Goal: Transaction & Acquisition: Purchase product/service

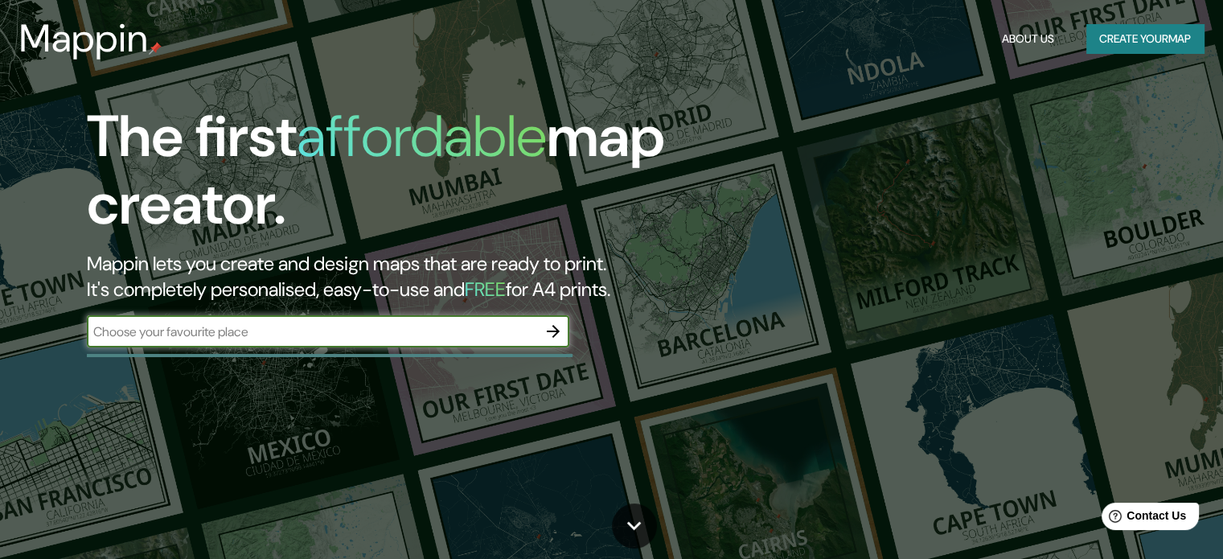
click at [1109, 32] on button "Create your map" at bounding box center [1144, 39] width 117 height 30
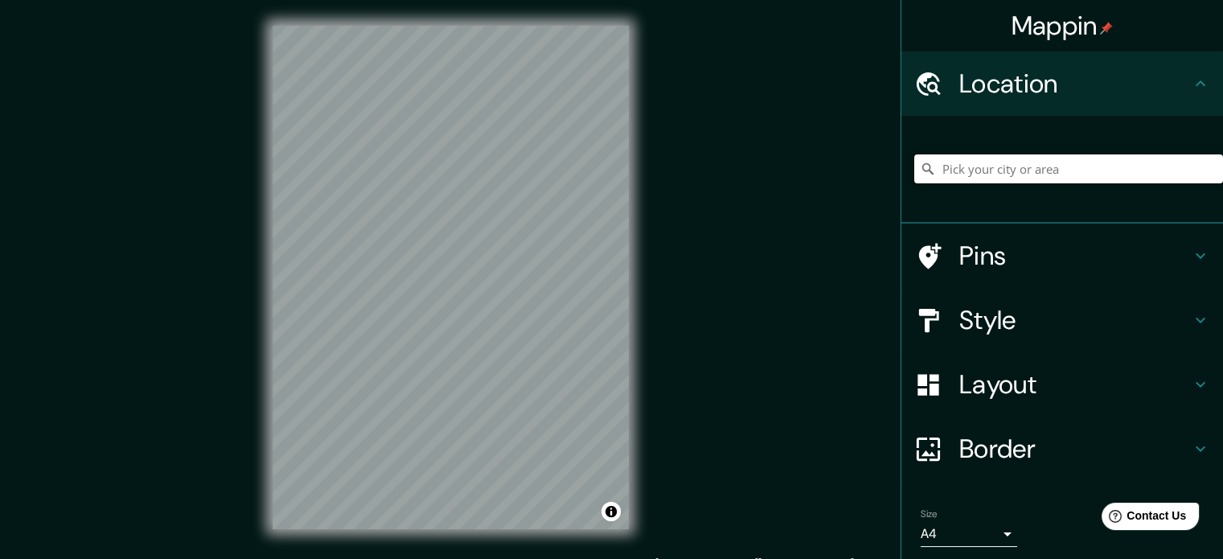
click at [1020, 170] on input "Pick your city or area" at bounding box center [1068, 168] width 309 height 29
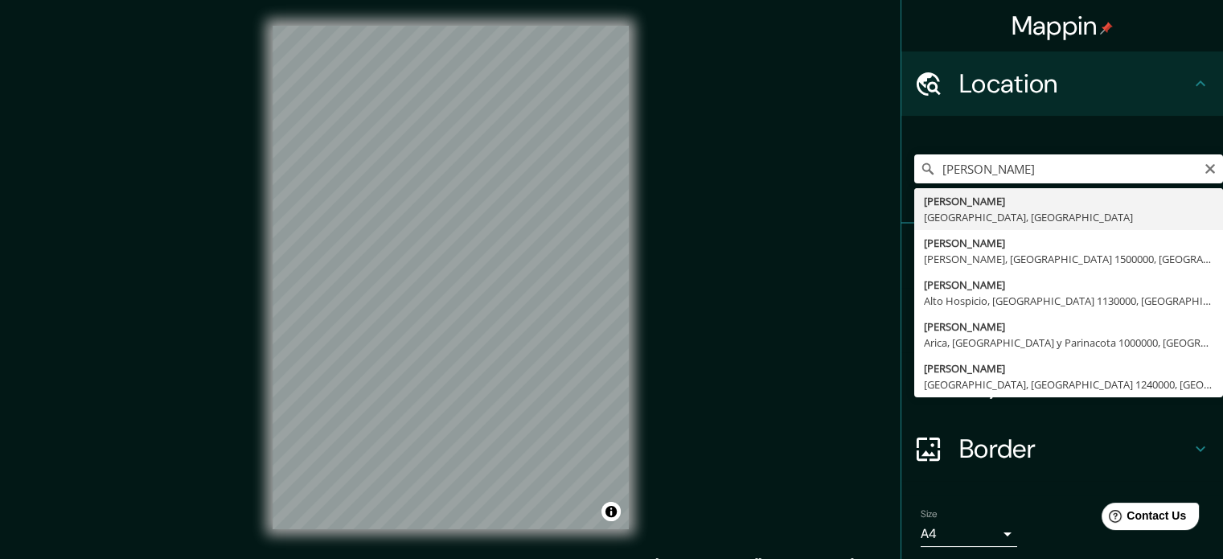
type input "[PERSON_NAME], [GEOGRAPHIC_DATA], [GEOGRAPHIC_DATA]"
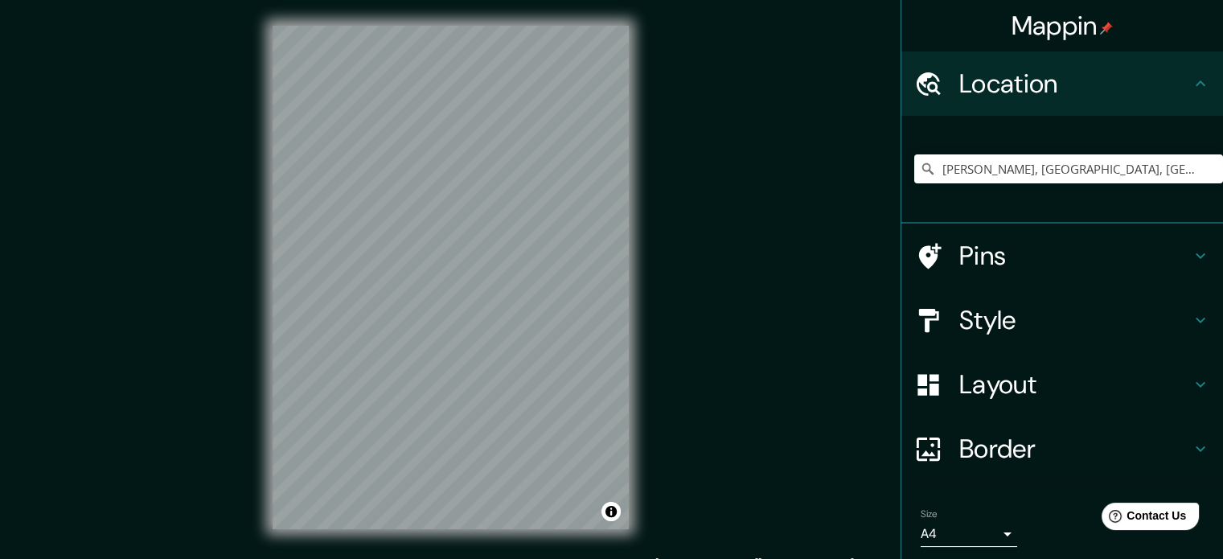
click at [696, 336] on div "Mappin Location Ovalle, Región de Coquimbo, Chile Pins Style Layout Border Choo…" at bounding box center [611, 290] width 1223 height 581
click at [1005, 321] on h4 "Style" at bounding box center [1075, 320] width 232 height 32
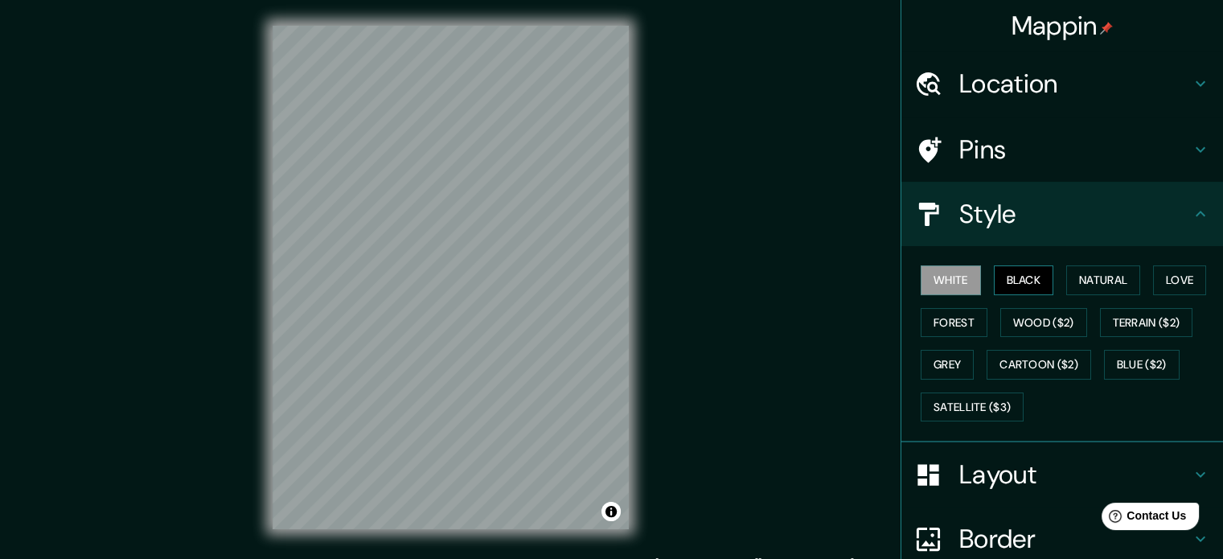
click at [1004, 269] on button "Black" at bounding box center [1024, 280] width 60 height 30
click at [1097, 273] on button "Natural" at bounding box center [1103, 280] width 74 height 30
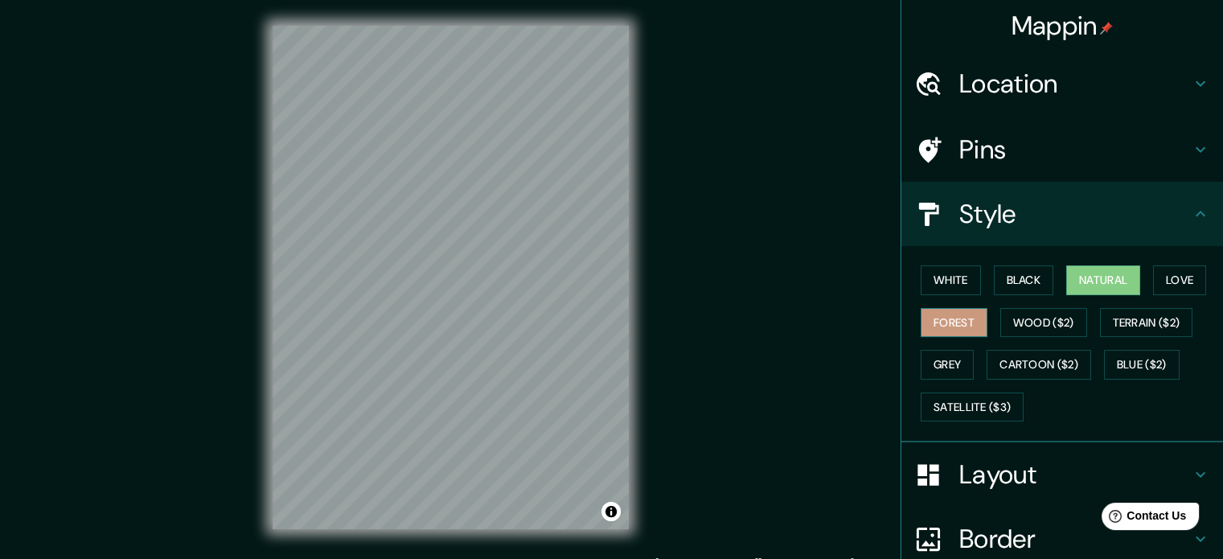
click at [958, 314] on button "Forest" at bounding box center [954, 323] width 67 height 30
click at [1039, 329] on button "Wood ($2)" at bounding box center [1043, 323] width 87 height 30
click at [947, 317] on button "Forest" at bounding box center [954, 323] width 67 height 30
click at [942, 284] on button "White" at bounding box center [951, 280] width 60 height 30
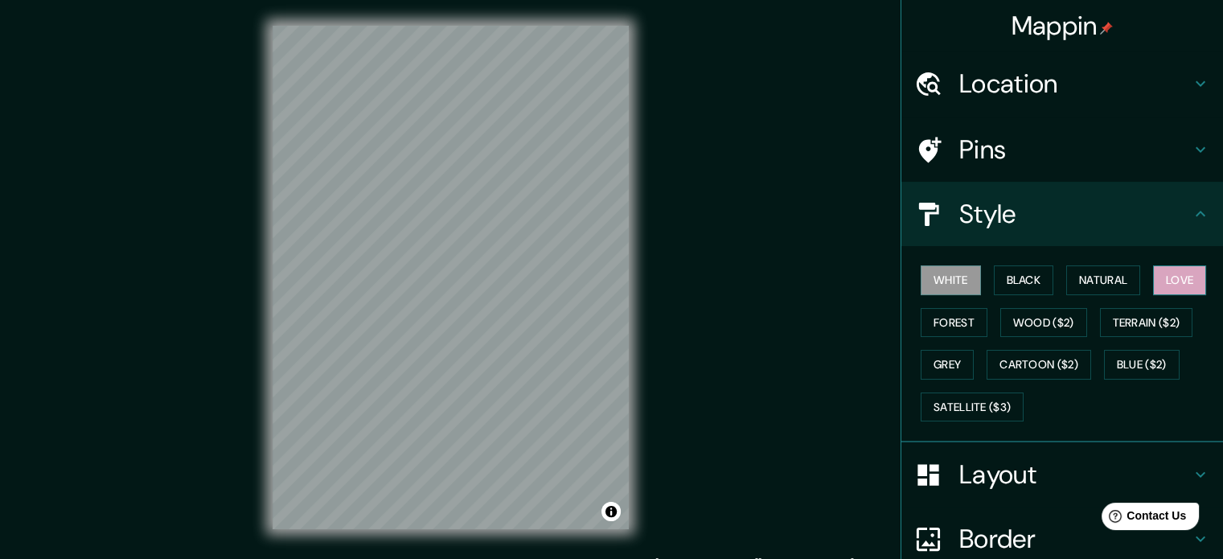
click at [1193, 279] on button "Love" at bounding box center [1179, 280] width 53 height 30
click at [957, 319] on button "Forest" at bounding box center [954, 323] width 67 height 30
click at [960, 286] on button "White" at bounding box center [951, 280] width 60 height 30
click at [1013, 281] on button "Black" at bounding box center [1024, 280] width 60 height 30
click at [930, 284] on button "White" at bounding box center [951, 280] width 60 height 30
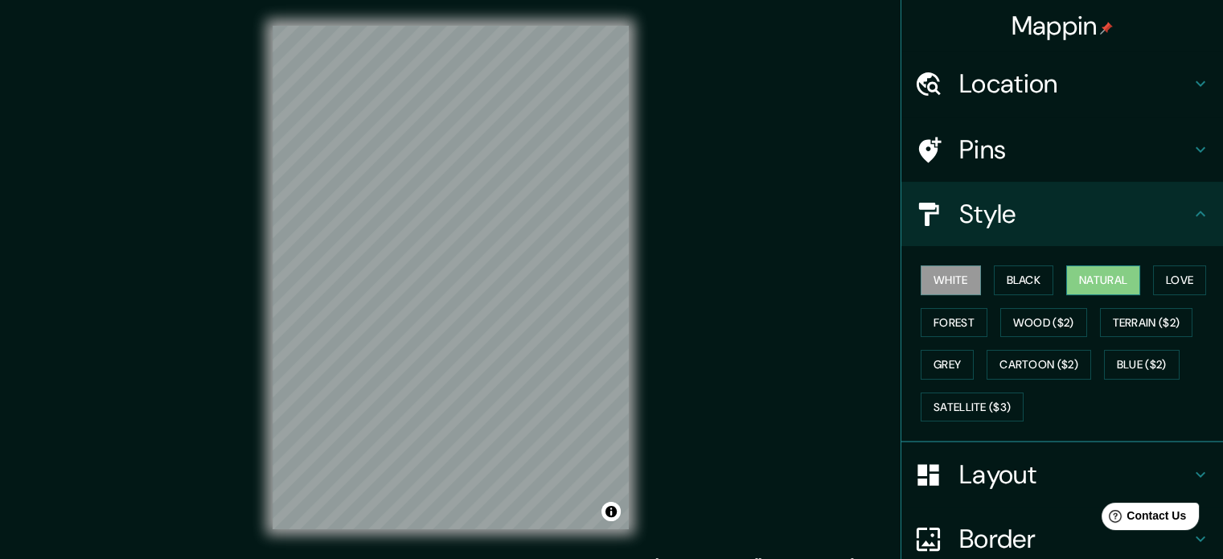
click at [1131, 277] on button "Natural" at bounding box center [1103, 280] width 74 height 30
click at [946, 277] on button "White" at bounding box center [951, 280] width 60 height 30
click at [1014, 285] on button "Black" at bounding box center [1024, 280] width 60 height 30
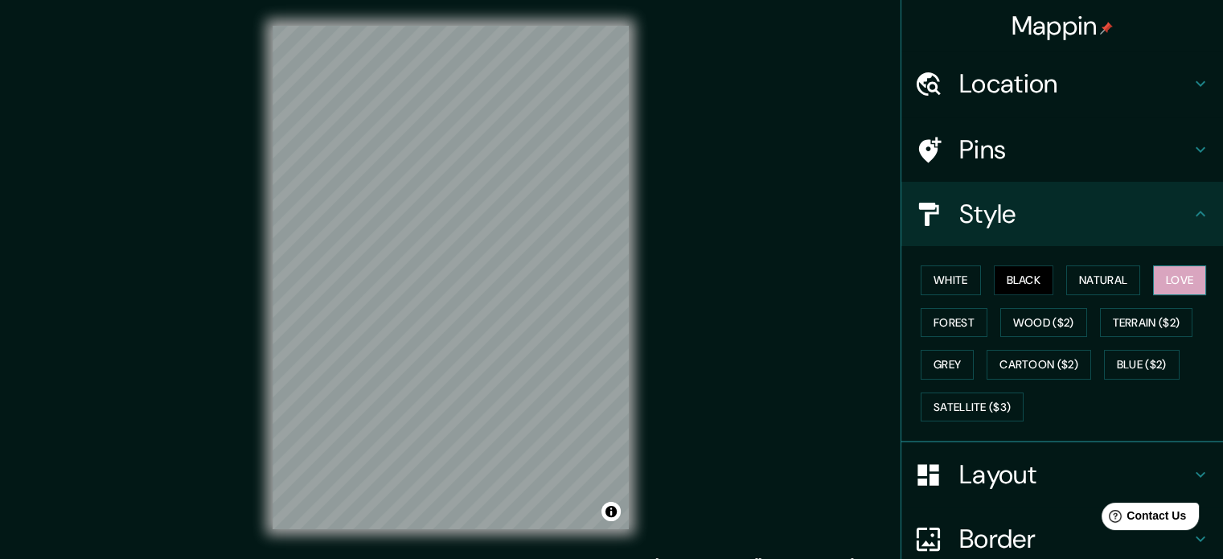
click at [1184, 275] on button "Love" at bounding box center [1179, 280] width 53 height 30
click at [950, 285] on button "White" at bounding box center [951, 280] width 60 height 30
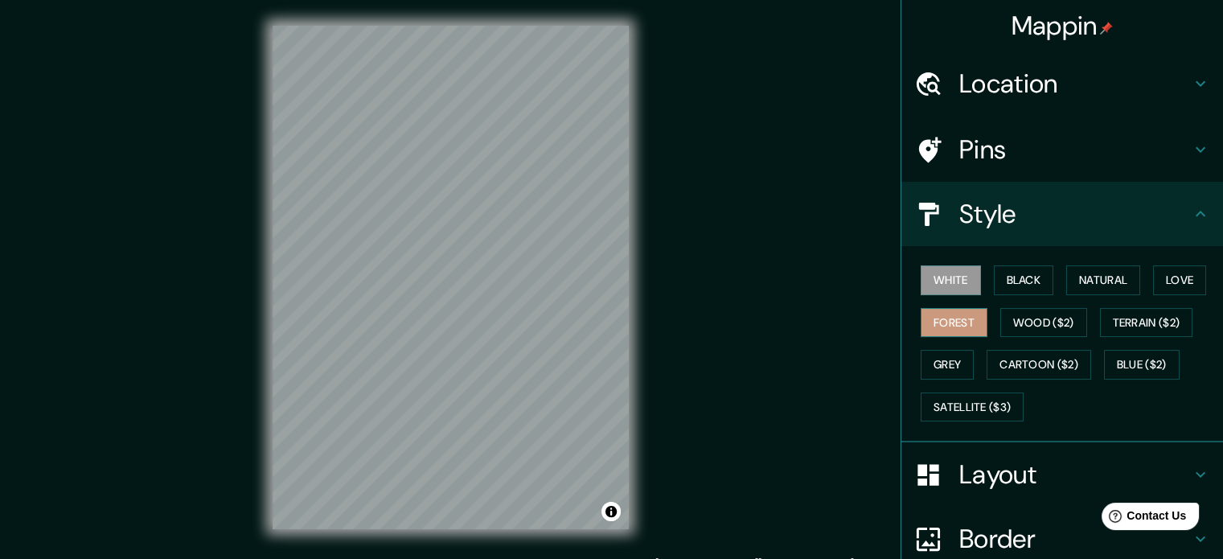
click at [946, 321] on button "Forest" at bounding box center [954, 323] width 67 height 30
click at [946, 372] on button "Grey" at bounding box center [947, 365] width 53 height 30
click at [938, 271] on button "White" at bounding box center [951, 280] width 60 height 30
click at [938, 365] on button "Grey" at bounding box center [947, 365] width 53 height 30
click at [938, 282] on button "White" at bounding box center [951, 280] width 60 height 30
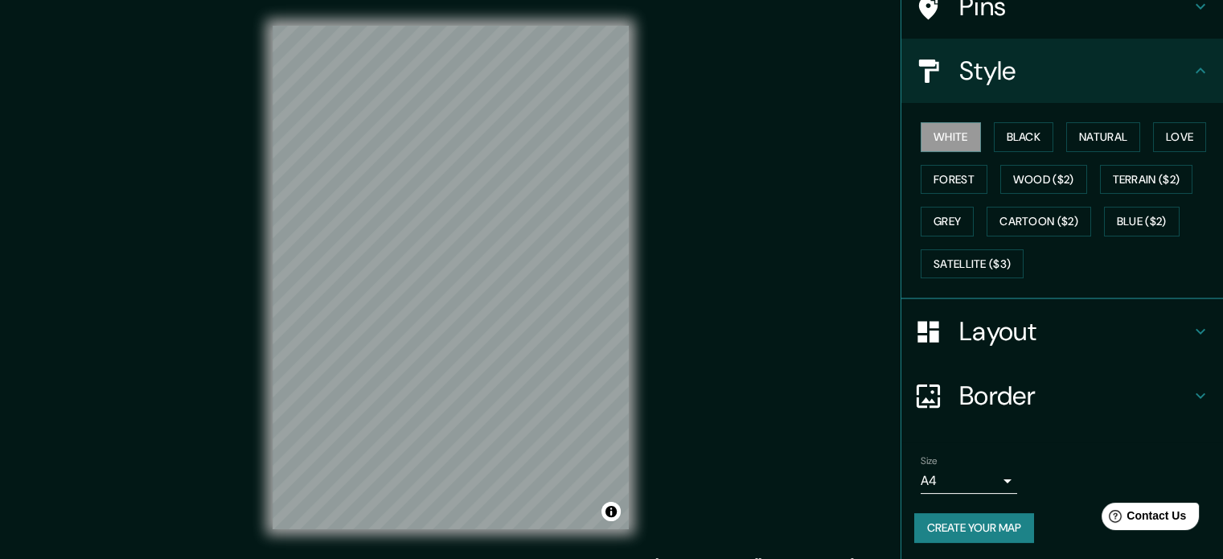
click at [1037, 323] on h4 "Layout" at bounding box center [1075, 331] width 232 height 32
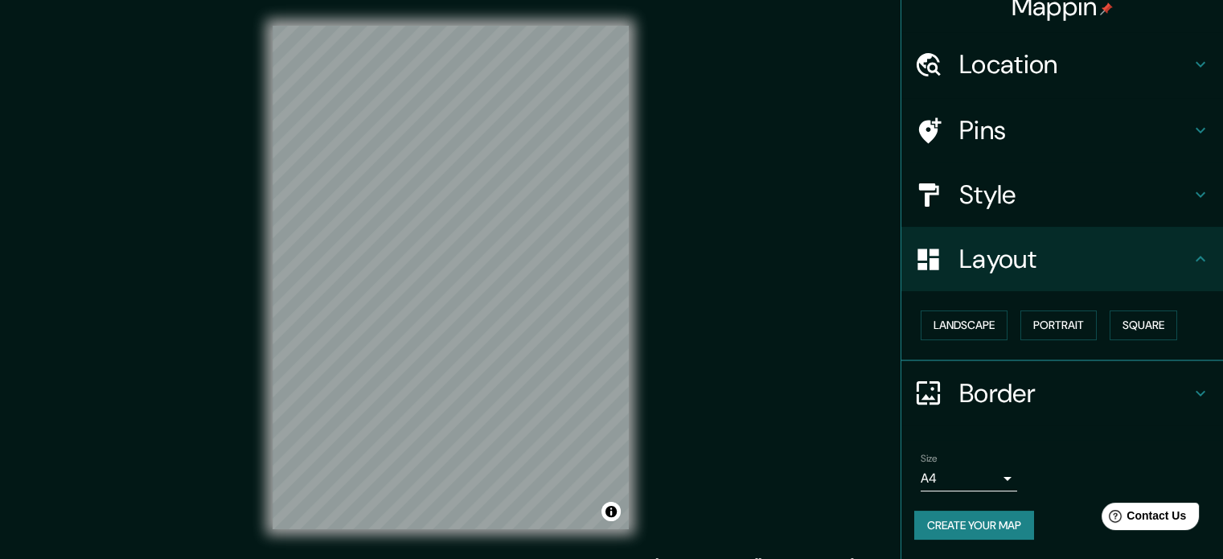
scroll to position [18, 0]
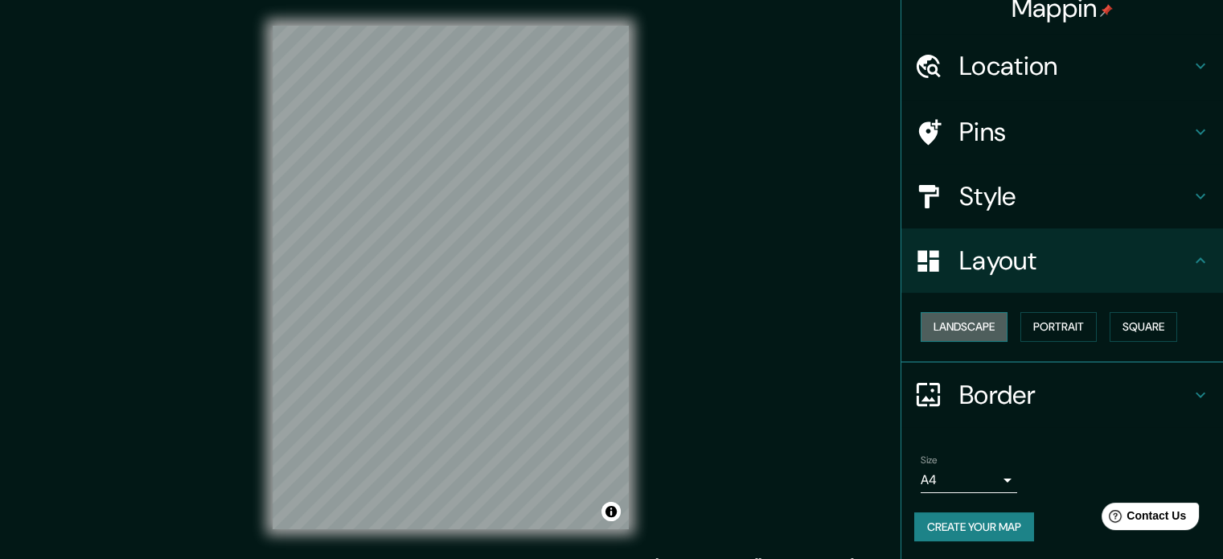
click at [938, 326] on button "Landscape" at bounding box center [964, 327] width 87 height 30
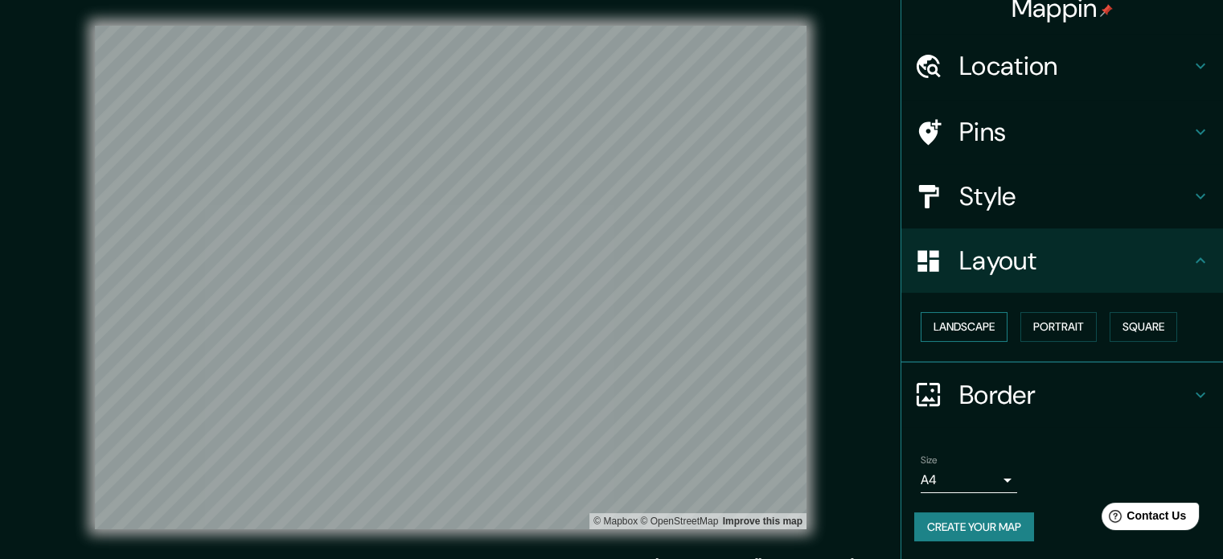
click at [940, 326] on button "Landscape" at bounding box center [964, 327] width 87 height 30
click at [1039, 322] on button "Portrait" at bounding box center [1058, 327] width 76 height 30
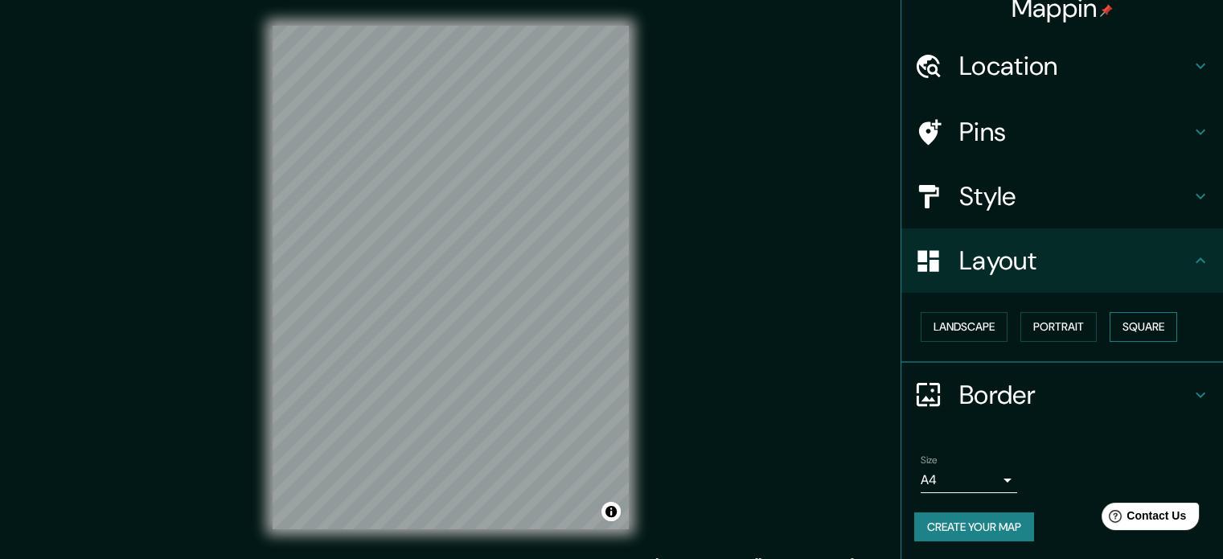
click at [1127, 329] on button "Square" at bounding box center [1144, 327] width 68 height 30
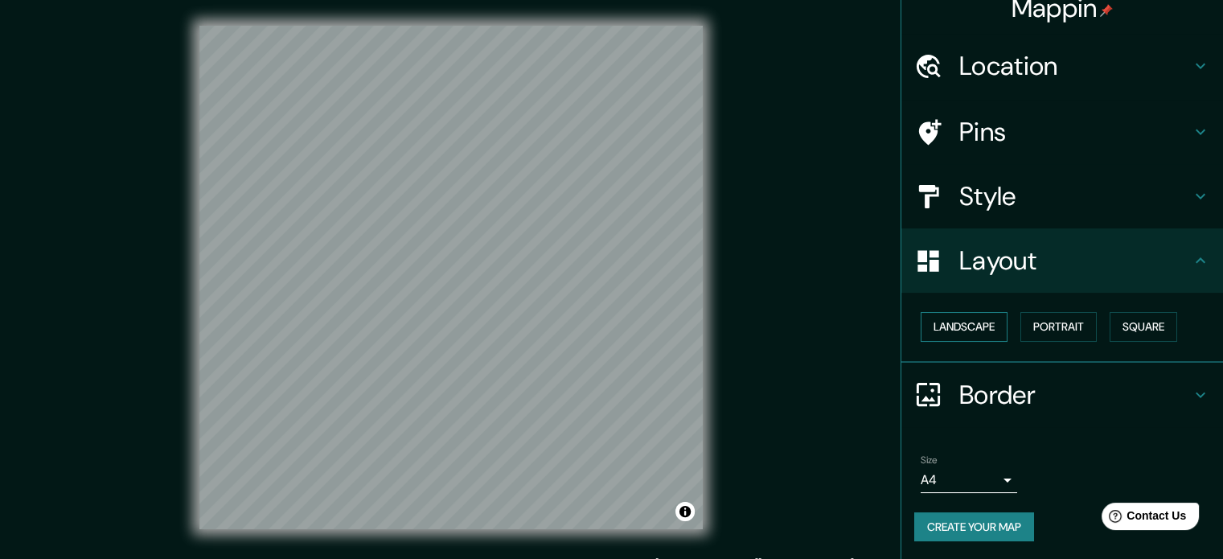
click at [931, 335] on button "Landscape" at bounding box center [964, 327] width 87 height 30
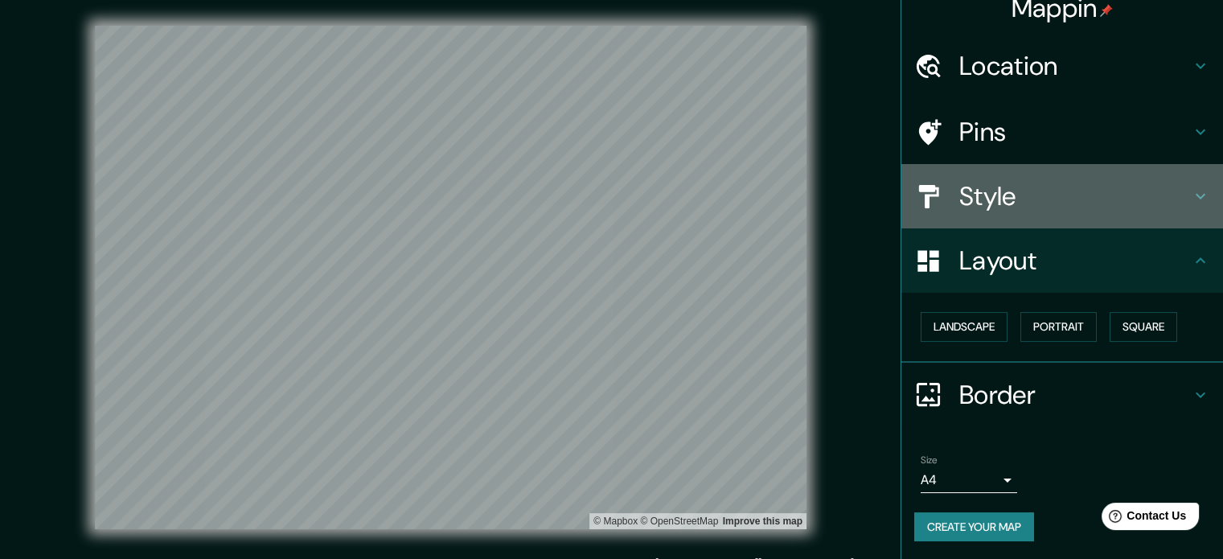
click at [1061, 187] on h4 "Style" at bounding box center [1075, 196] width 232 height 32
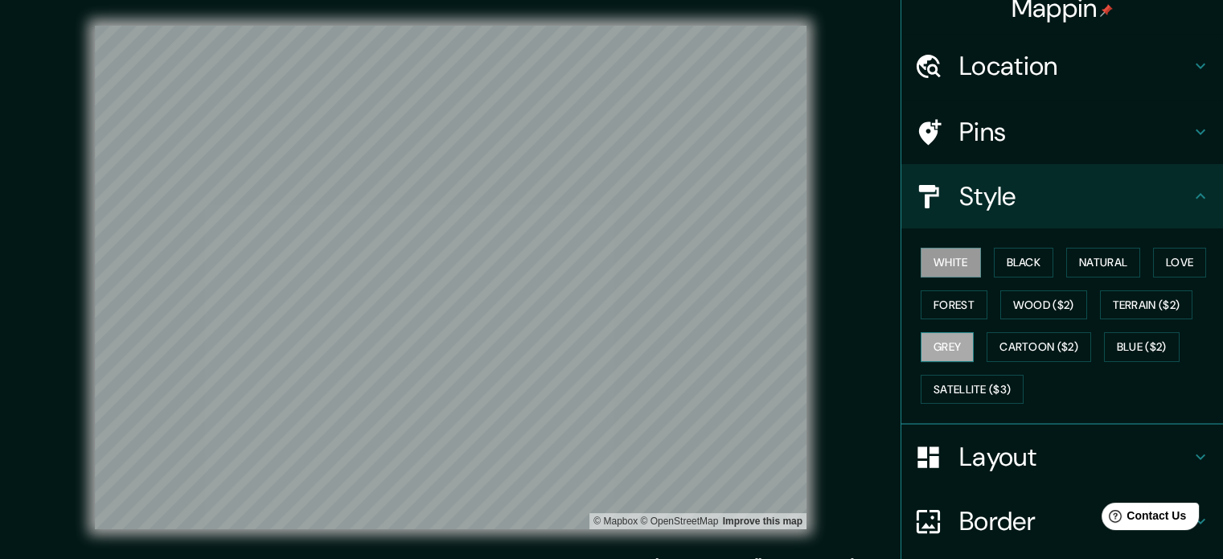
click at [929, 340] on button "Grey" at bounding box center [947, 347] width 53 height 30
click at [994, 261] on button "Black" at bounding box center [1024, 263] width 60 height 30
click at [875, 363] on div "© Mapbox © OpenStreetMap Improve this map" at bounding box center [450, 277] width 1101 height 503
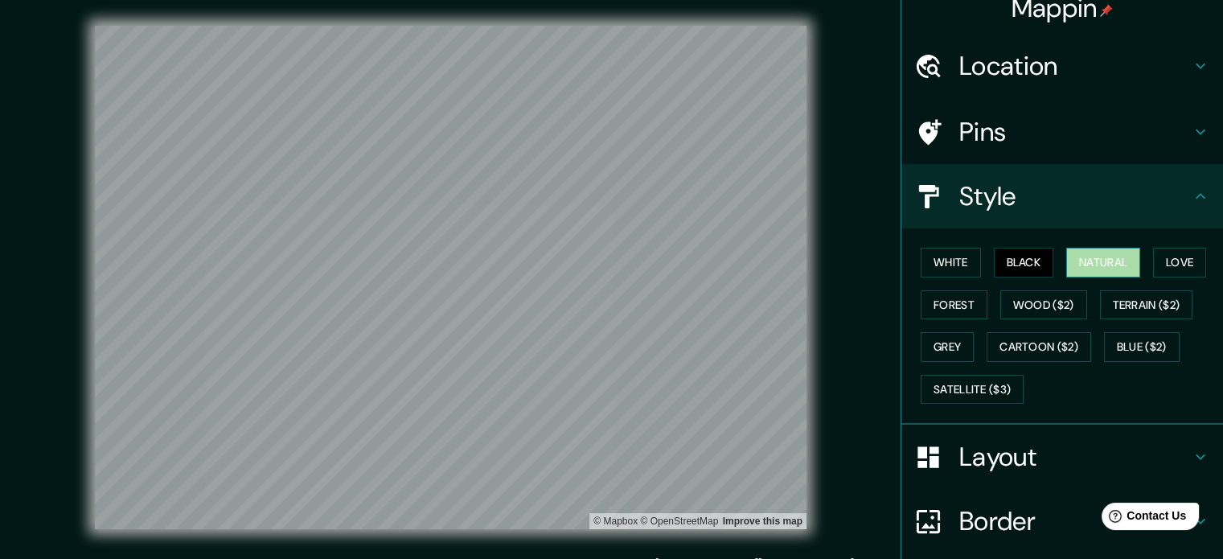
click at [1113, 252] on button "Natural" at bounding box center [1103, 263] width 74 height 30
click at [951, 270] on button "White" at bounding box center [951, 263] width 60 height 30
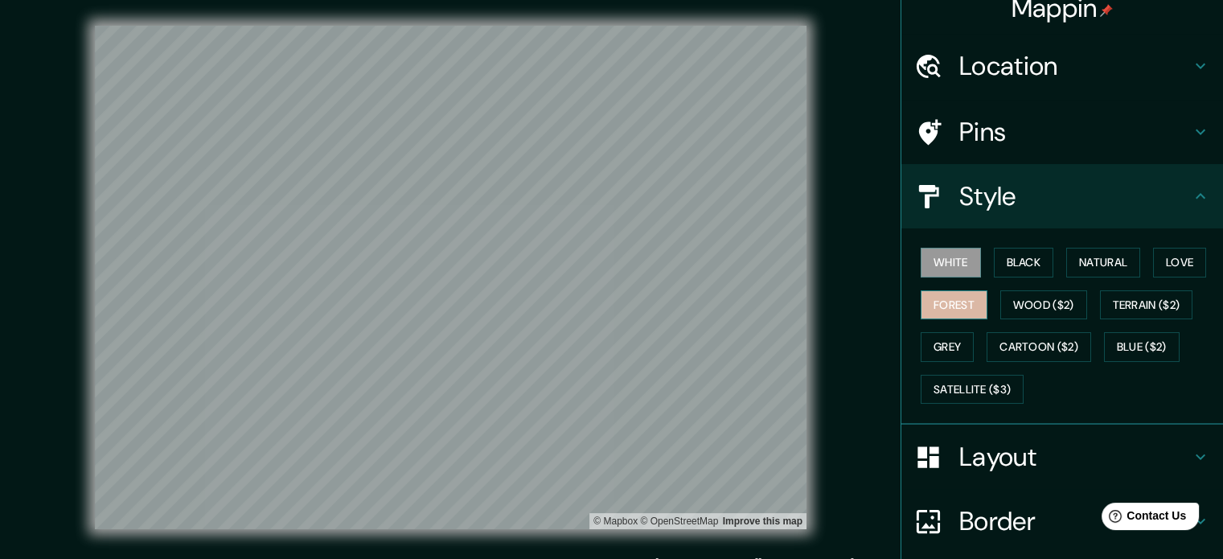
click at [928, 301] on button "Forest" at bounding box center [954, 305] width 67 height 30
click at [938, 350] on button "Grey" at bounding box center [947, 347] width 53 height 30
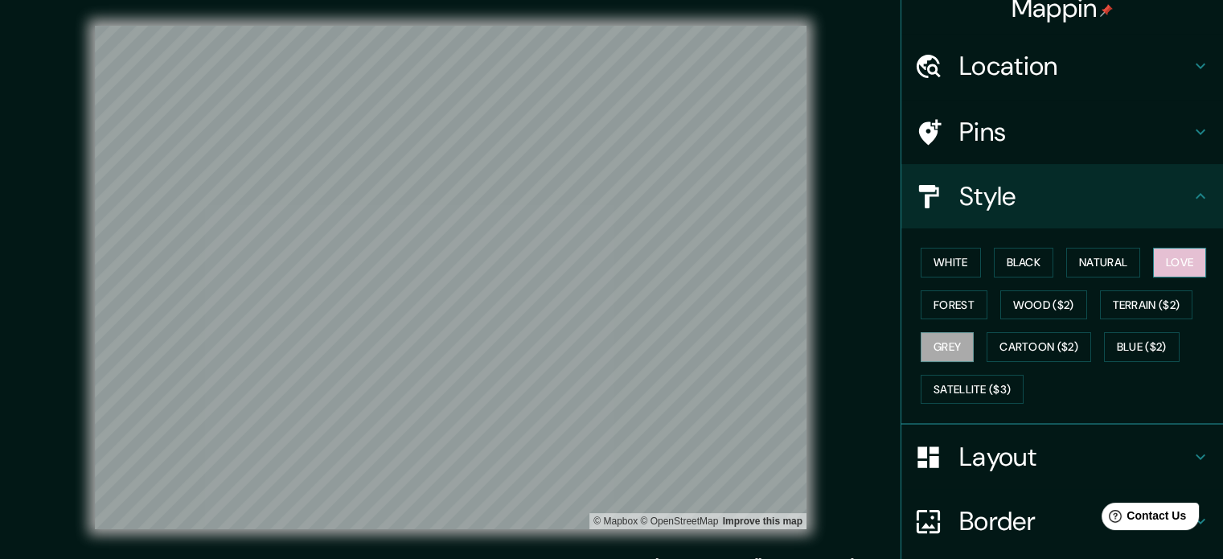
click at [1187, 254] on button "Love" at bounding box center [1179, 263] width 53 height 30
click at [1102, 251] on button "Natural" at bounding box center [1103, 263] width 74 height 30
click at [1006, 261] on button "Black" at bounding box center [1024, 263] width 60 height 30
click at [934, 262] on button "White" at bounding box center [951, 263] width 60 height 30
click at [930, 334] on button "Grey" at bounding box center [947, 347] width 53 height 30
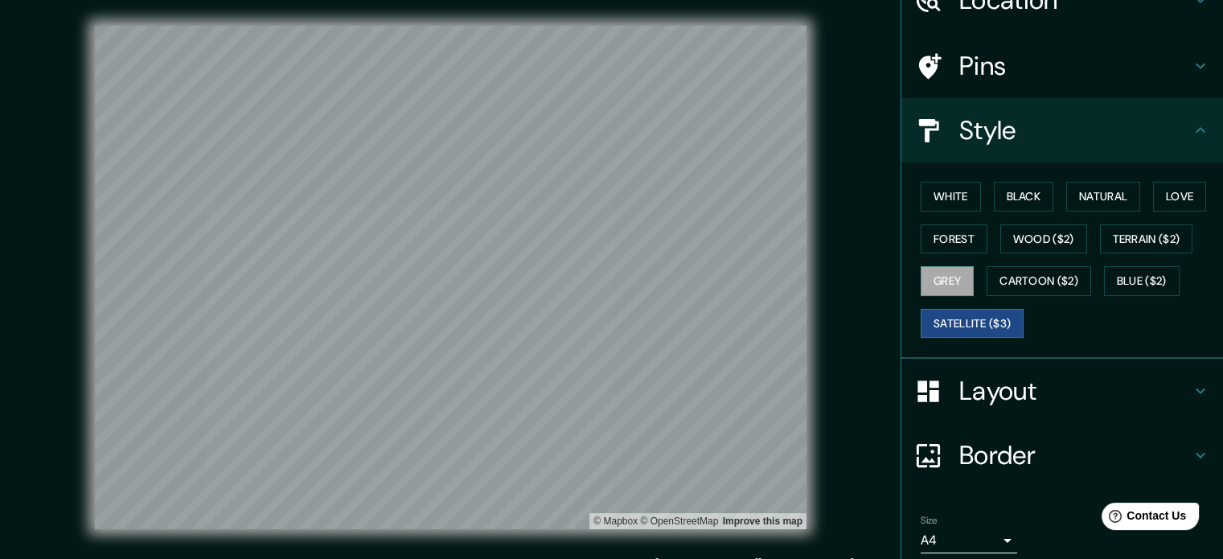
scroll to position [143, 0]
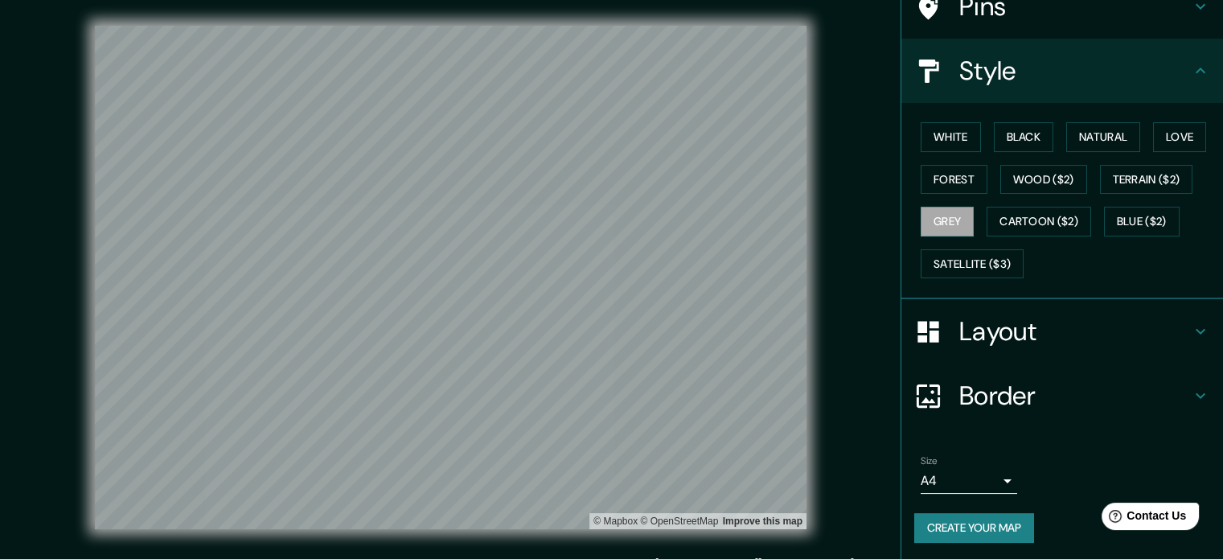
click at [976, 472] on body "Mappin Location Ovalle, Región de Coquimbo, Chile Pins Style White Black Natura…" at bounding box center [611, 279] width 1223 height 559
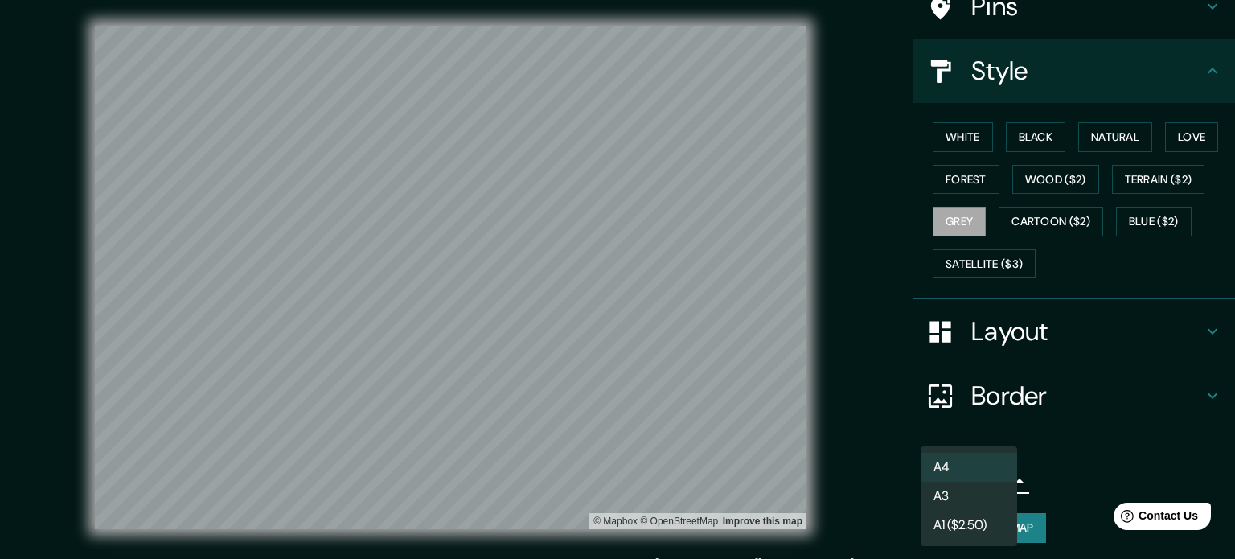
click at [981, 499] on li "A3" at bounding box center [969, 496] width 96 height 29
type input "a4"
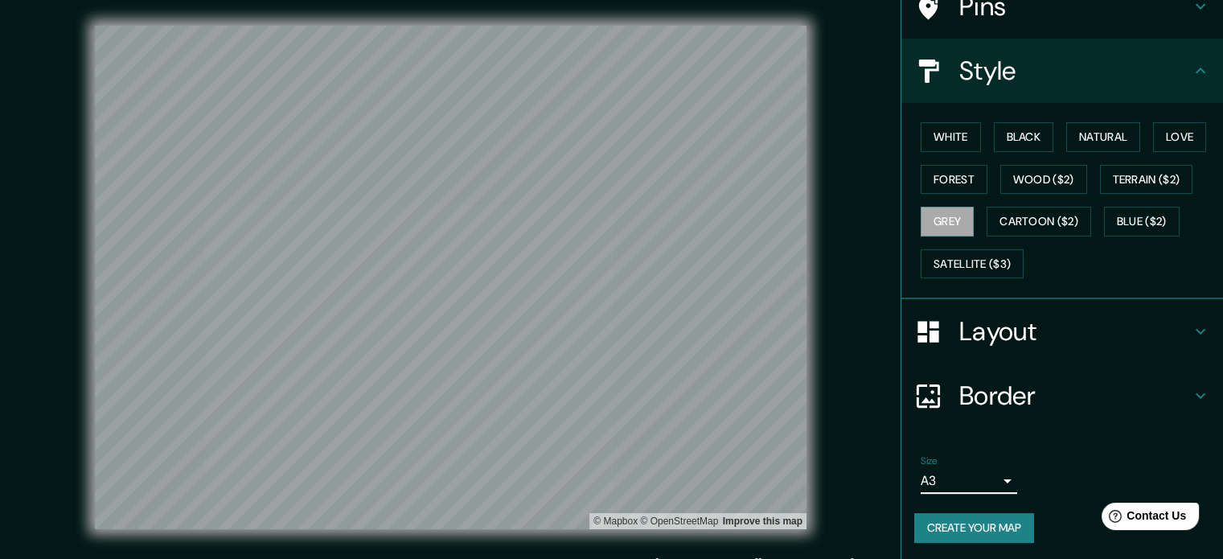
click at [981, 482] on body "Mappin Location Ovalle, Región de Coquimbo, Chile Pins Style White Black Natura…" at bounding box center [611, 279] width 1223 height 559
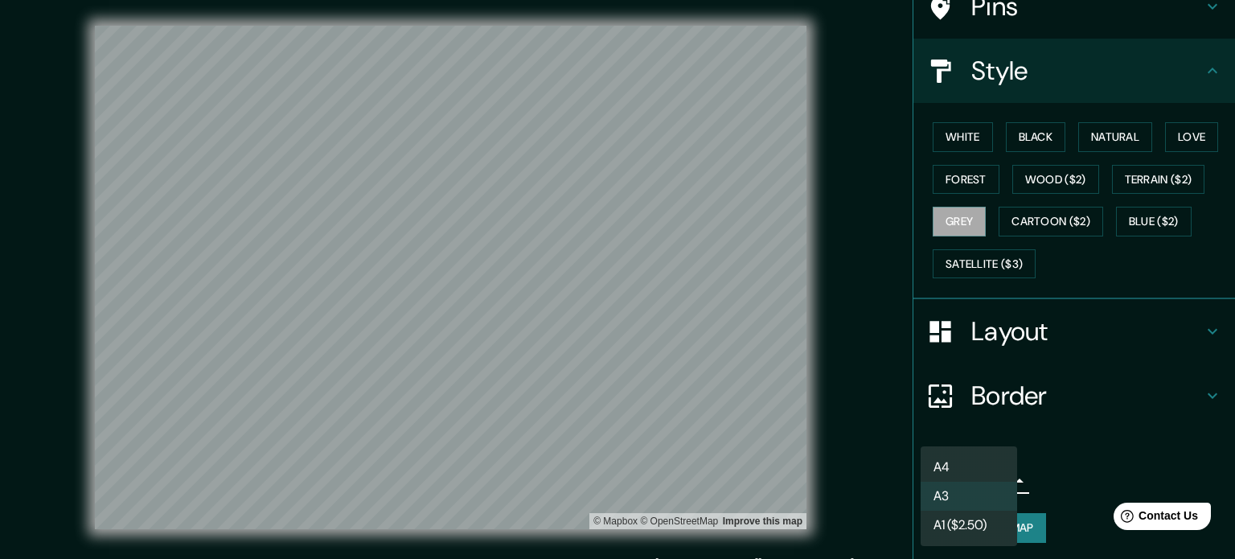
click at [1123, 489] on div at bounding box center [617, 279] width 1235 height 559
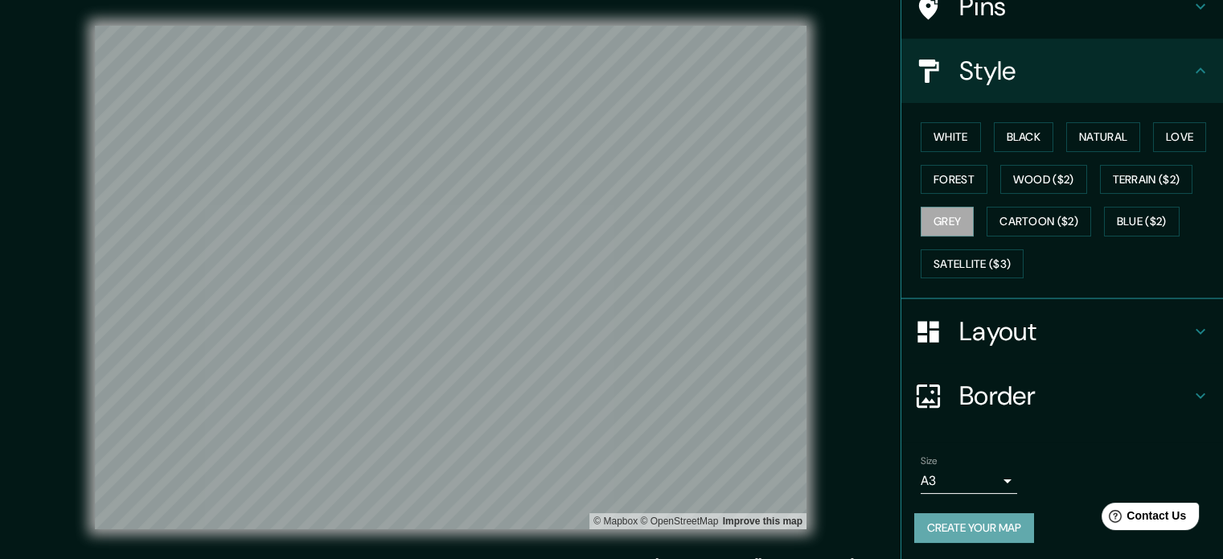
click at [980, 529] on button "Create your map" at bounding box center [974, 528] width 120 height 30
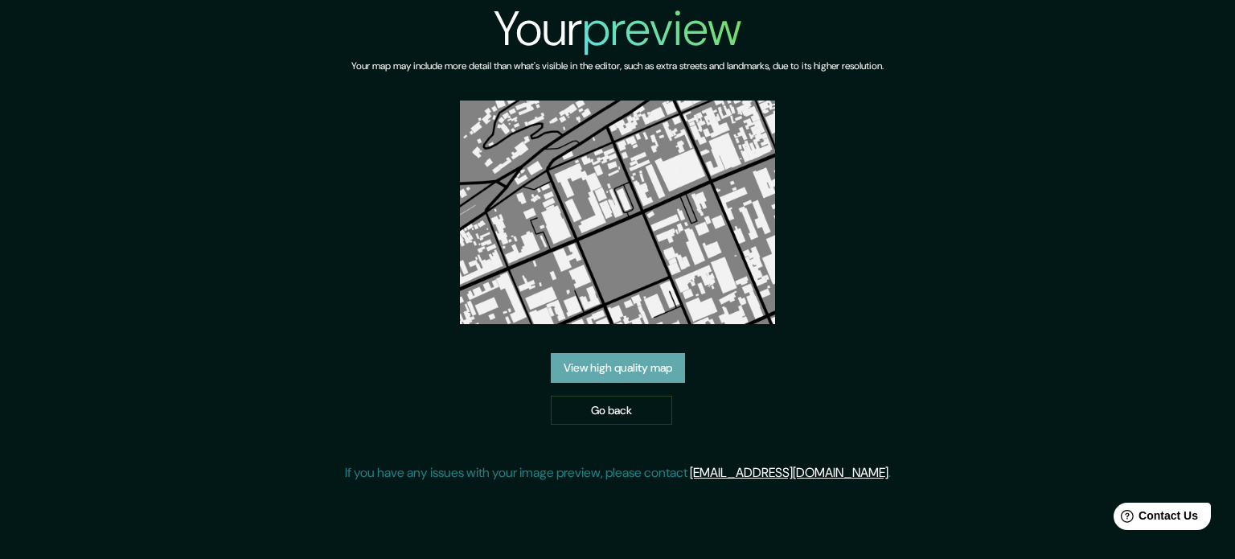
click at [643, 373] on link "View high quality map" at bounding box center [618, 368] width 134 height 30
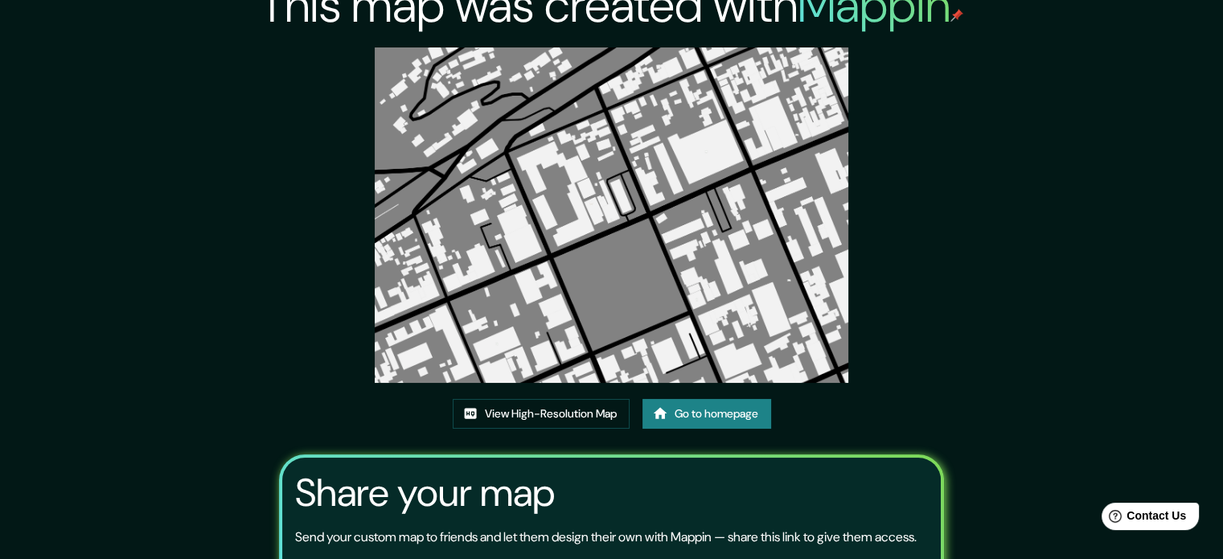
scroll to position [17, 0]
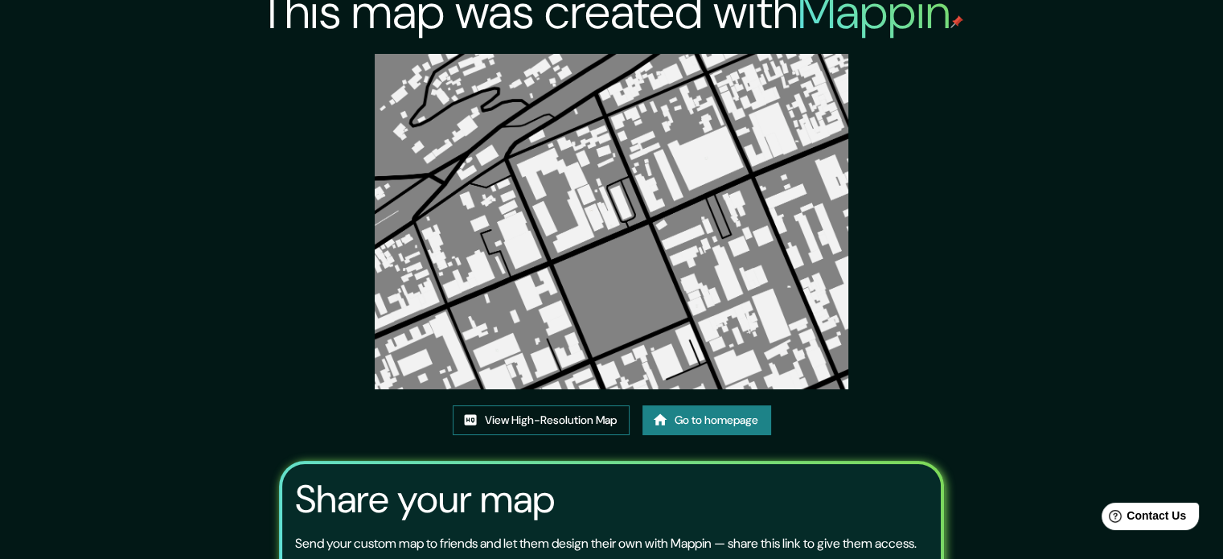
click at [578, 421] on link "View High-Resolution Map" at bounding box center [541, 420] width 177 height 30
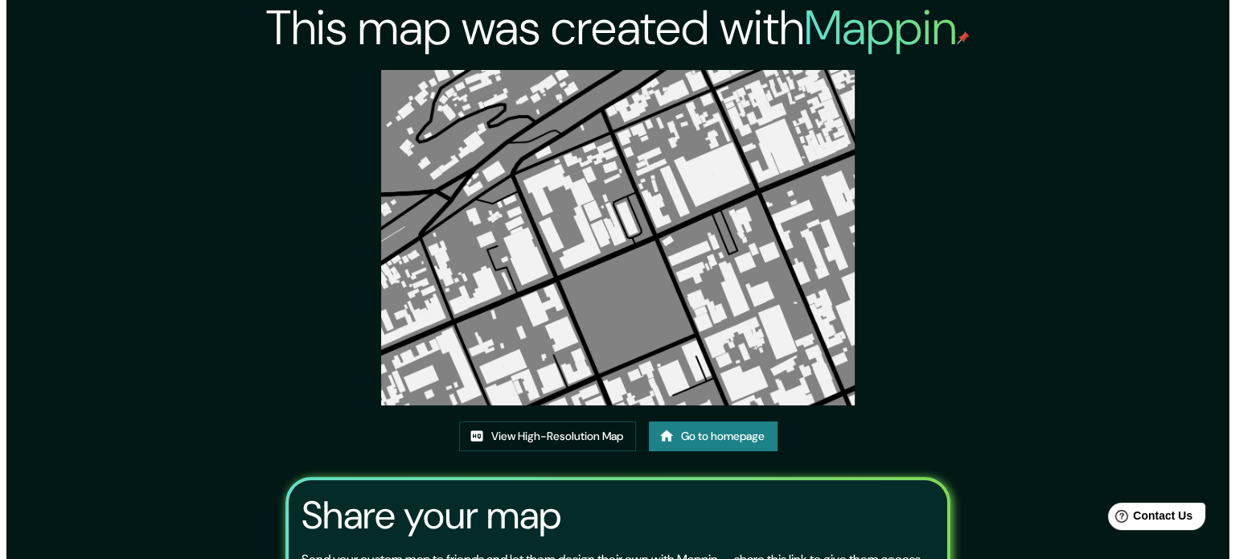
scroll to position [0, 0]
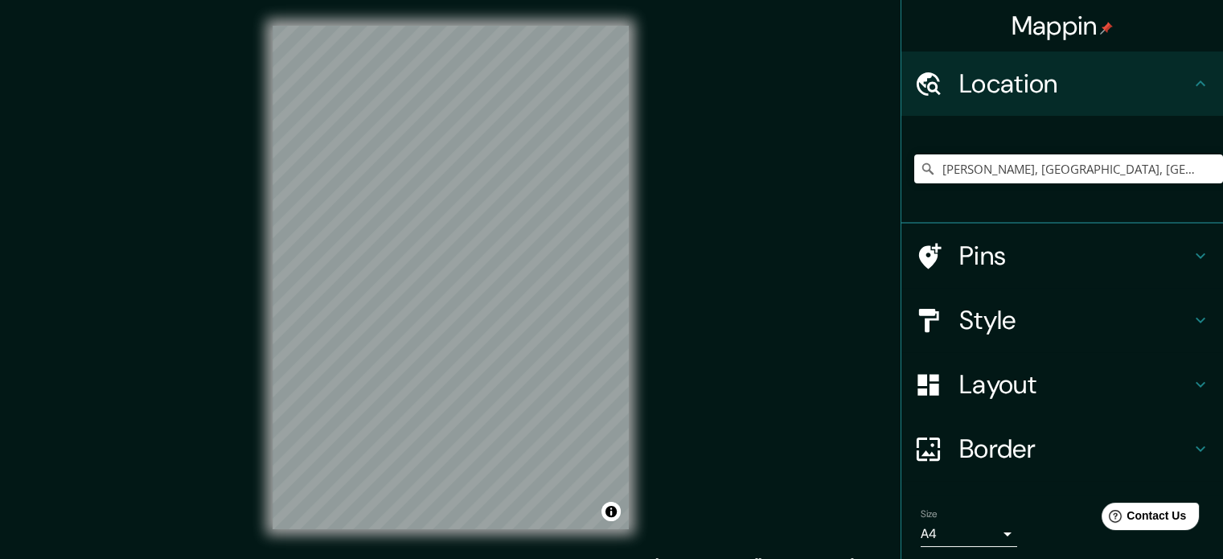
click at [914, 164] on div "[PERSON_NAME], [GEOGRAPHIC_DATA], [GEOGRAPHIC_DATA]" at bounding box center [1068, 168] width 309 height 29
click at [920, 165] on icon at bounding box center [928, 169] width 16 height 16
click at [1139, 172] on input "[PERSON_NAME], [GEOGRAPHIC_DATA], [GEOGRAPHIC_DATA]" at bounding box center [1068, 168] width 309 height 29
click at [1006, 250] on h4 "Pins" at bounding box center [1075, 256] width 232 height 32
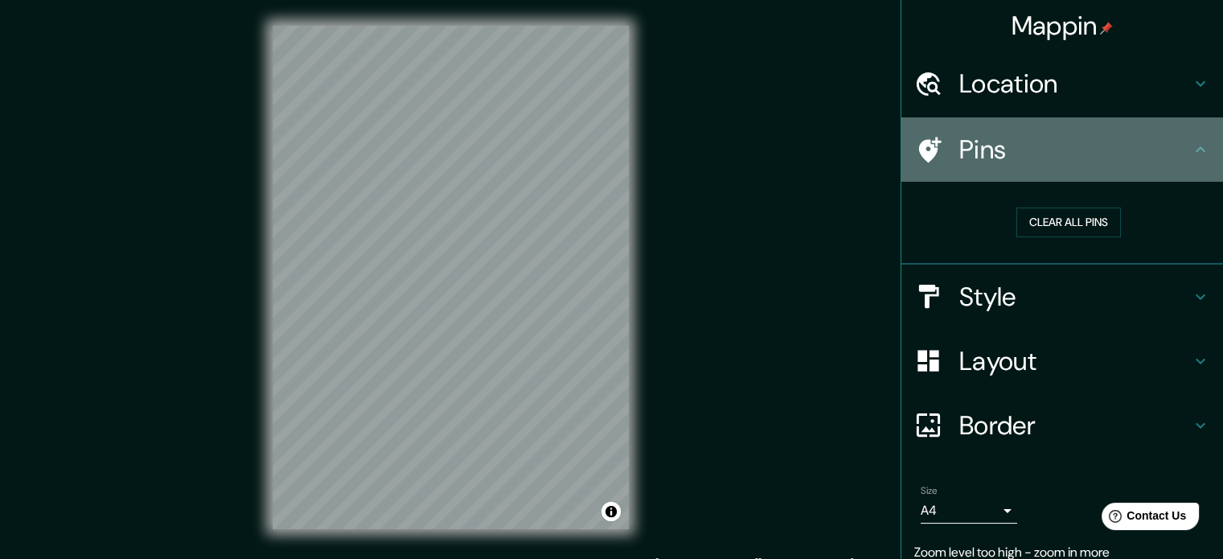
click at [1143, 167] on div "Pins" at bounding box center [1062, 149] width 322 height 64
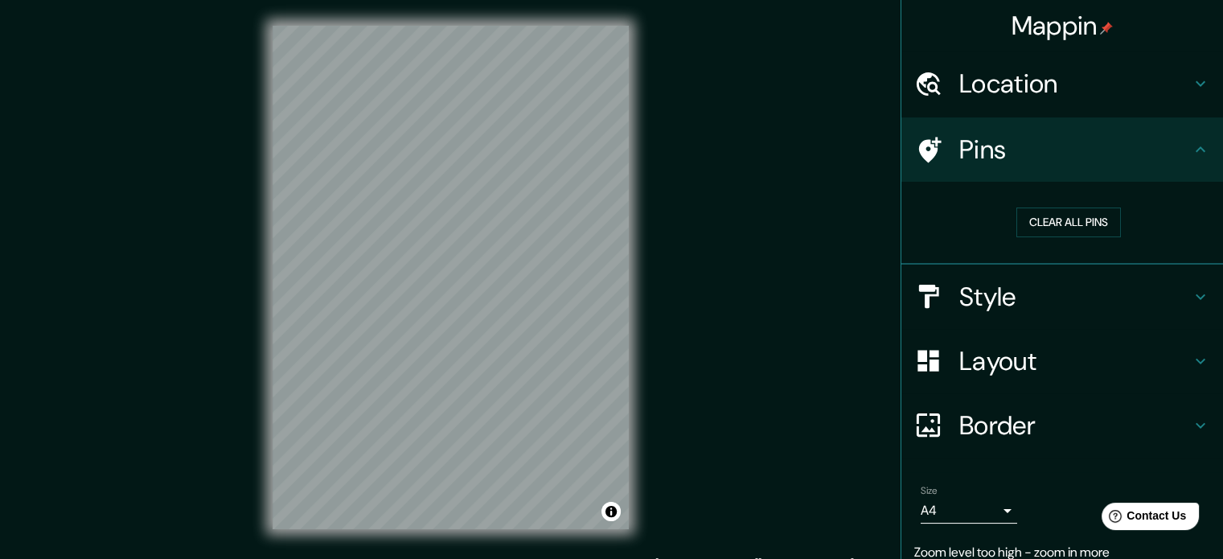
click at [1197, 96] on div "Location" at bounding box center [1062, 83] width 322 height 64
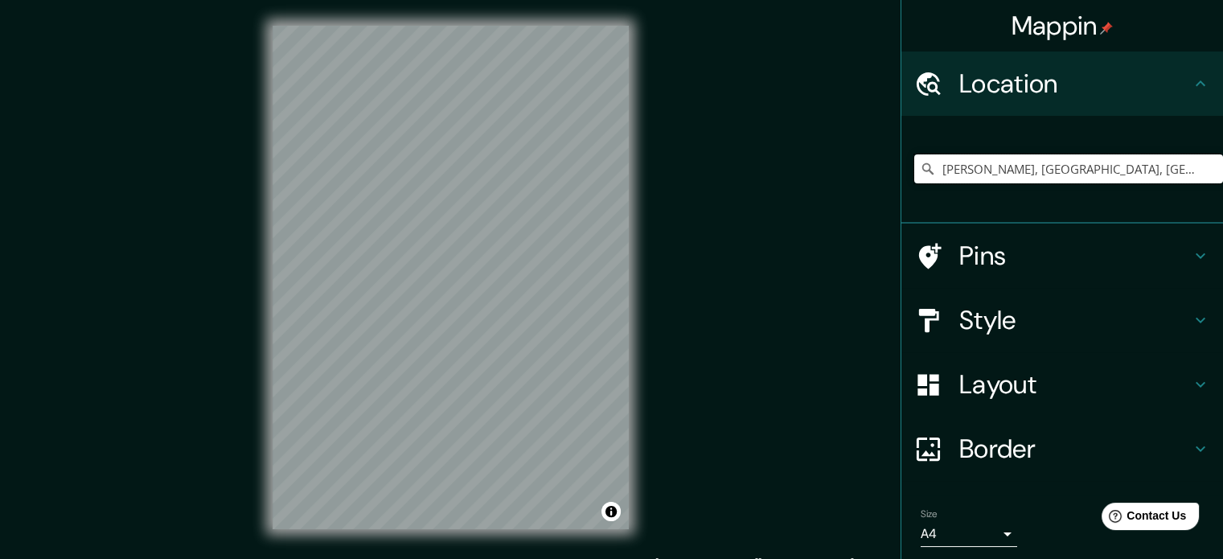
click at [985, 173] on input "[PERSON_NAME], [GEOGRAPHIC_DATA], [GEOGRAPHIC_DATA]" at bounding box center [1068, 168] width 309 height 29
drag, startPoint x: 1150, startPoint y: 177, endPoint x: 788, endPoint y: 172, distance: 361.9
click at [788, 172] on div "Mappin Location Ovalle, Región de Coquimbo, Chile Pins Style Layout Border Choo…" at bounding box center [611, 290] width 1223 height 581
click at [1129, 163] on input "[PERSON_NAME], [GEOGRAPHIC_DATA], [GEOGRAPHIC_DATA]" at bounding box center [1068, 168] width 309 height 29
drag, startPoint x: 1129, startPoint y: 163, endPoint x: 911, endPoint y: 170, distance: 218.0
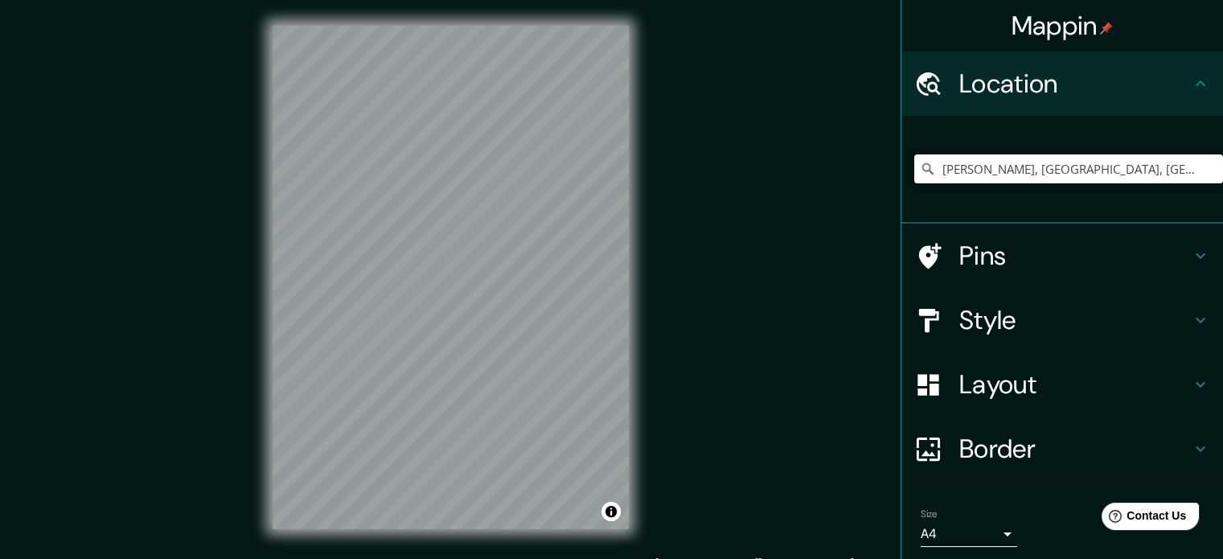
click at [914, 170] on div "[PERSON_NAME], [GEOGRAPHIC_DATA], [GEOGRAPHIC_DATA]" at bounding box center [1068, 168] width 309 height 29
type input "i"
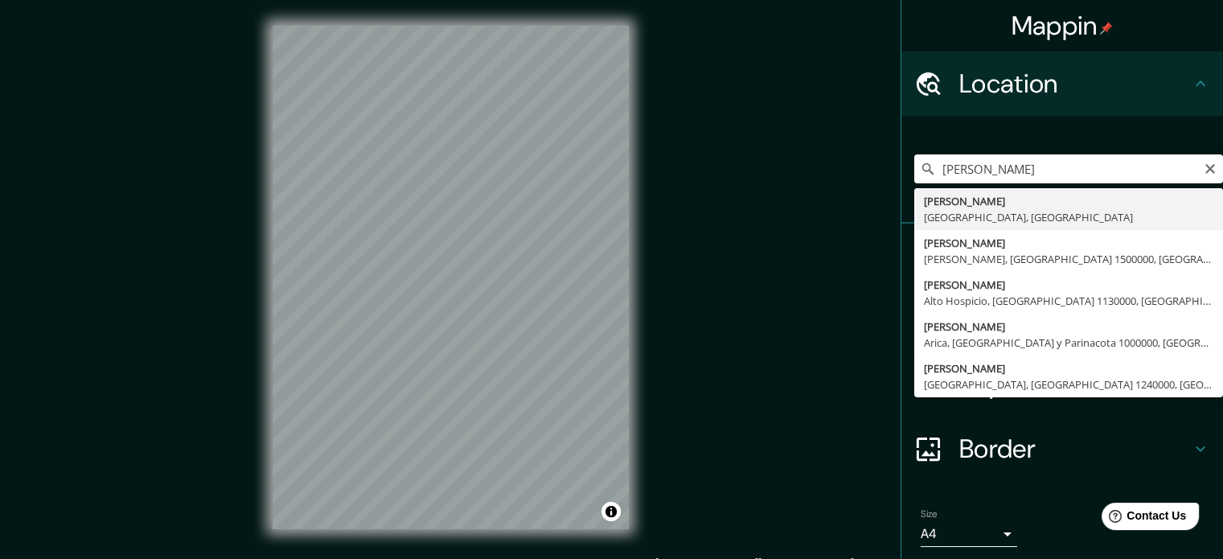
type input "[PERSON_NAME], [GEOGRAPHIC_DATA], [GEOGRAPHIC_DATA]"
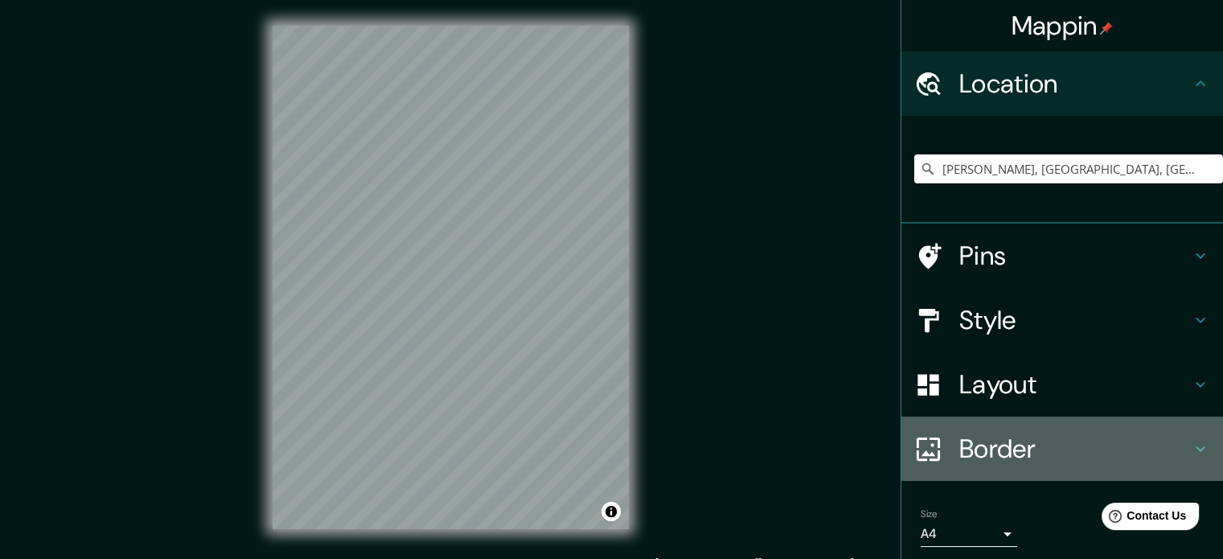
click at [1000, 458] on h4 "Border" at bounding box center [1075, 449] width 232 height 32
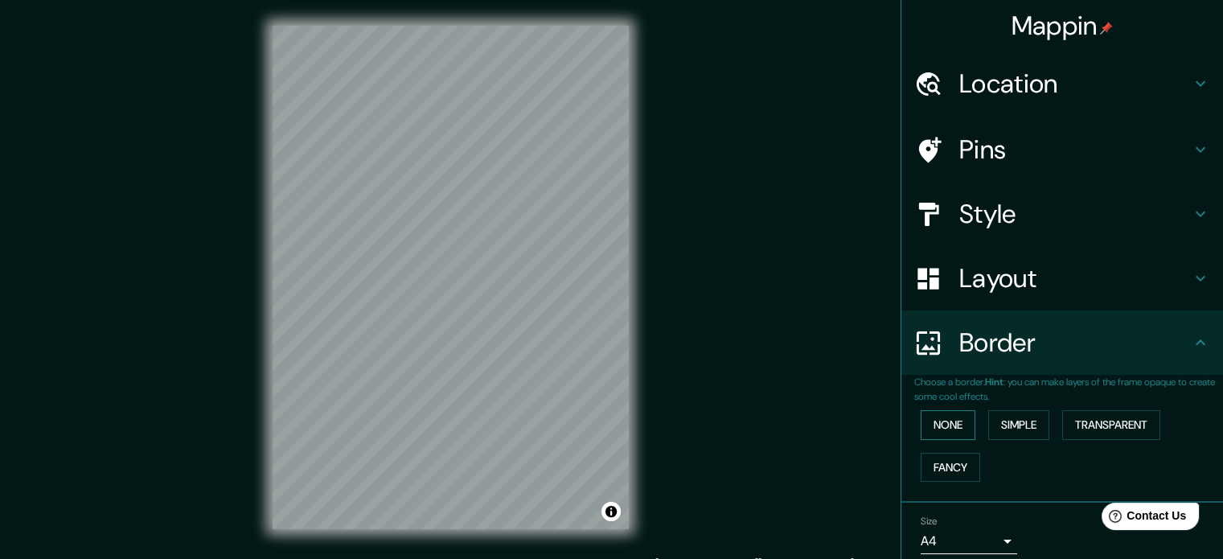
click at [946, 427] on button "None" at bounding box center [948, 425] width 55 height 30
click at [1039, 424] on button "Simple" at bounding box center [1018, 425] width 61 height 30
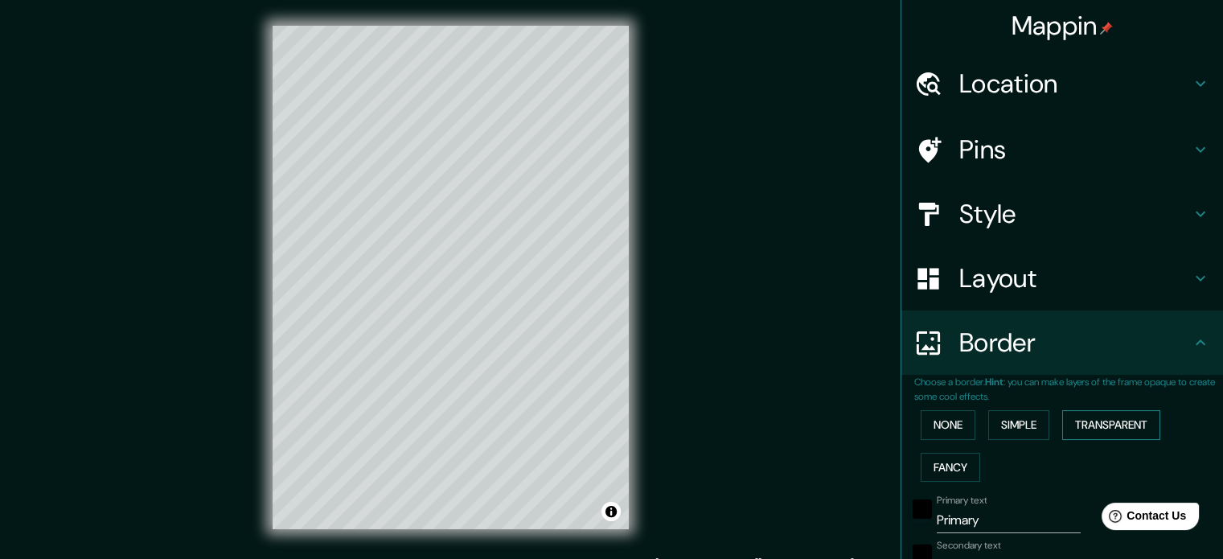
click at [1079, 423] on button "Transparent" at bounding box center [1111, 425] width 98 height 30
click at [959, 470] on button "Fancy" at bounding box center [951, 468] width 60 height 30
click at [950, 426] on button "None" at bounding box center [948, 425] width 55 height 30
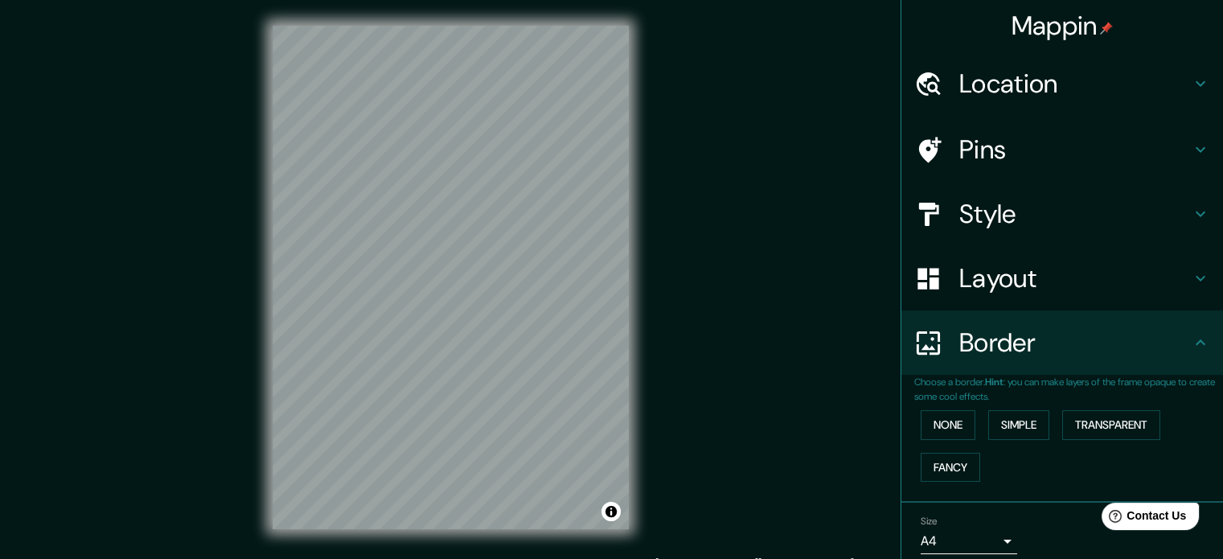
click at [1173, 330] on h4 "Border" at bounding box center [1075, 342] width 232 height 32
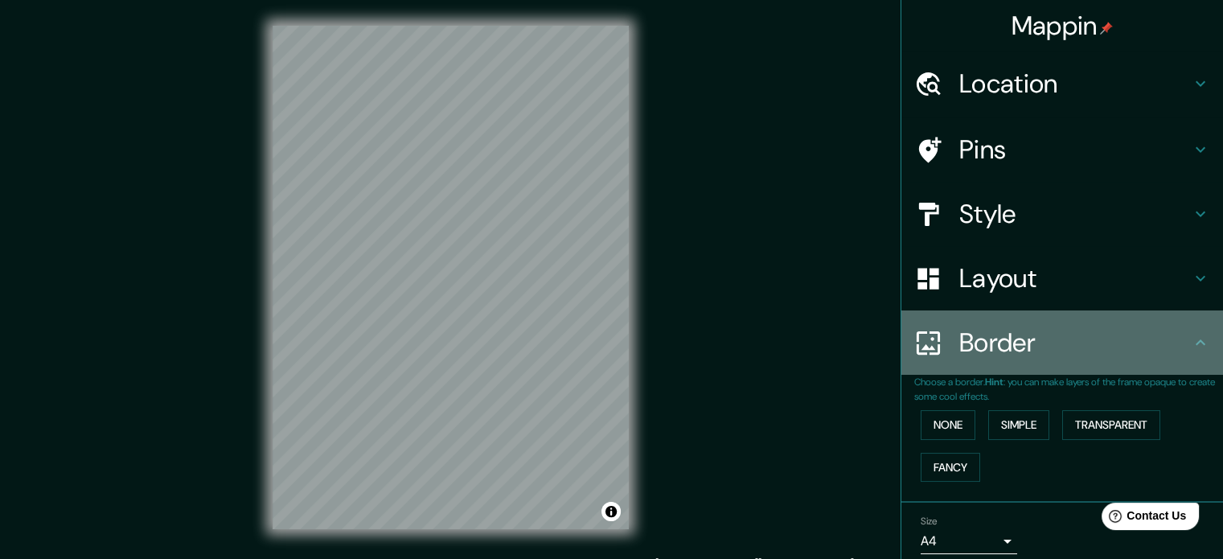
click at [1190, 323] on div "Border" at bounding box center [1062, 342] width 322 height 64
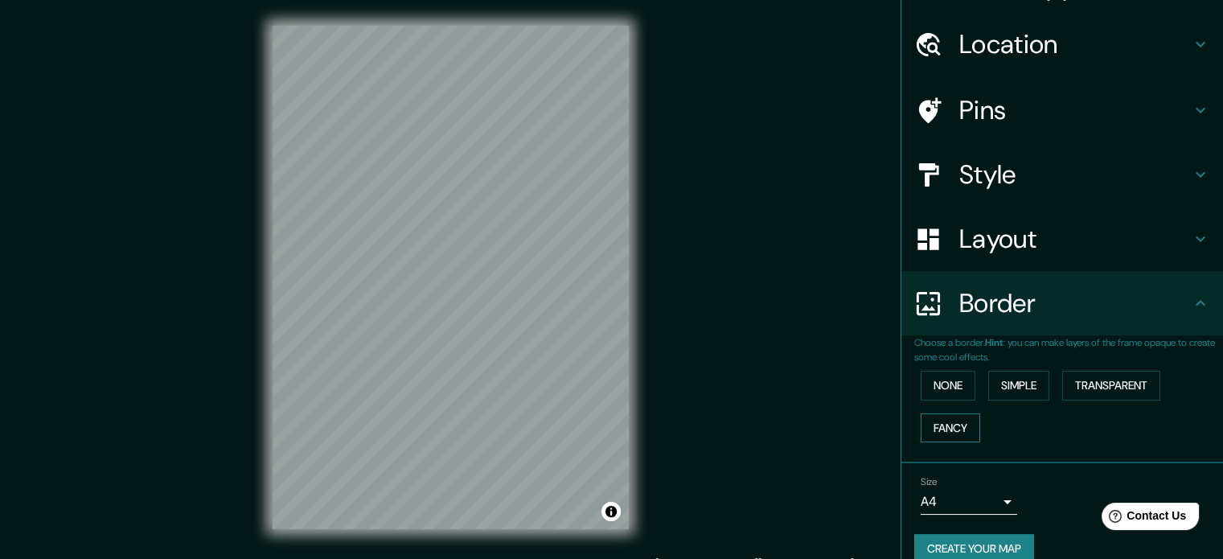
scroll to position [61, 0]
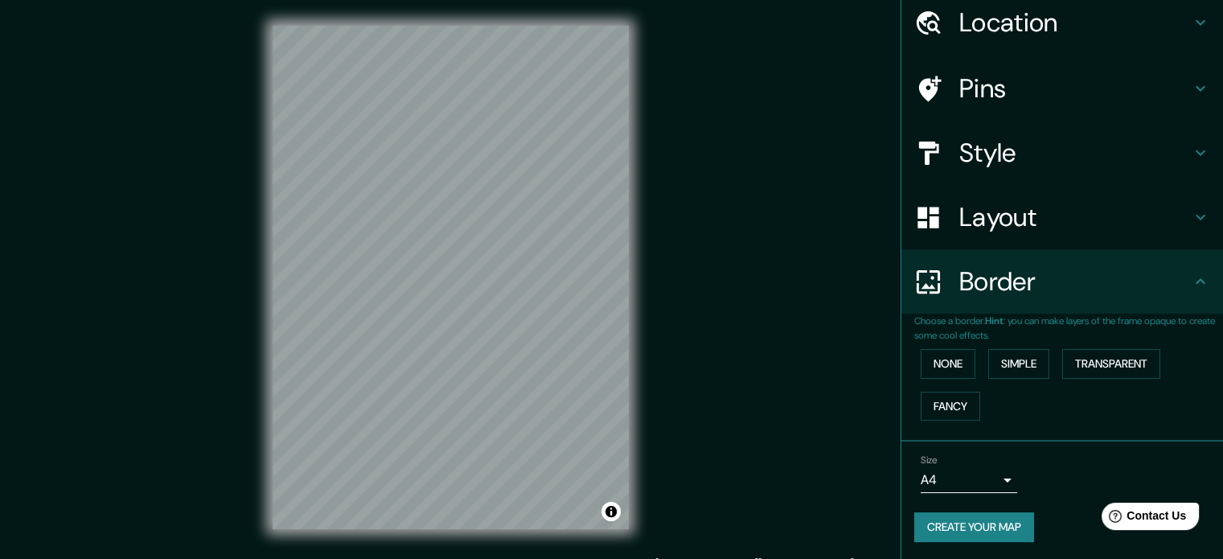
click at [1177, 211] on h4 "Layout" at bounding box center [1075, 217] width 232 height 32
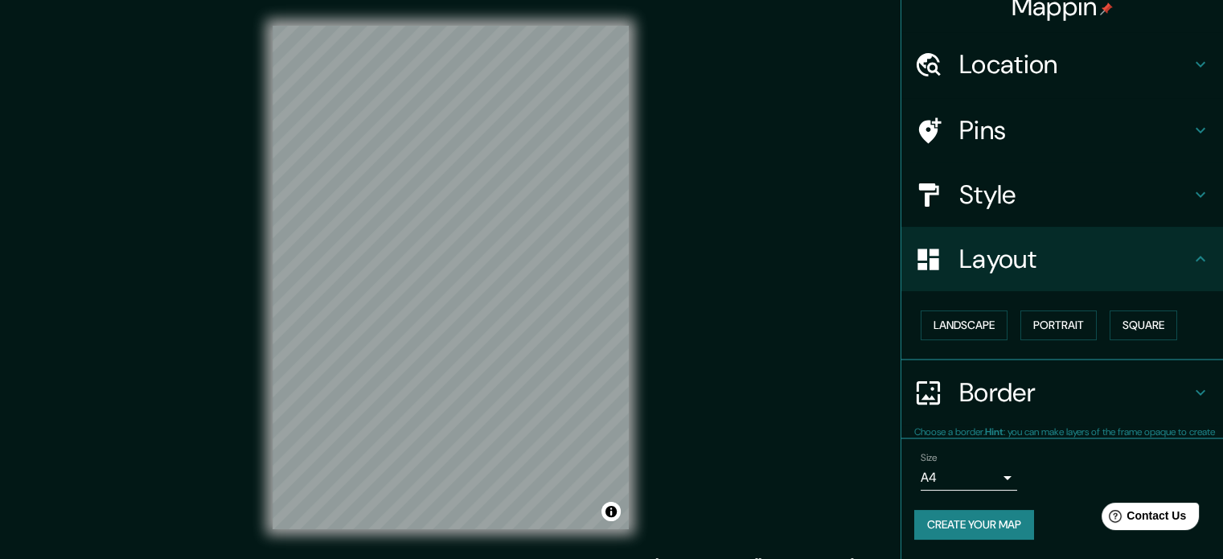
scroll to position [18, 0]
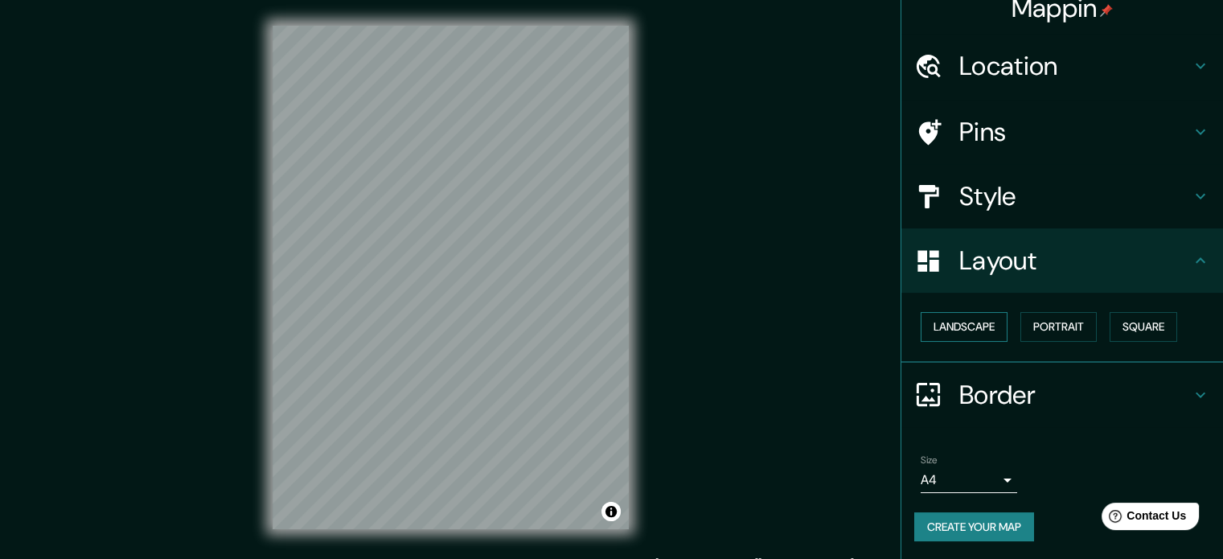
click at [946, 325] on button "Landscape" at bounding box center [964, 327] width 87 height 30
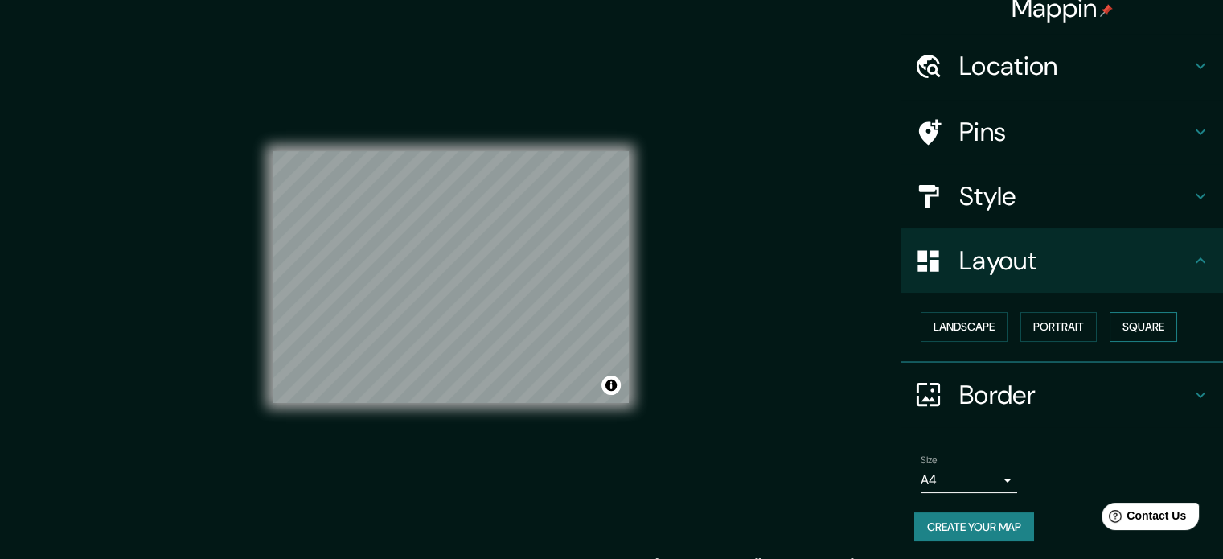
click at [1140, 327] on button "Square" at bounding box center [1144, 327] width 68 height 30
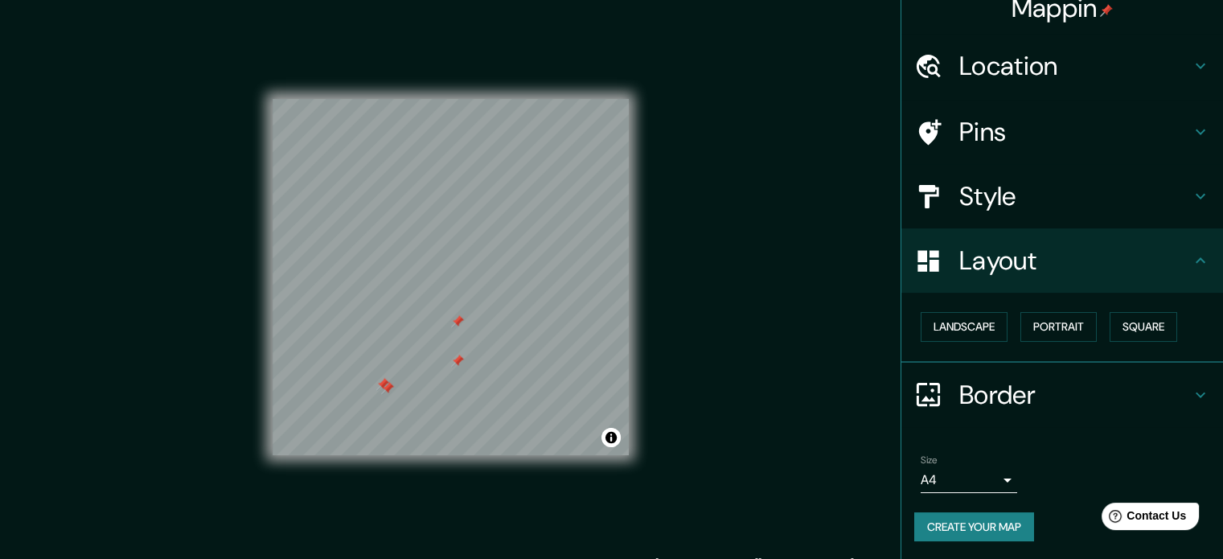
click at [456, 358] on div at bounding box center [457, 361] width 13 height 13
click at [456, 359] on div at bounding box center [456, 361] width 13 height 13
click at [455, 325] on div at bounding box center [456, 322] width 13 height 13
click at [454, 334] on div at bounding box center [456, 330] width 13 height 13
click at [351, 423] on div at bounding box center [356, 424] width 13 height 13
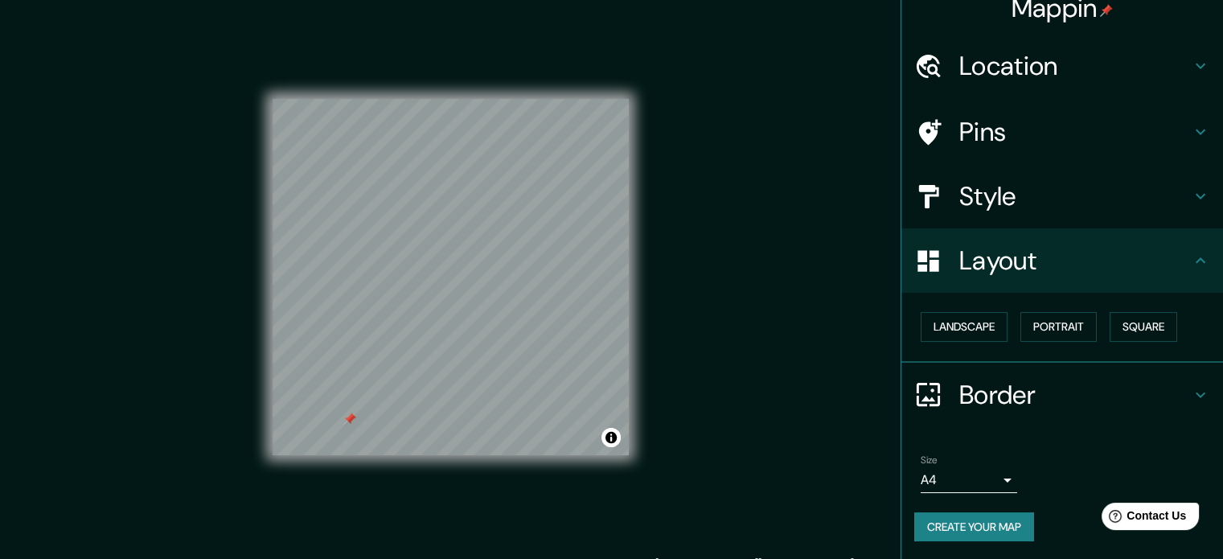
click at [351, 419] on div at bounding box center [349, 419] width 13 height 13
click at [981, 474] on body "Mappin Location Ovalle, Región de Coquimbo, Chile Pins Style Layout Landscape P…" at bounding box center [611, 279] width 1223 height 559
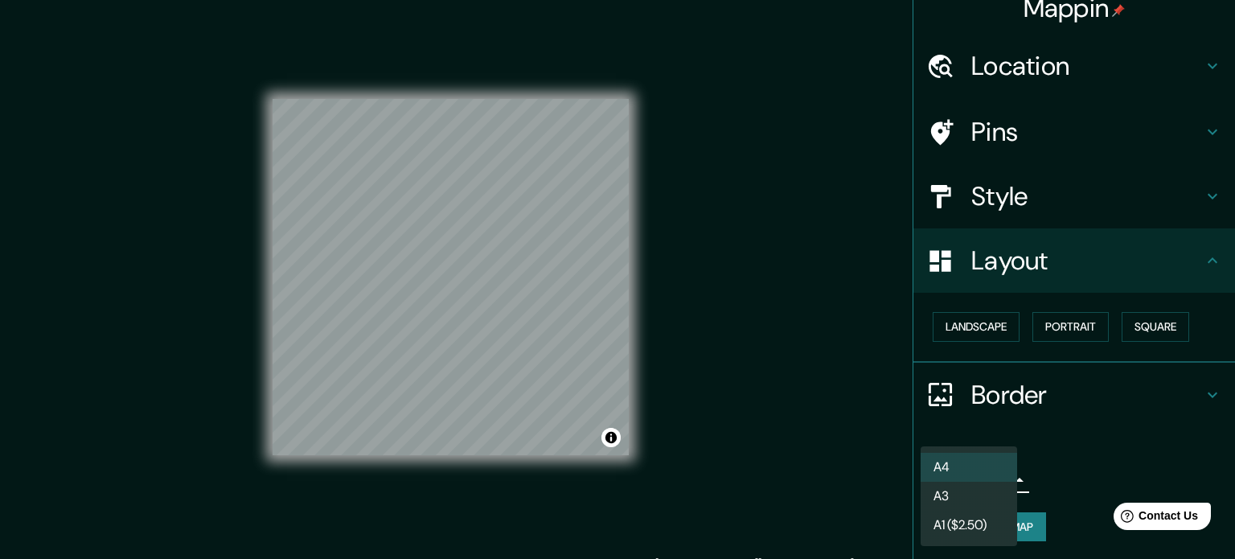
click at [979, 500] on li "A3" at bounding box center [969, 496] width 96 height 29
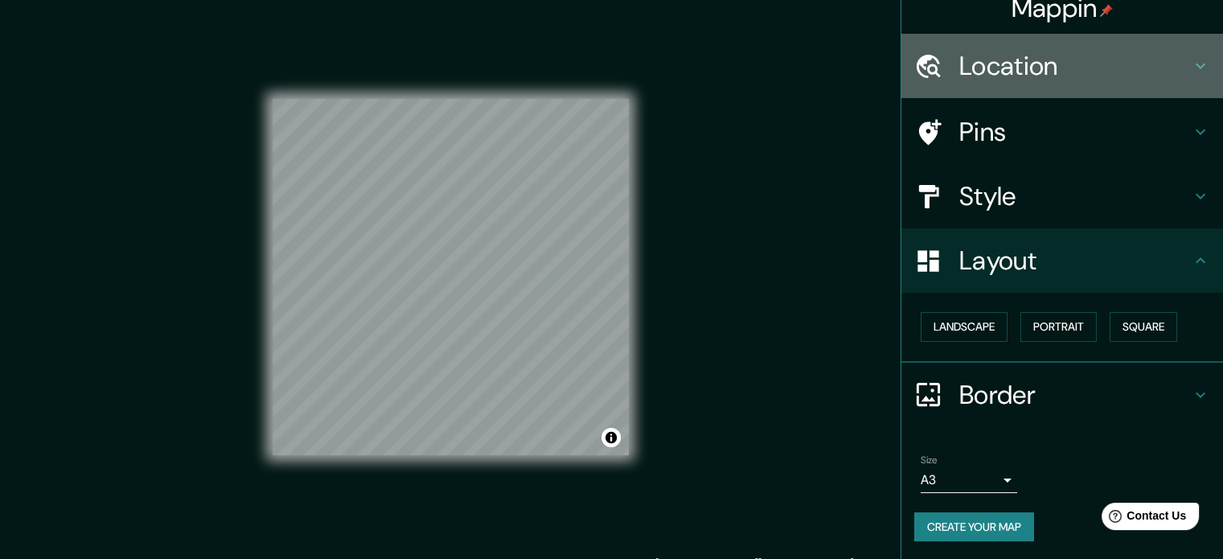
click at [1129, 60] on h4 "Location" at bounding box center [1075, 66] width 232 height 32
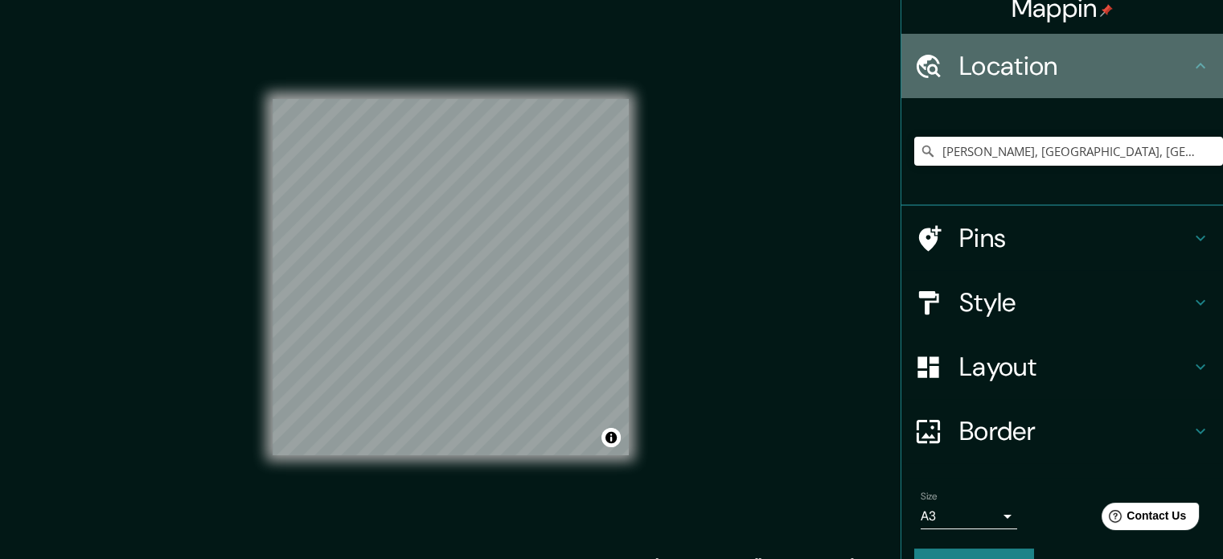
click at [1129, 65] on h4 "Location" at bounding box center [1075, 66] width 232 height 32
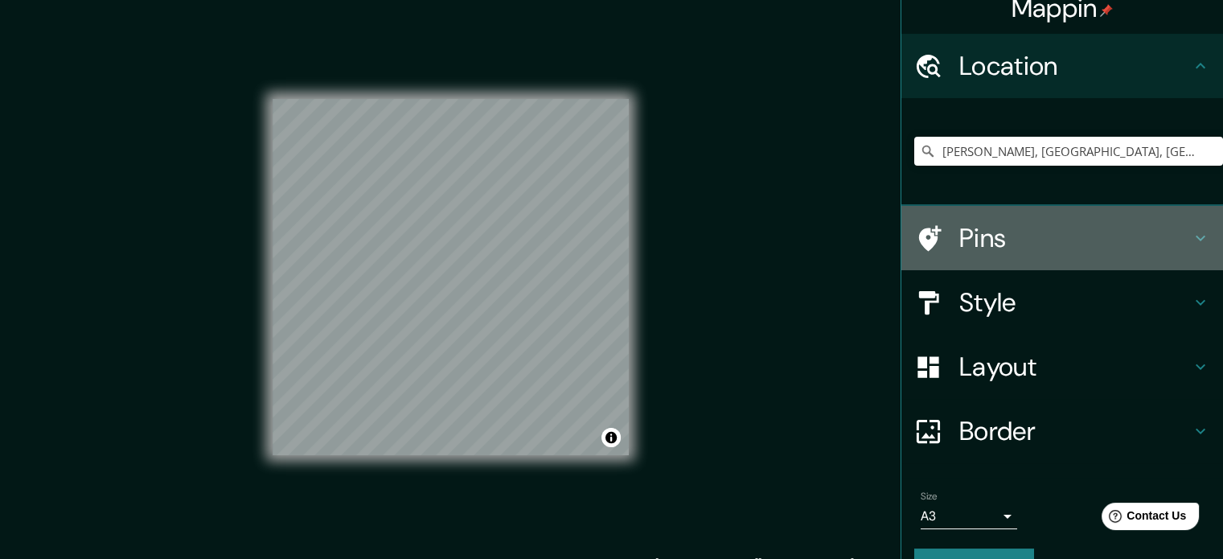
click at [1156, 235] on h4 "Pins" at bounding box center [1075, 238] width 232 height 32
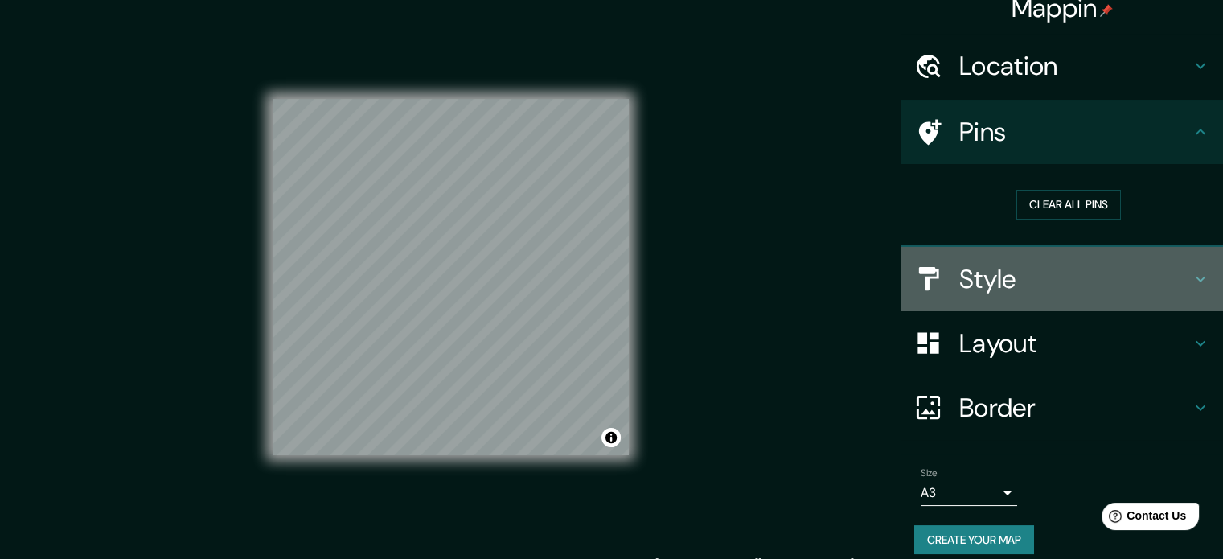
click at [1035, 284] on h4 "Style" at bounding box center [1075, 279] width 232 height 32
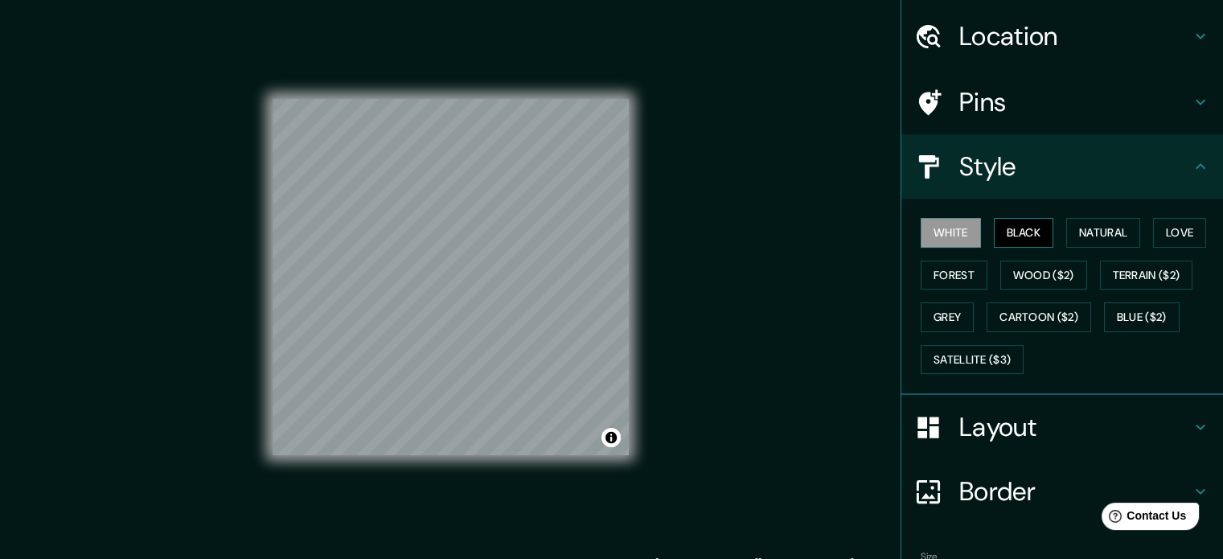
scroll to position [98, 0]
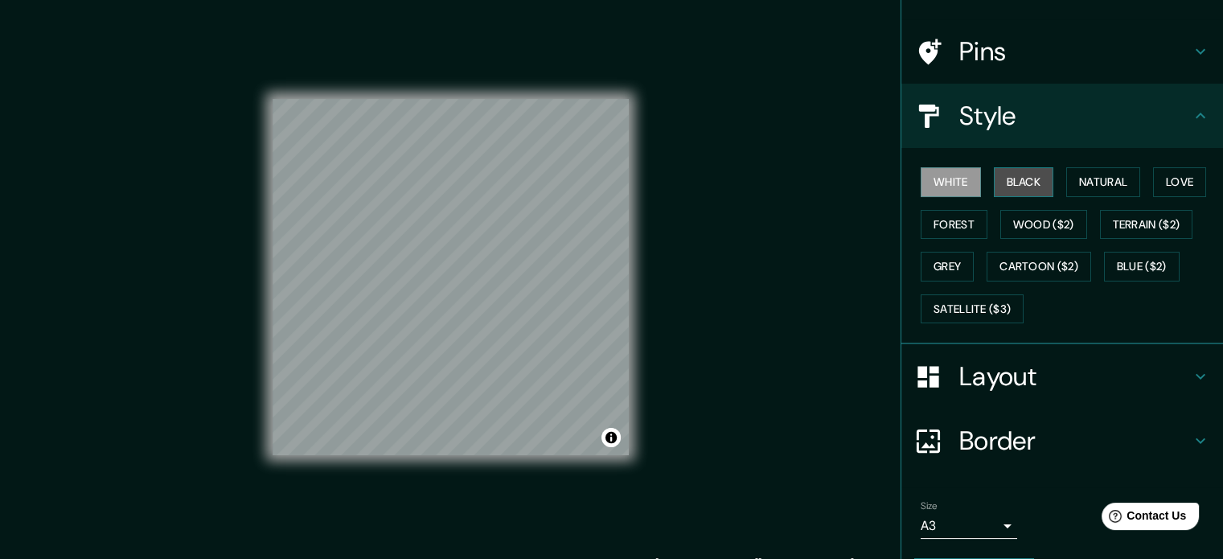
click at [1010, 181] on button "Black" at bounding box center [1024, 182] width 60 height 30
click at [938, 176] on button "White" at bounding box center [951, 182] width 60 height 30
click at [1079, 169] on button "Natural" at bounding box center [1103, 182] width 74 height 30
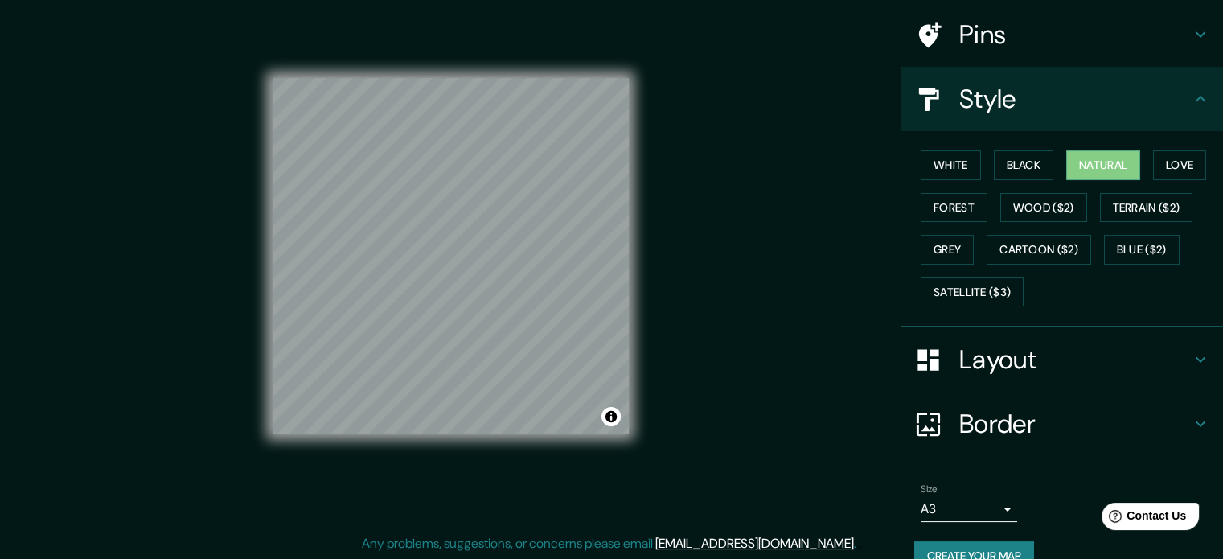
scroll to position [143, 0]
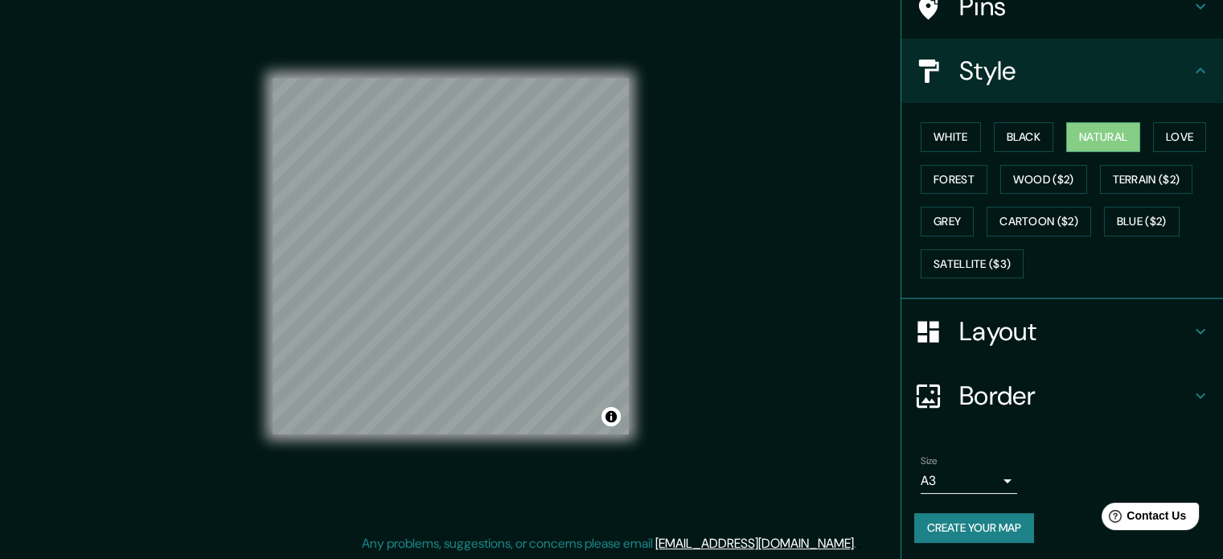
click at [954, 521] on button "Create your map" at bounding box center [974, 528] width 120 height 30
click at [990, 527] on button "Create your map" at bounding box center [974, 528] width 120 height 30
click at [979, 520] on button "Create your map" at bounding box center [974, 528] width 120 height 30
click at [542, 266] on div at bounding box center [540, 263] width 13 height 13
click at [531, 262] on div at bounding box center [532, 266] width 13 height 13
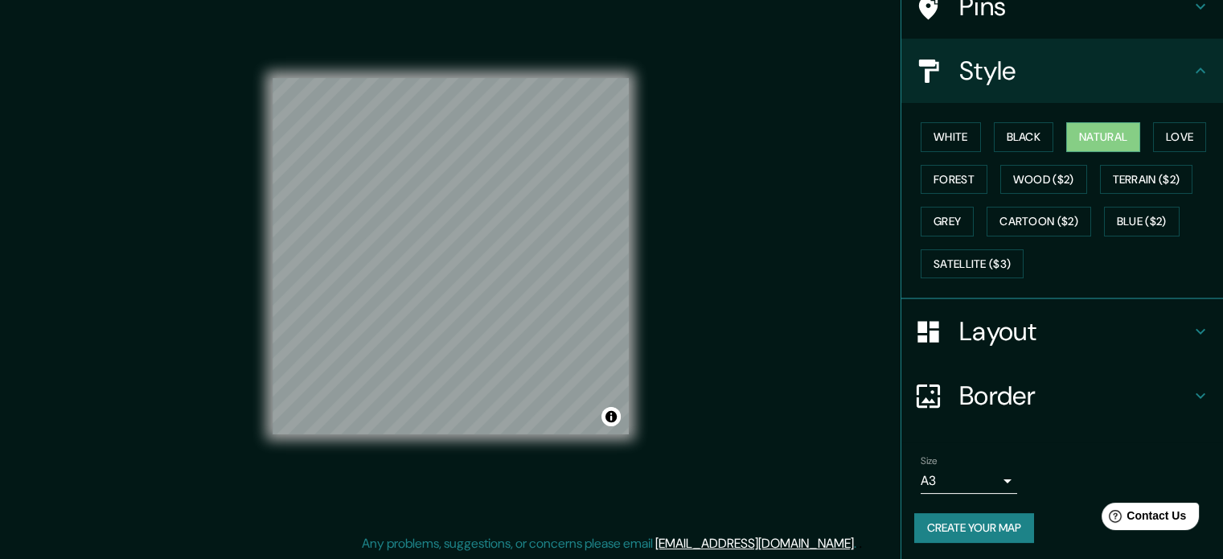
click at [1051, 394] on h4 "Border" at bounding box center [1075, 396] width 232 height 32
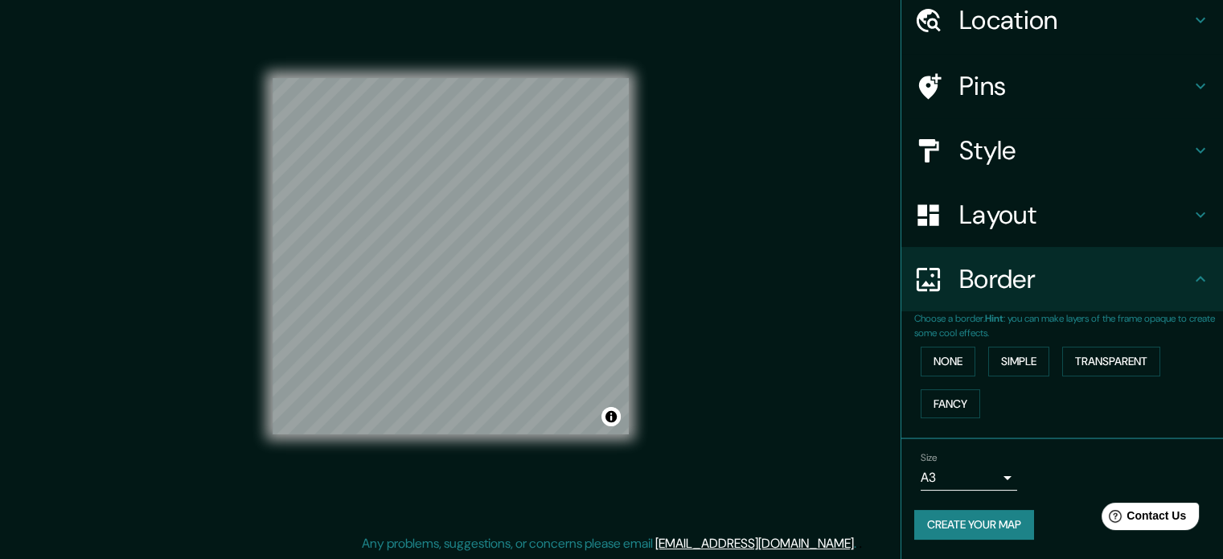
scroll to position [61, 0]
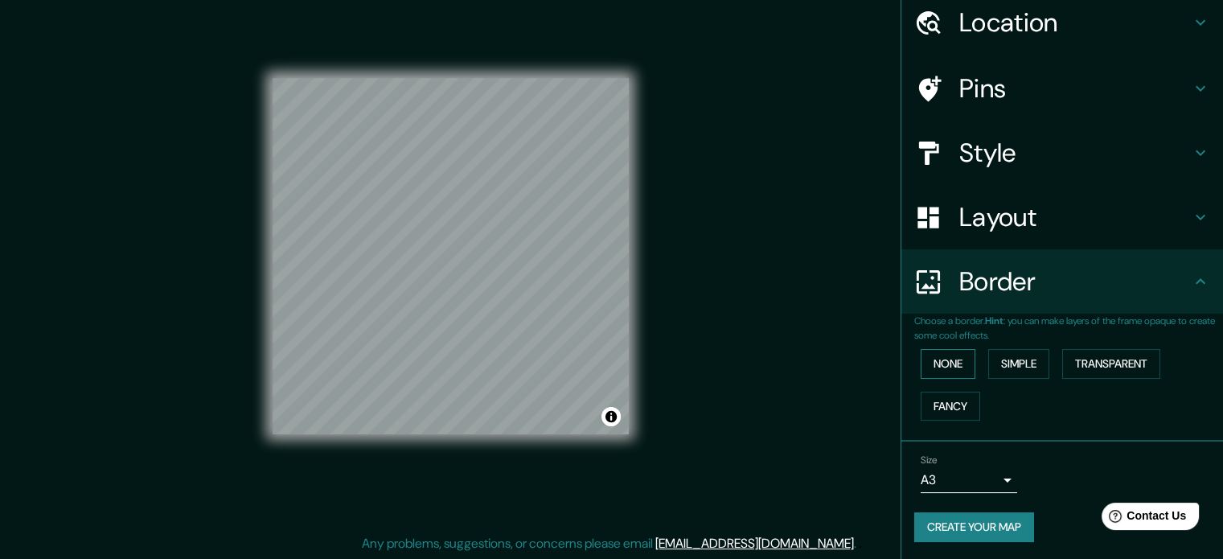
click at [962, 365] on button "None" at bounding box center [948, 364] width 55 height 30
click at [952, 368] on button "None" at bounding box center [948, 364] width 55 height 30
click at [1018, 359] on button "Simple" at bounding box center [1018, 364] width 61 height 30
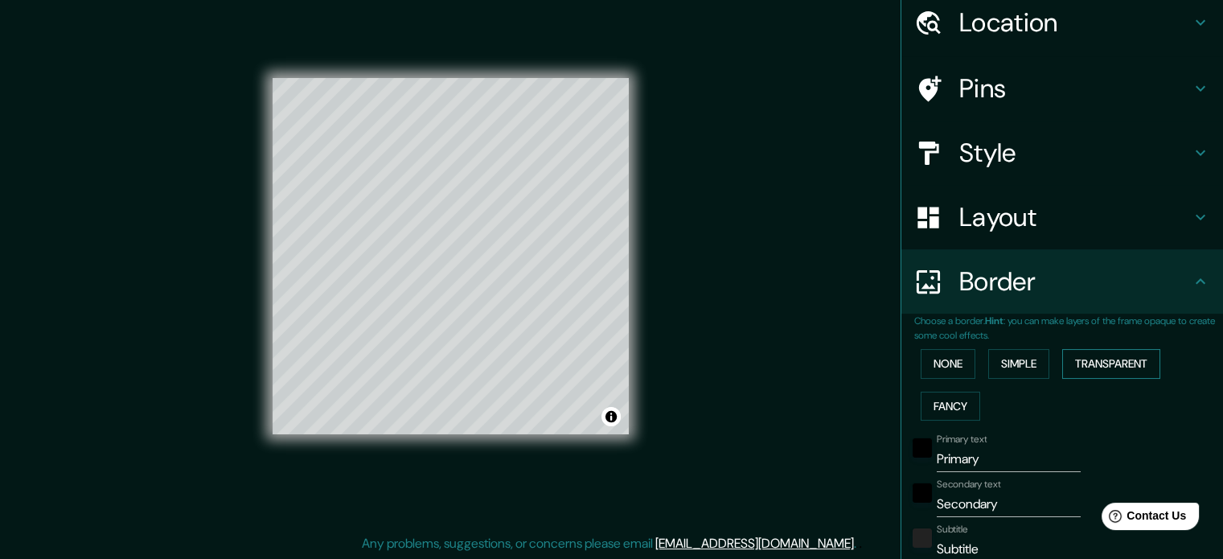
click at [1087, 361] on button "Transparent" at bounding box center [1111, 364] width 98 height 30
click at [952, 409] on button "Fancy" at bounding box center [951, 407] width 60 height 30
click at [938, 372] on button "None" at bounding box center [948, 364] width 55 height 30
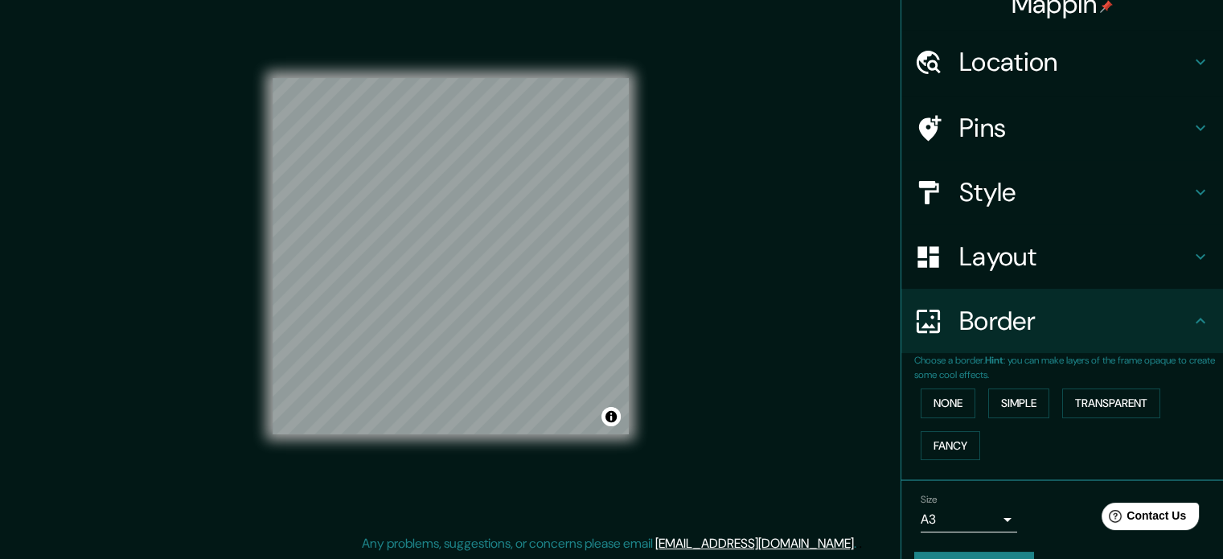
scroll to position [0, 0]
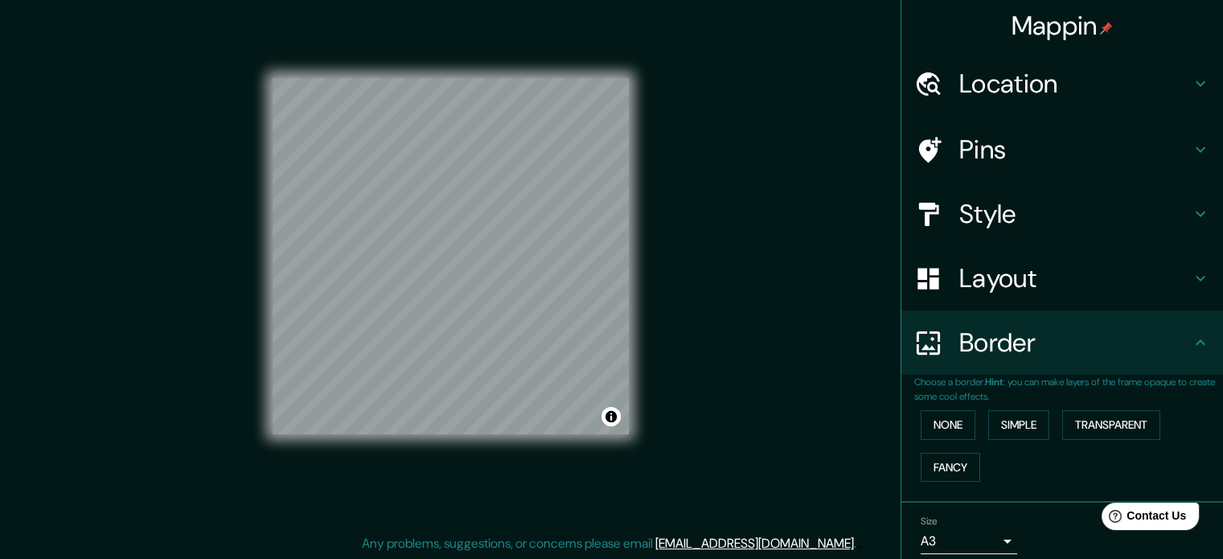
click at [1004, 304] on div "Layout" at bounding box center [1062, 278] width 322 height 64
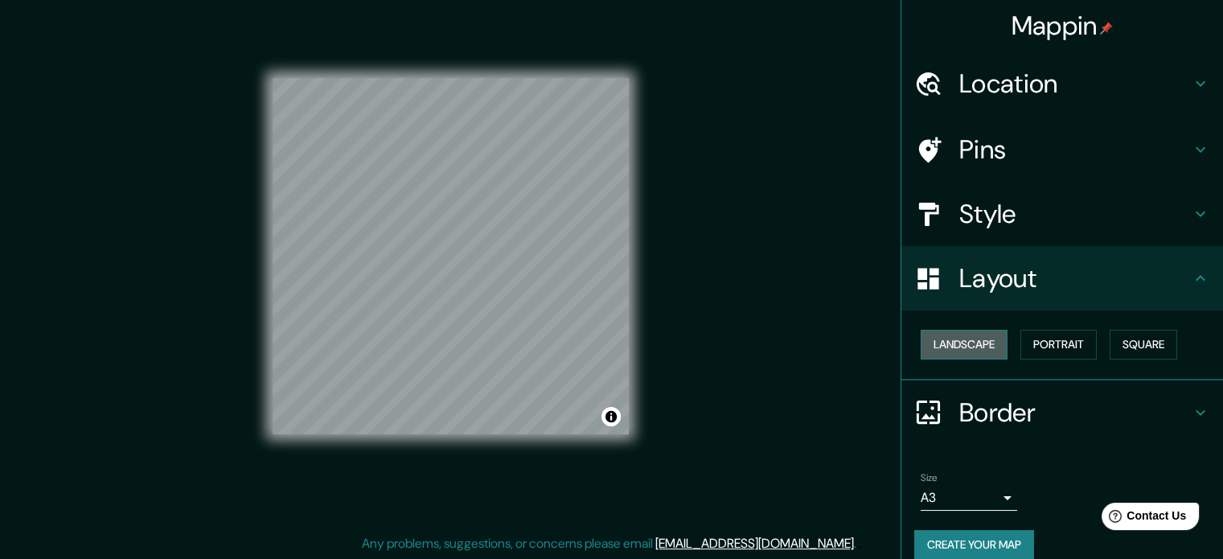
click at [972, 343] on button "Landscape" at bounding box center [964, 345] width 87 height 30
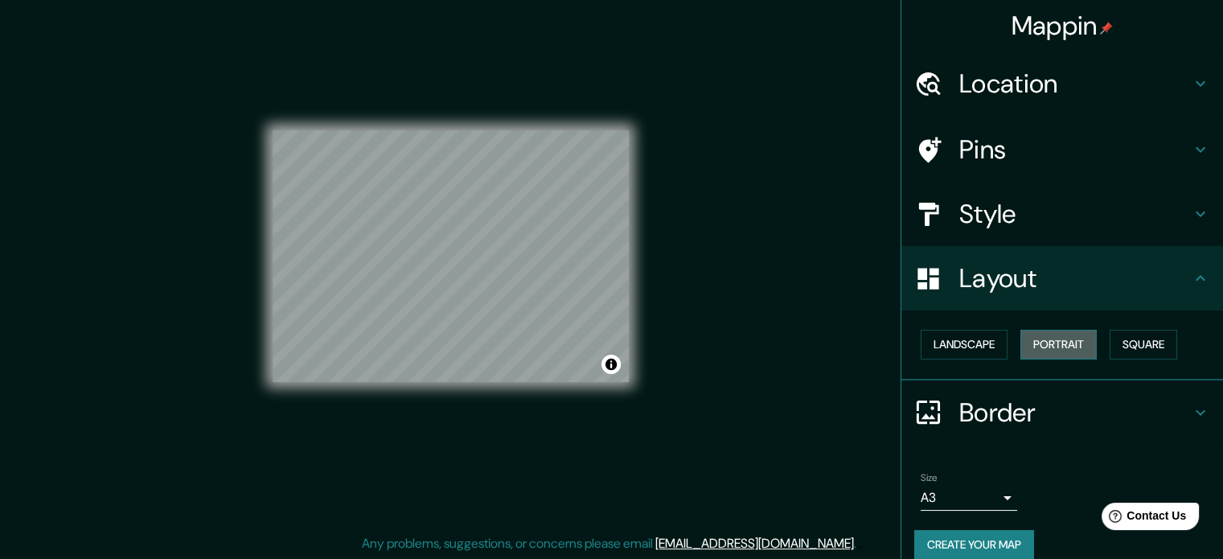
click at [1045, 339] on button "Portrait" at bounding box center [1058, 345] width 76 height 30
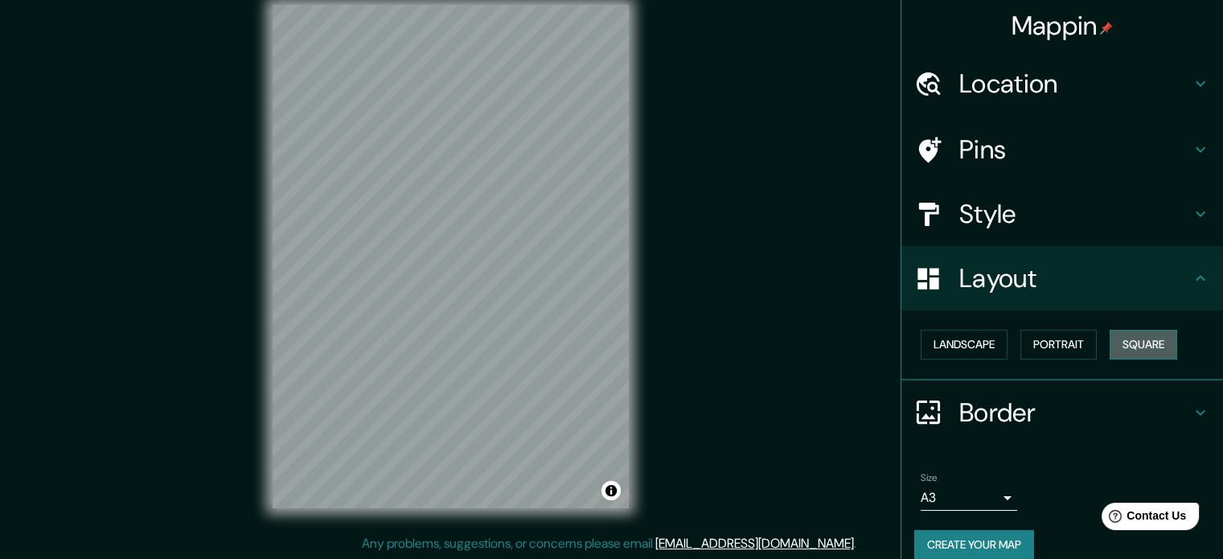
click at [1132, 338] on button "Square" at bounding box center [1144, 345] width 68 height 30
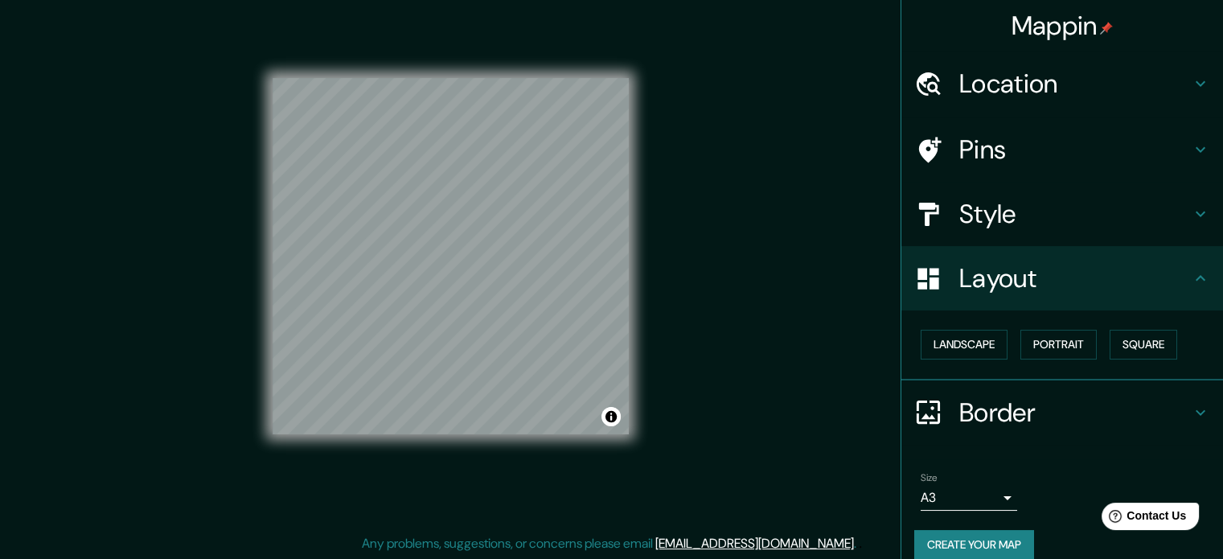
scroll to position [18, 0]
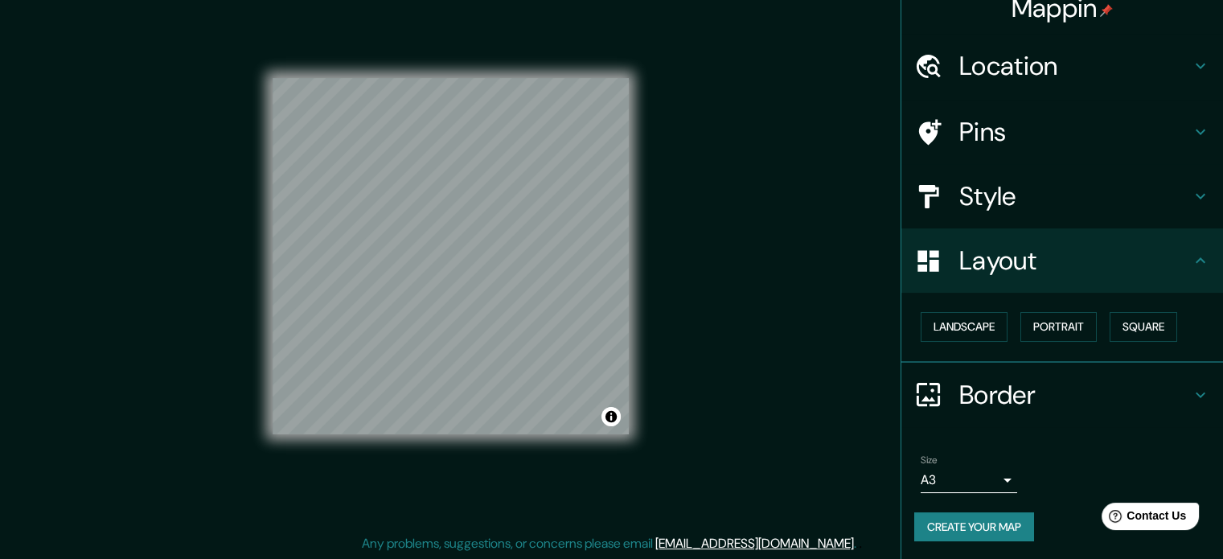
click at [963, 523] on button "Create your map" at bounding box center [974, 527] width 120 height 30
click at [987, 529] on div "Create your map" at bounding box center [1062, 527] width 296 height 30
click at [988, 527] on div "Create your map" at bounding box center [1062, 527] width 296 height 30
click at [988, 527] on button "Create your map" at bounding box center [974, 527] width 120 height 30
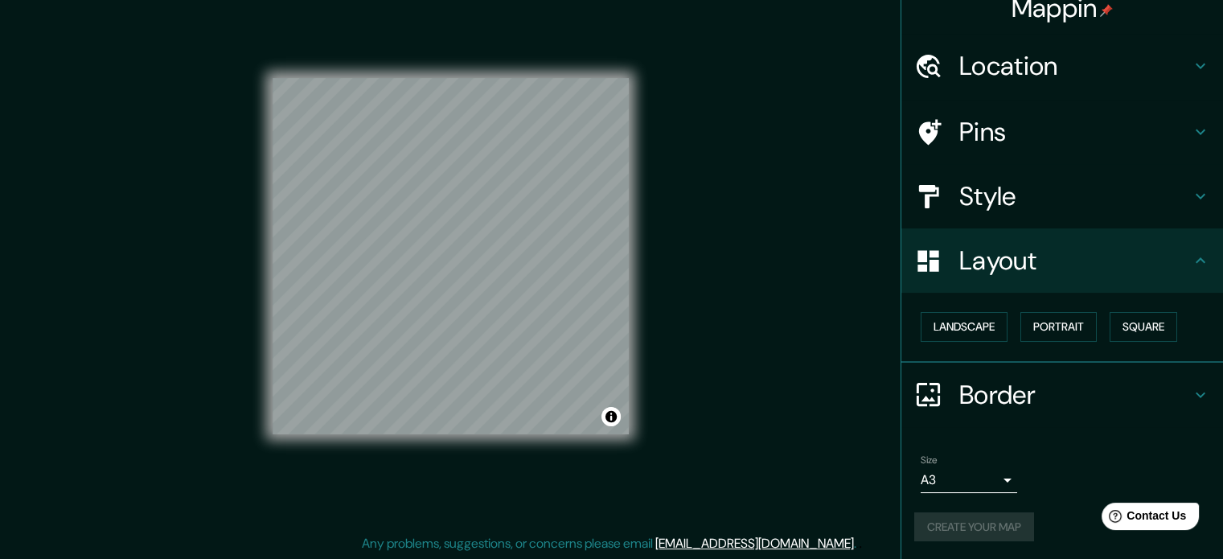
click at [988, 527] on div "Create your map" at bounding box center [1062, 527] width 296 height 30
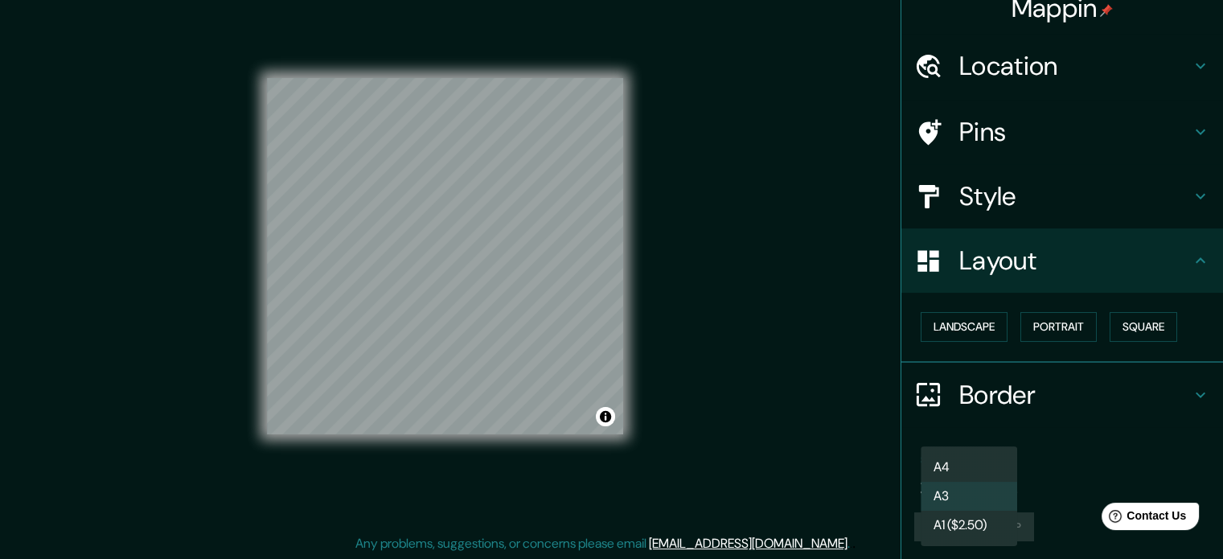
click at [988, 488] on body "Mappin Location Ovalle, Región de Coquimbo, Chile Pins Style Layout Landscape P…" at bounding box center [611, 258] width 1223 height 559
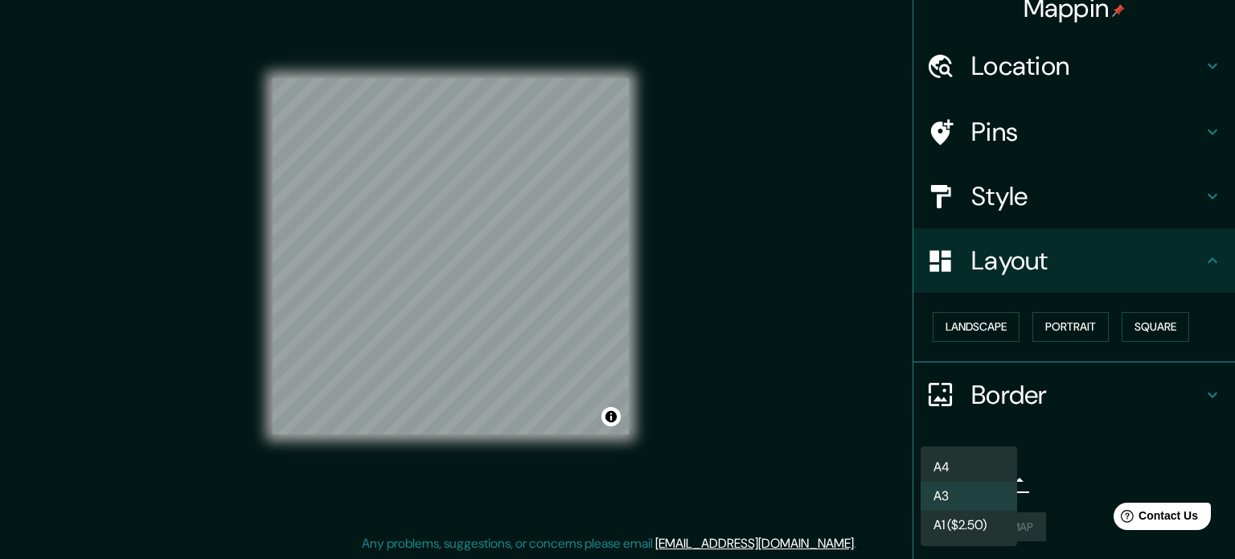
click at [983, 469] on li "A4" at bounding box center [969, 467] width 96 height 29
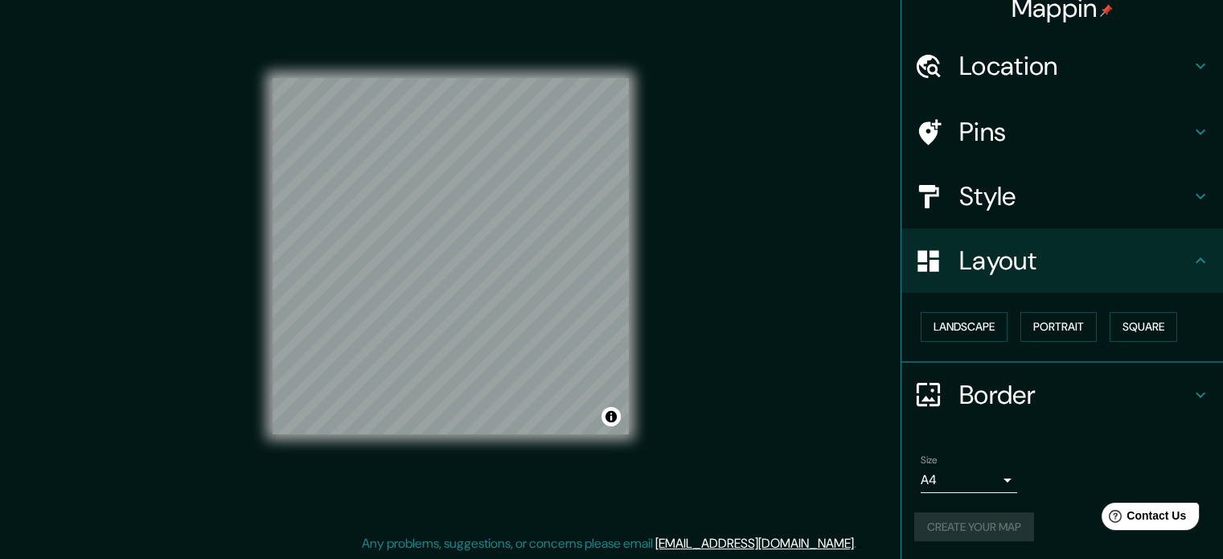
click at [973, 527] on div "Create your map" at bounding box center [1062, 527] width 296 height 30
click at [984, 483] on body "Mappin Location Ovalle, Región de Coquimbo, Chile Pins Style Layout Landscape P…" at bounding box center [611, 258] width 1223 height 559
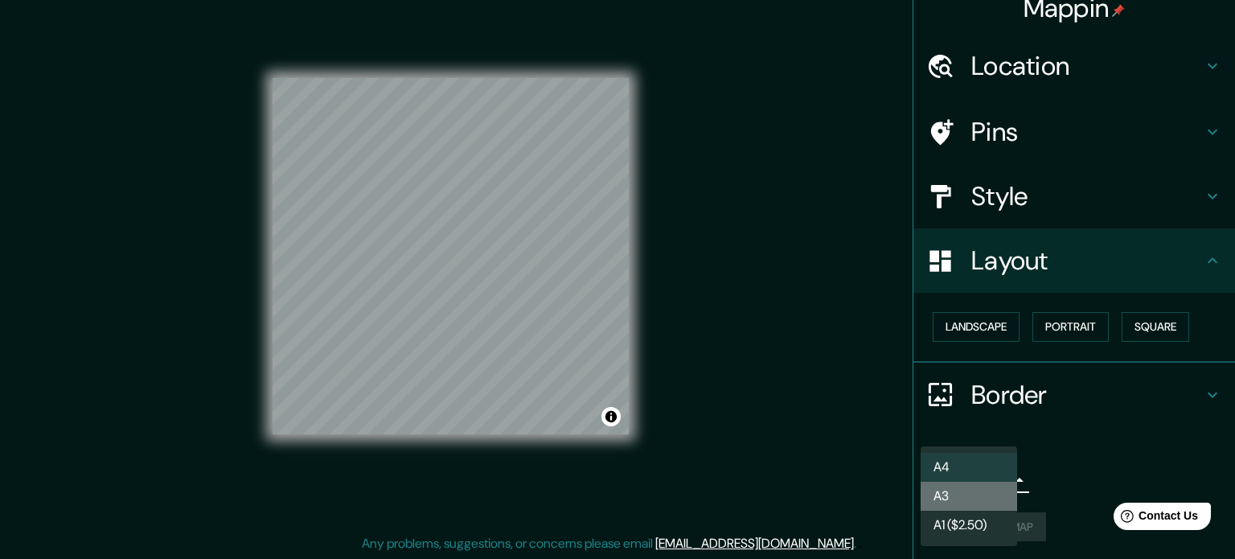
click at [972, 493] on li "A3" at bounding box center [969, 496] width 96 height 29
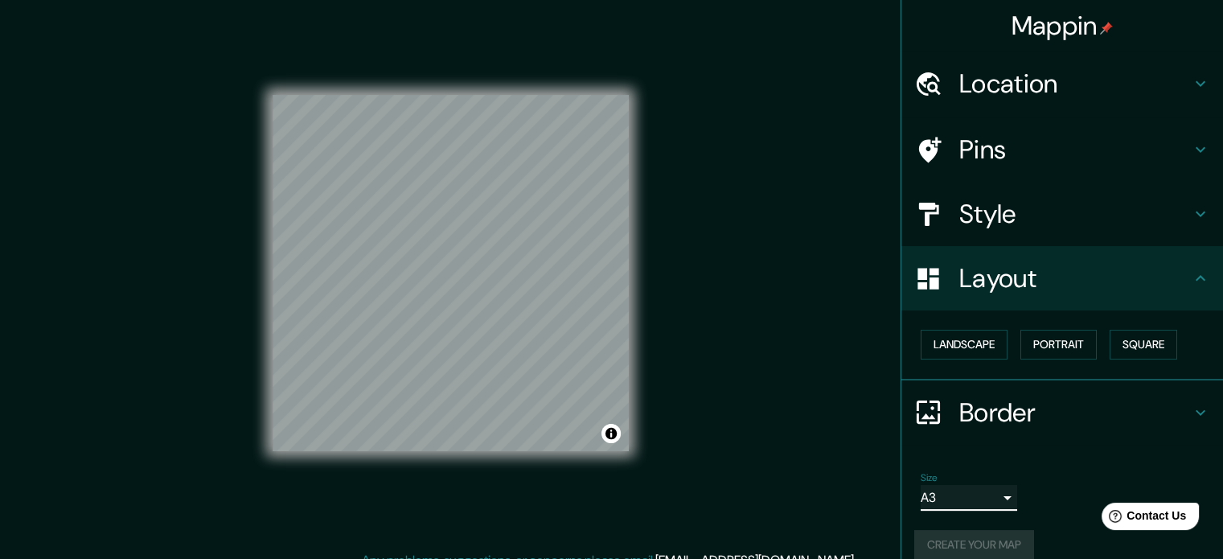
scroll to position [0, 0]
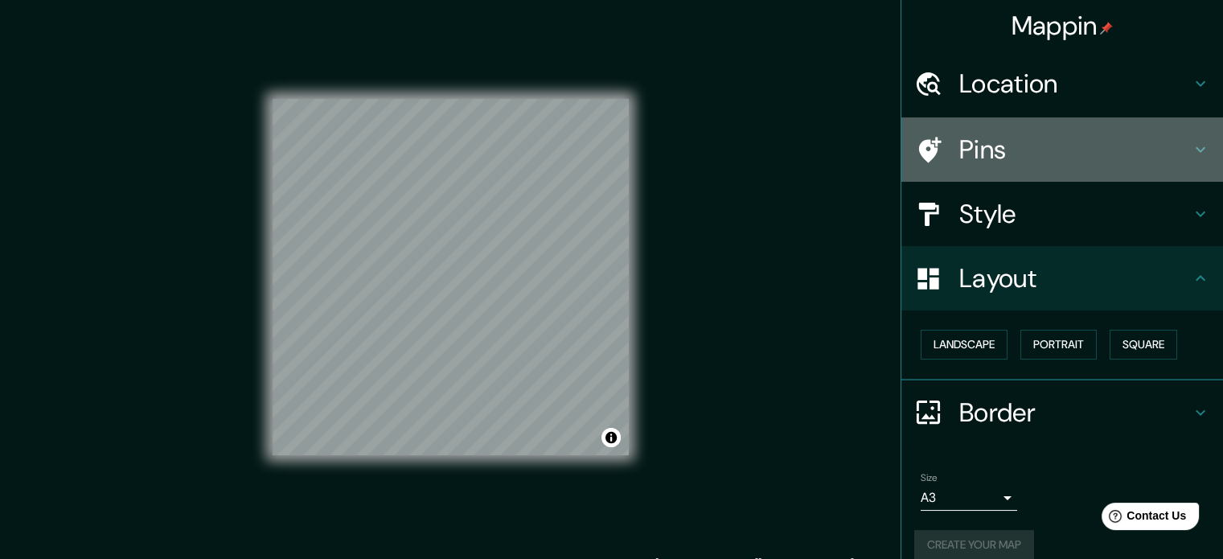
click at [1032, 133] on h4 "Pins" at bounding box center [1075, 149] width 232 height 32
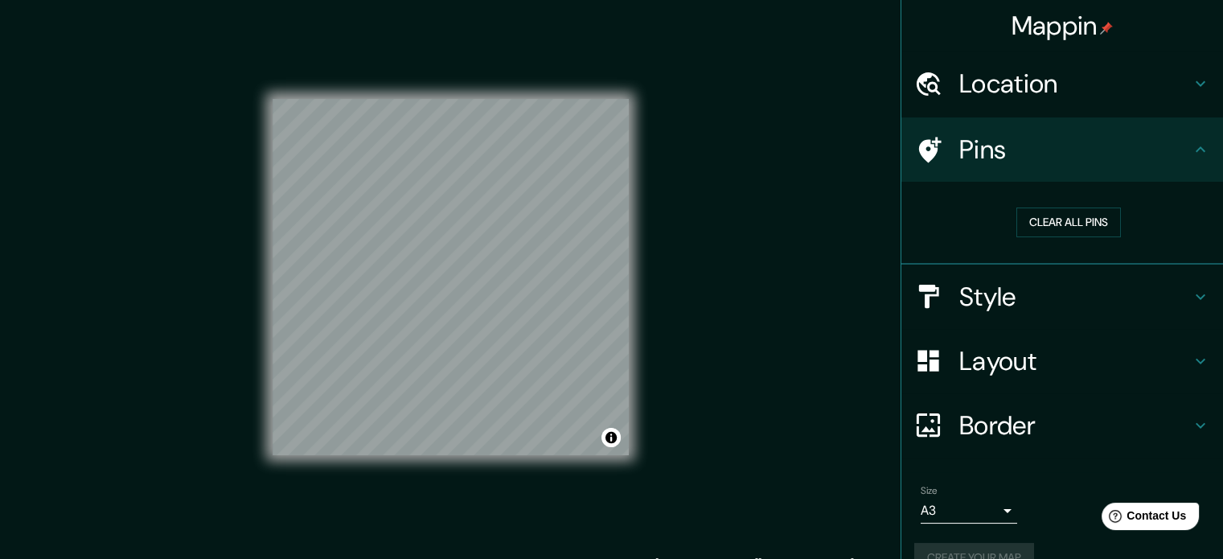
click at [1038, 144] on h4 "Pins" at bounding box center [1075, 149] width 232 height 32
click at [1086, 96] on h4 "Location" at bounding box center [1075, 84] width 232 height 32
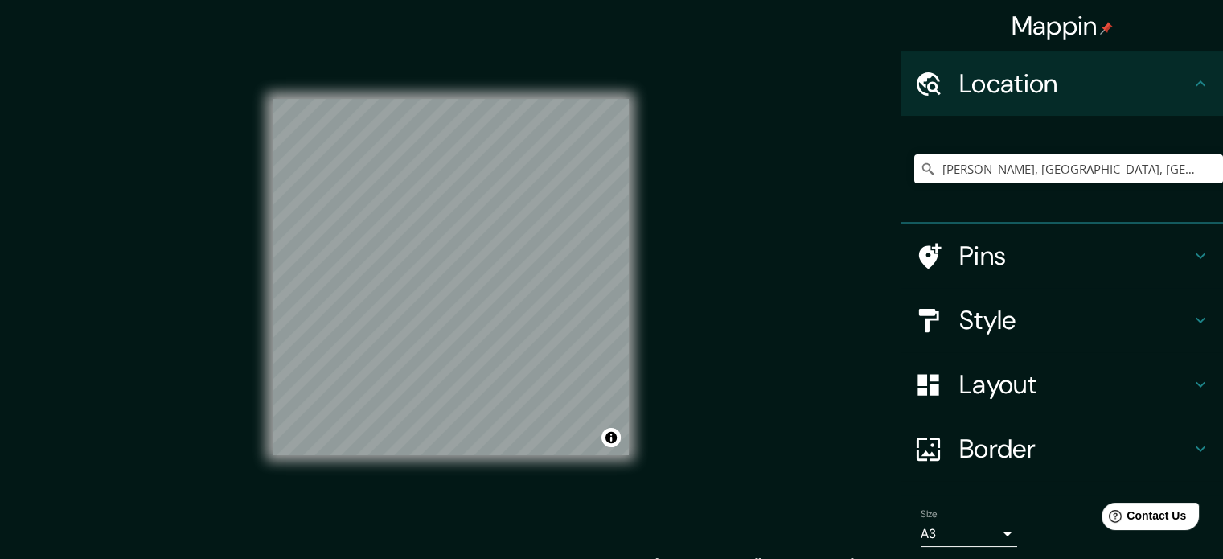
click at [1004, 402] on div "Layout" at bounding box center [1062, 384] width 322 height 64
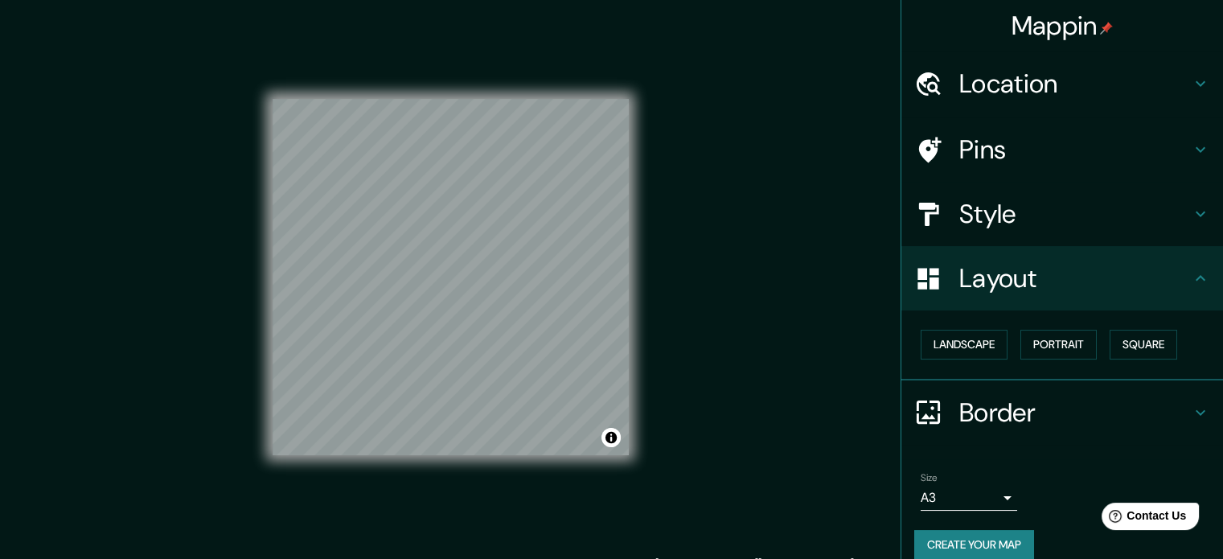
click at [977, 530] on button "Create your map" at bounding box center [974, 545] width 120 height 30
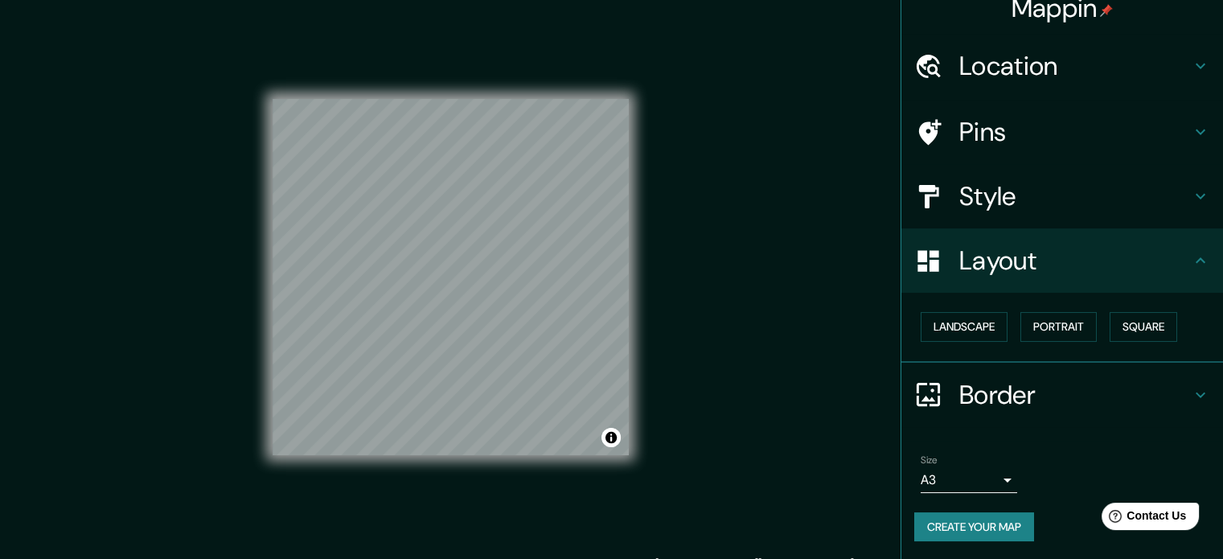
click at [980, 532] on button "Create your map" at bounding box center [974, 527] width 120 height 30
click at [980, 532] on div "Create your map" at bounding box center [1062, 527] width 296 height 30
click at [959, 205] on h4 "Style" at bounding box center [1075, 196] width 232 height 32
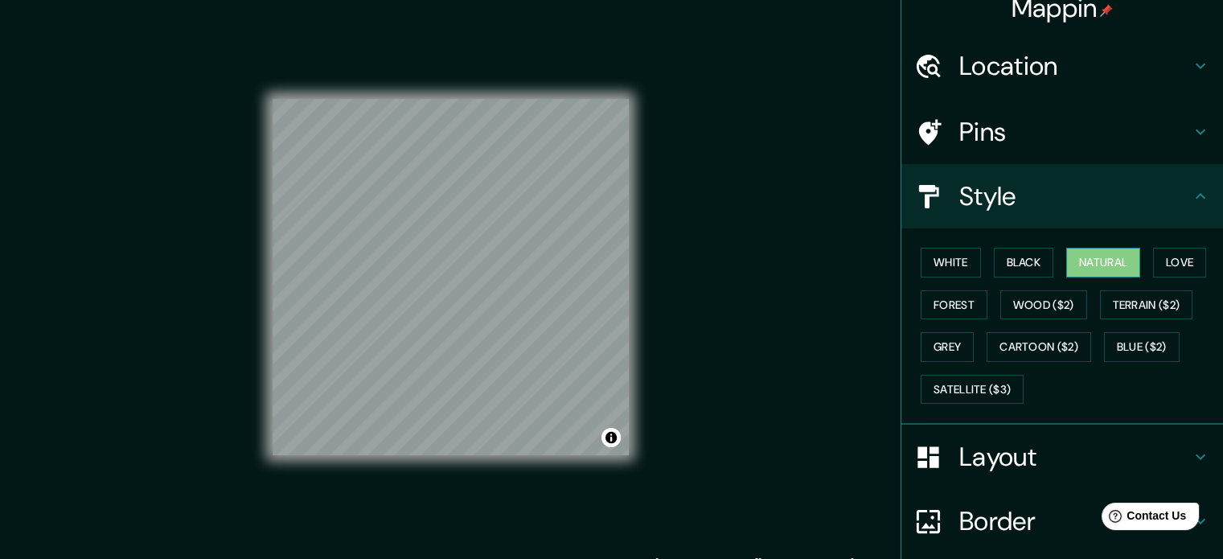
click at [1069, 254] on button "Natural" at bounding box center [1103, 263] width 74 height 30
click at [1025, 260] on button "Black" at bounding box center [1024, 263] width 60 height 30
click at [1069, 260] on button "Natural" at bounding box center [1103, 263] width 74 height 30
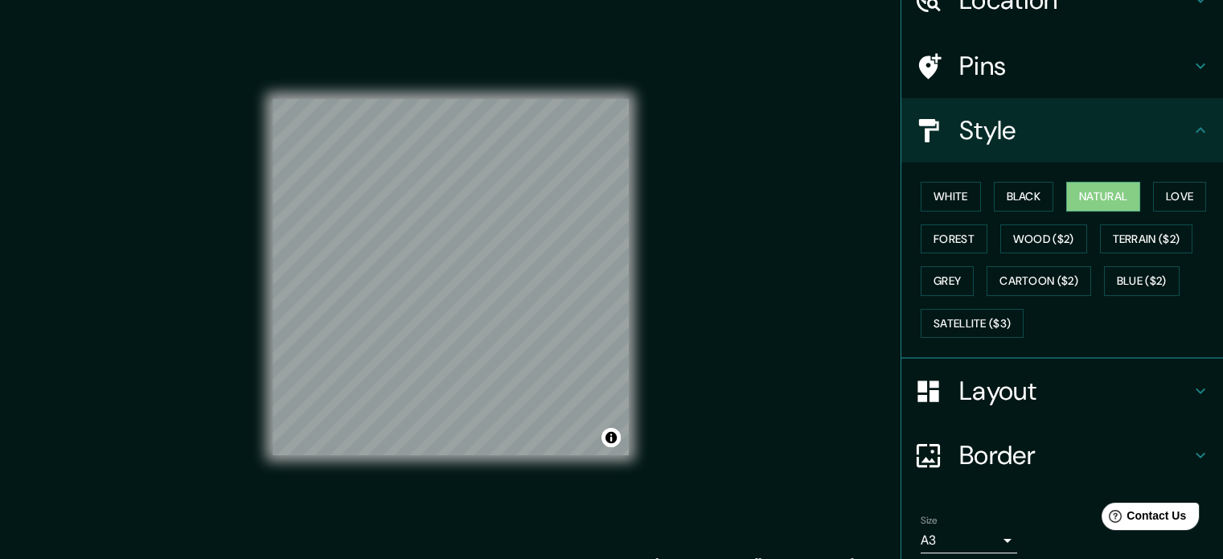
scroll to position [143, 0]
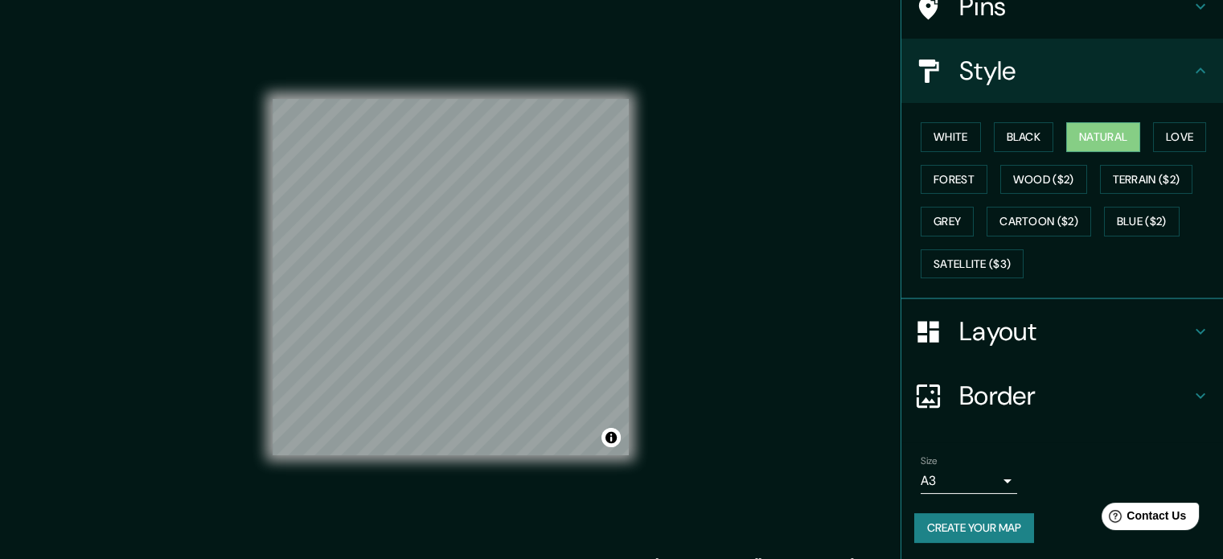
click at [971, 536] on button "Create your map" at bounding box center [974, 528] width 120 height 30
click at [1010, 134] on button "Black" at bounding box center [1024, 137] width 60 height 30
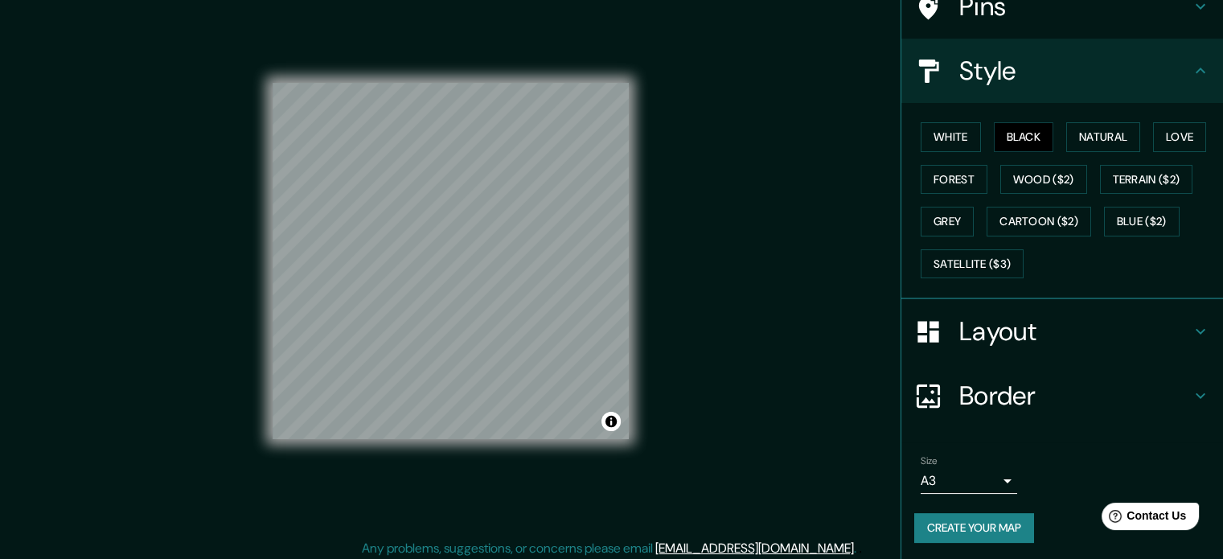
scroll to position [21, 0]
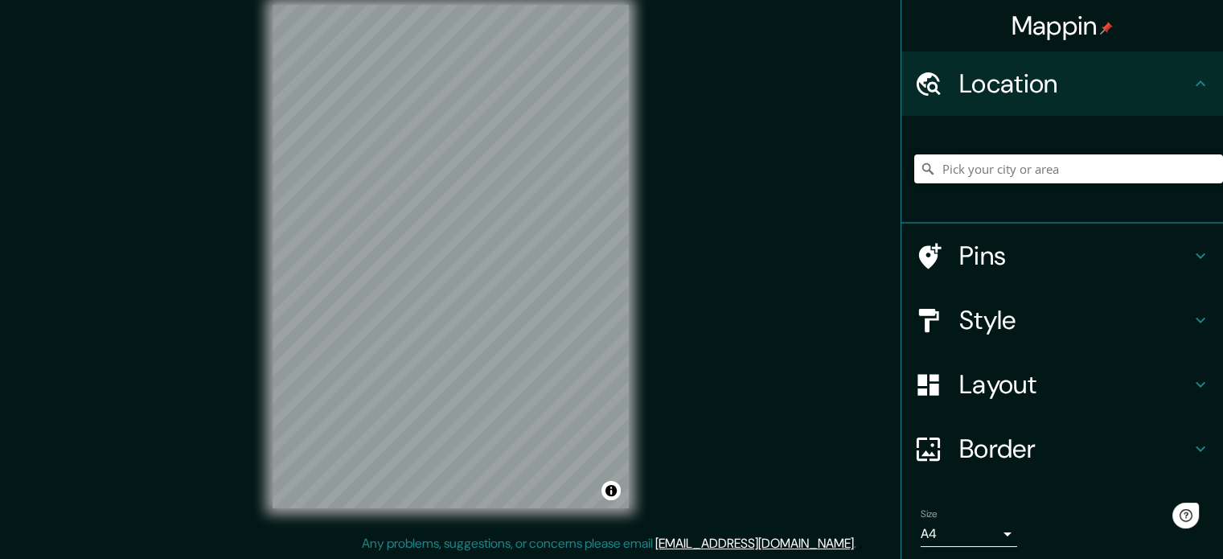
click at [967, 164] on input "Pick your city or area" at bounding box center [1068, 168] width 309 height 29
click at [976, 166] on input "Pick your city or area" at bounding box center [1068, 168] width 309 height 29
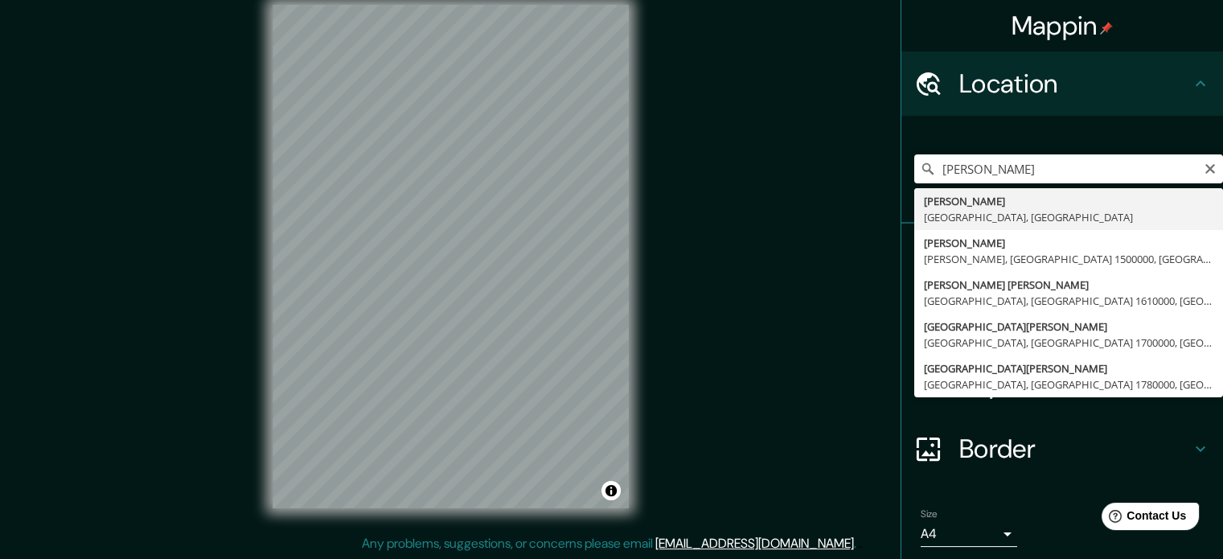
type input "[PERSON_NAME], [GEOGRAPHIC_DATA], [GEOGRAPHIC_DATA]"
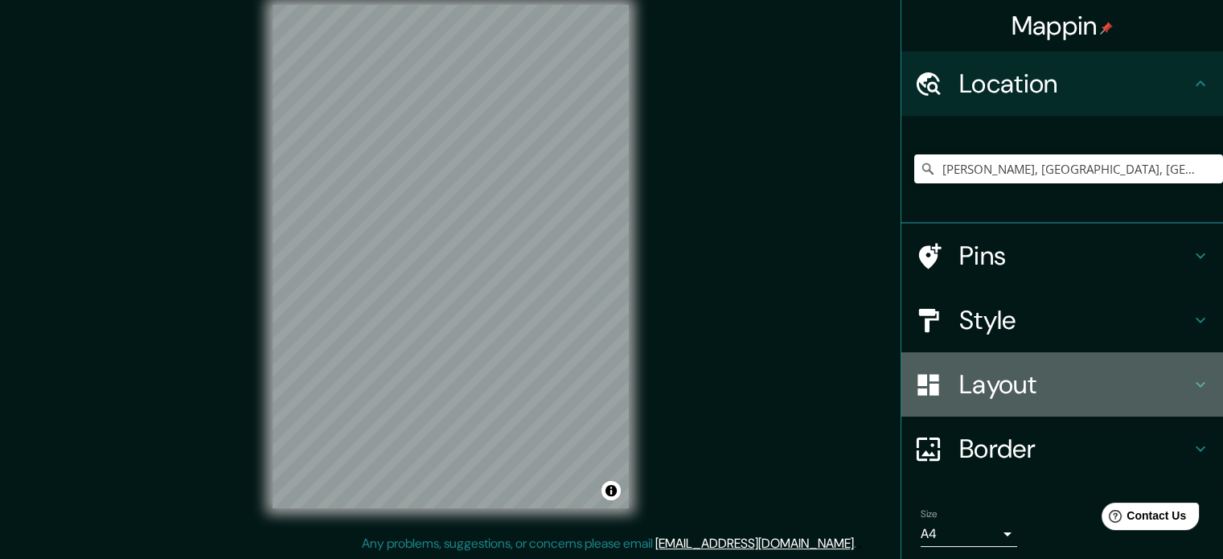
click at [1032, 388] on h4 "Layout" at bounding box center [1075, 384] width 232 height 32
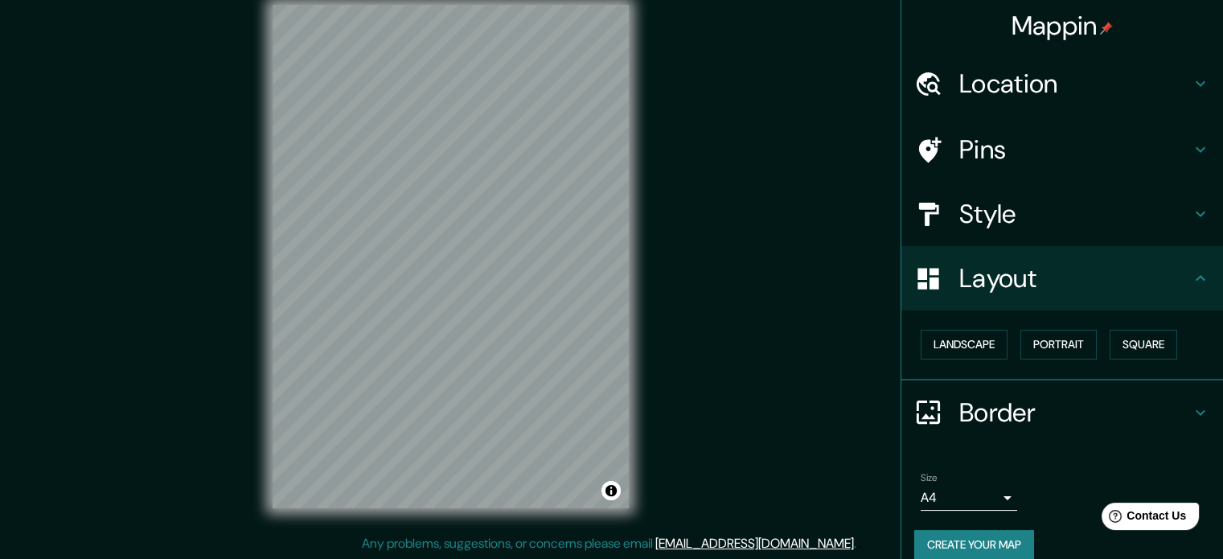
click at [1035, 210] on h4 "Style" at bounding box center [1075, 214] width 232 height 32
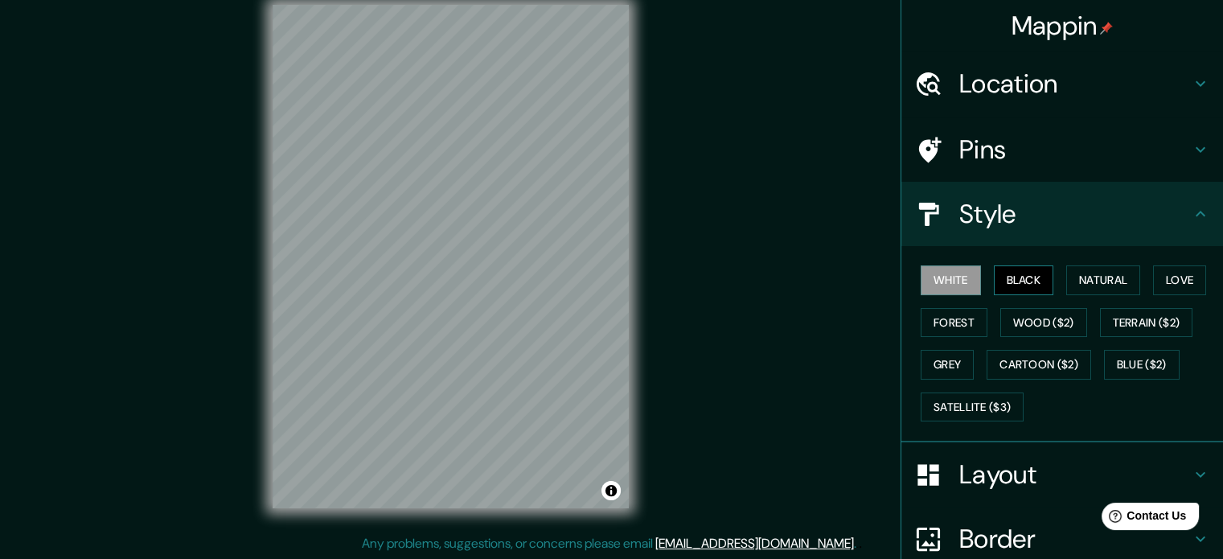
click at [1029, 274] on button "Black" at bounding box center [1024, 280] width 60 height 30
click at [1079, 273] on button "Natural" at bounding box center [1103, 280] width 74 height 30
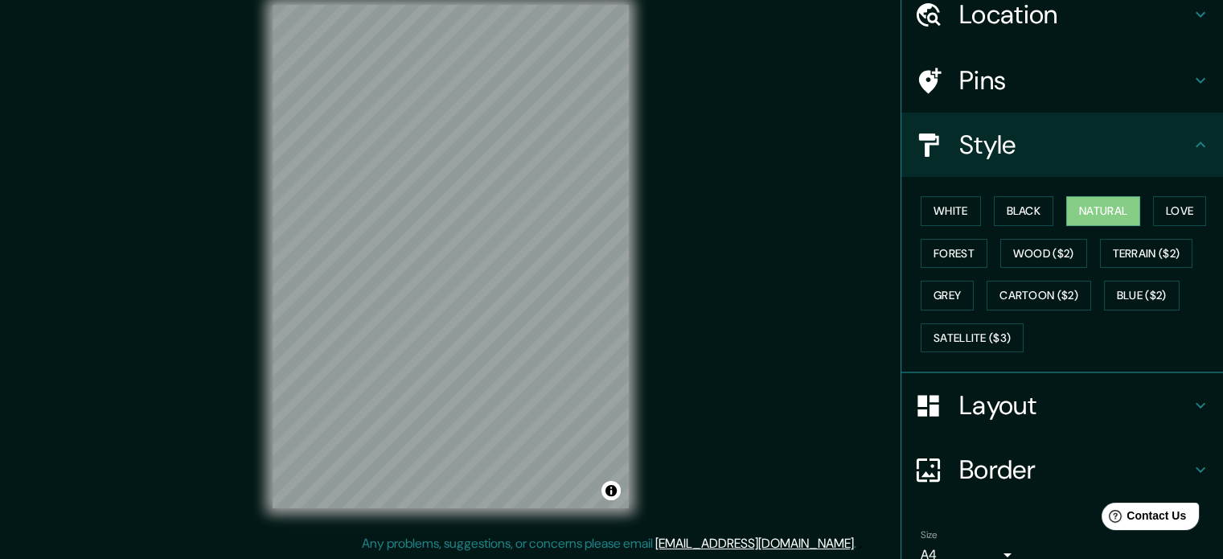
scroll to position [143, 0]
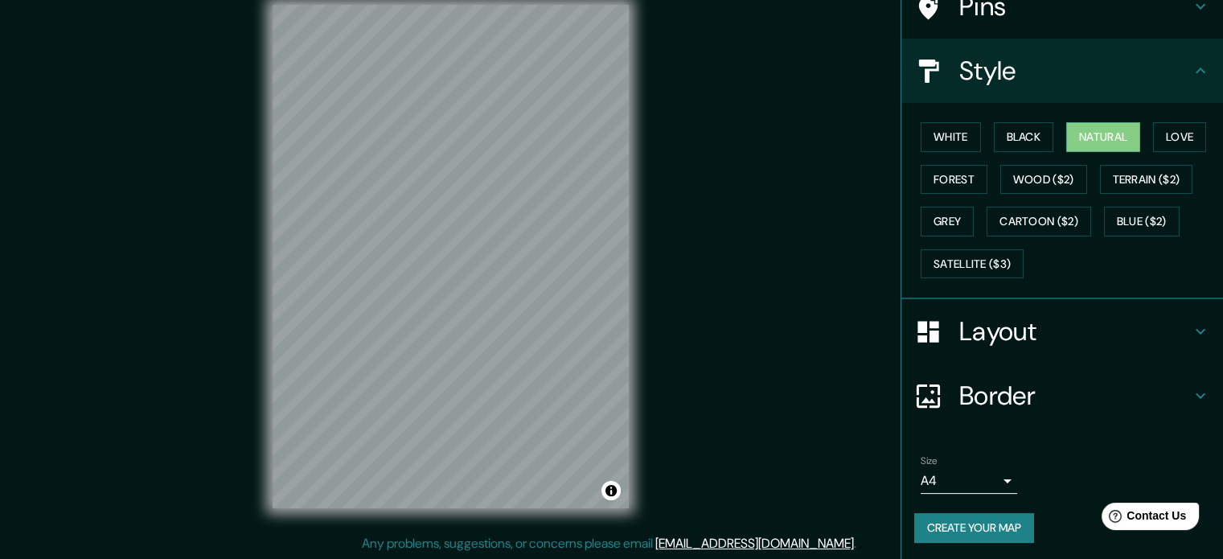
click at [967, 478] on body "Mappin Location Ovalle, Región de Coquimbo, Chile Pins Style White Black Natura…" at bounding box center [611, 258] width 1223 height 559
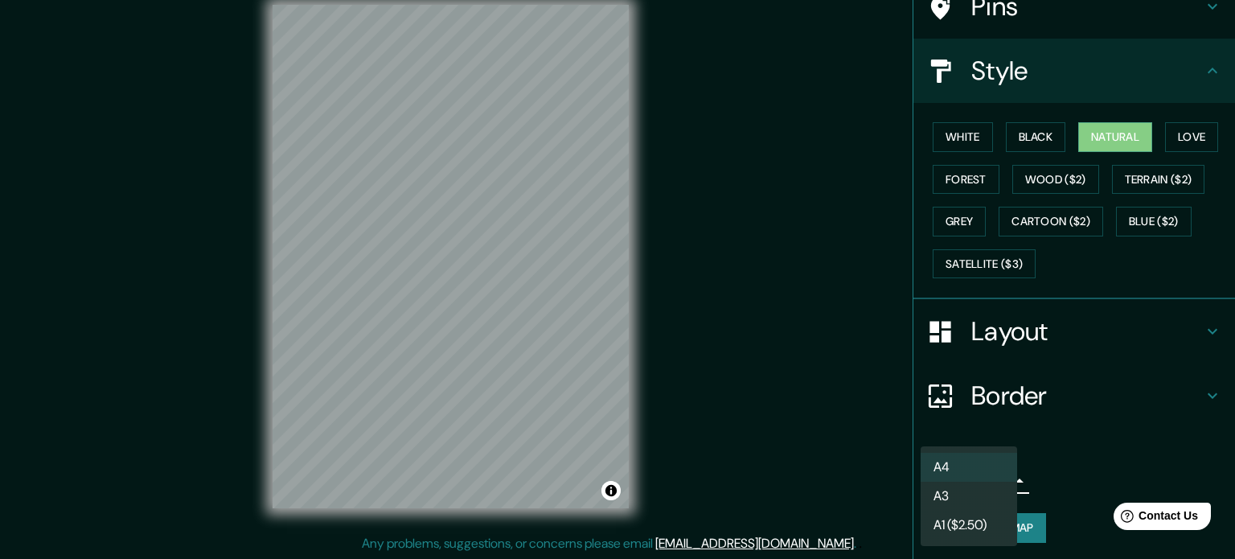
click at [956, 501] on li "A3" at bounding box center [969, 496] width 96 height 29
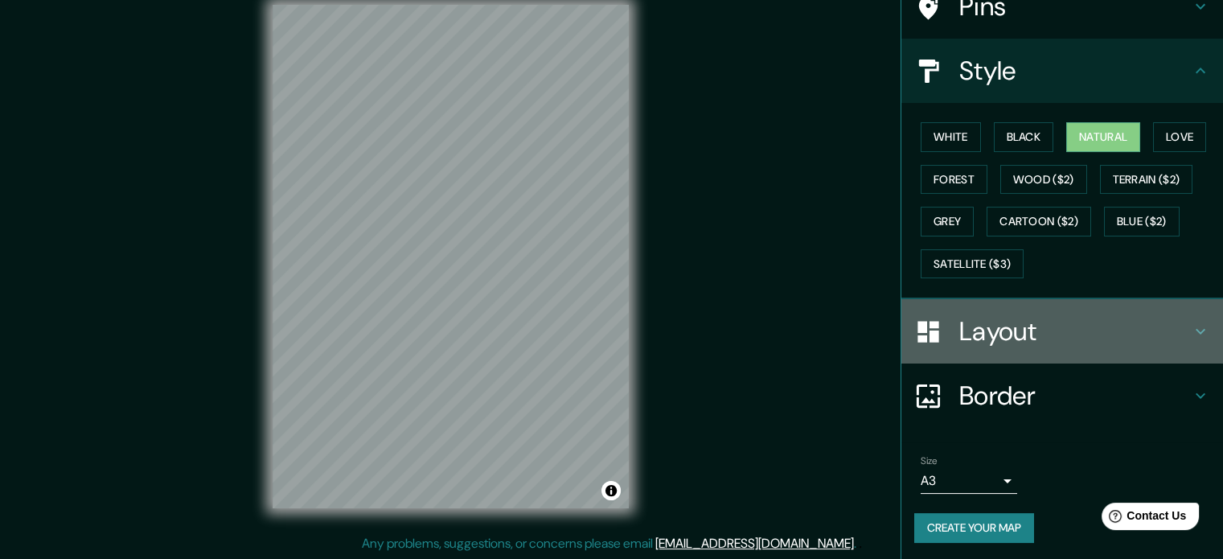
click at [993, 339] on h4 "Layout" at bounding box center [1075, 331] width 232 height 32
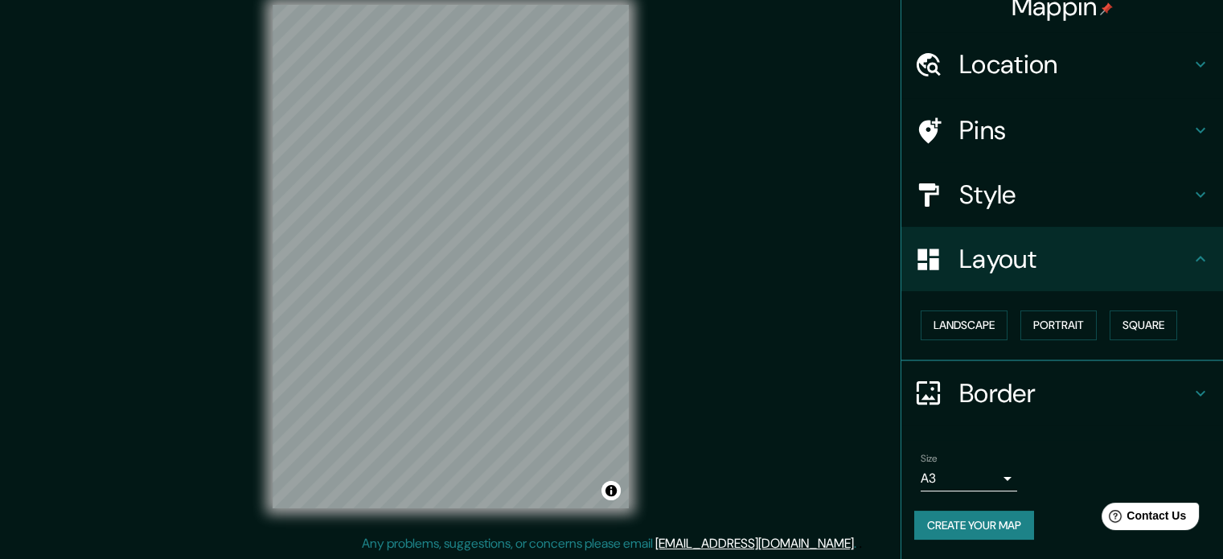
scroll to position [18, 0]
click at [1110, 324] on button "Square" at bounding box center [1144, 327] width 68 height 30
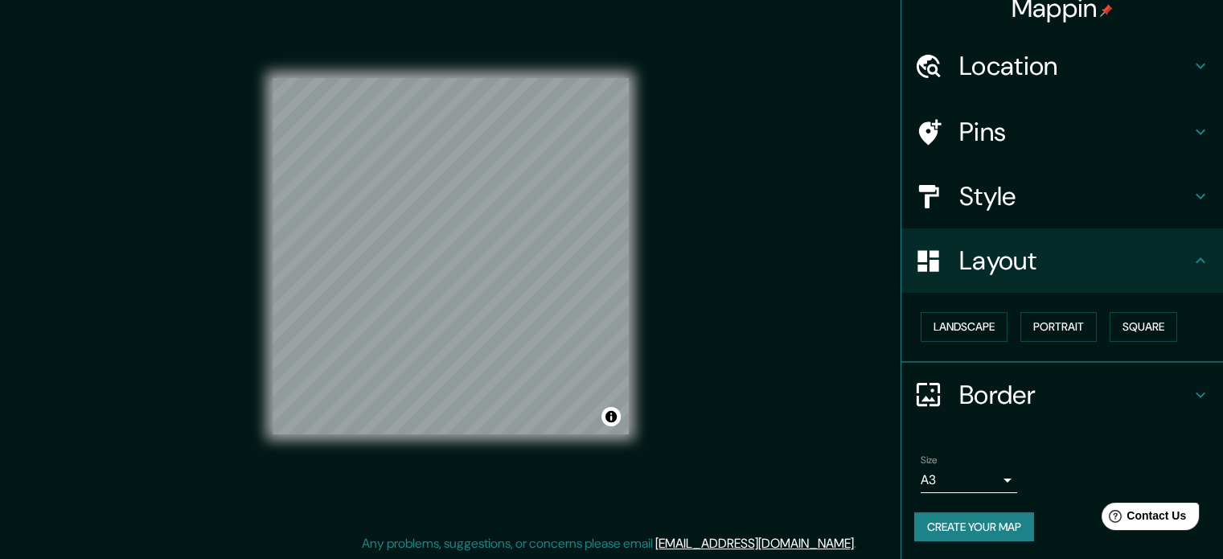
click at [959, 523] on button "Create your map" at bounding box center [974, 527] width 120 height 30
click at [961, 524] on div "Create your map" at bounding box center [1062, 527] width 296 height 30
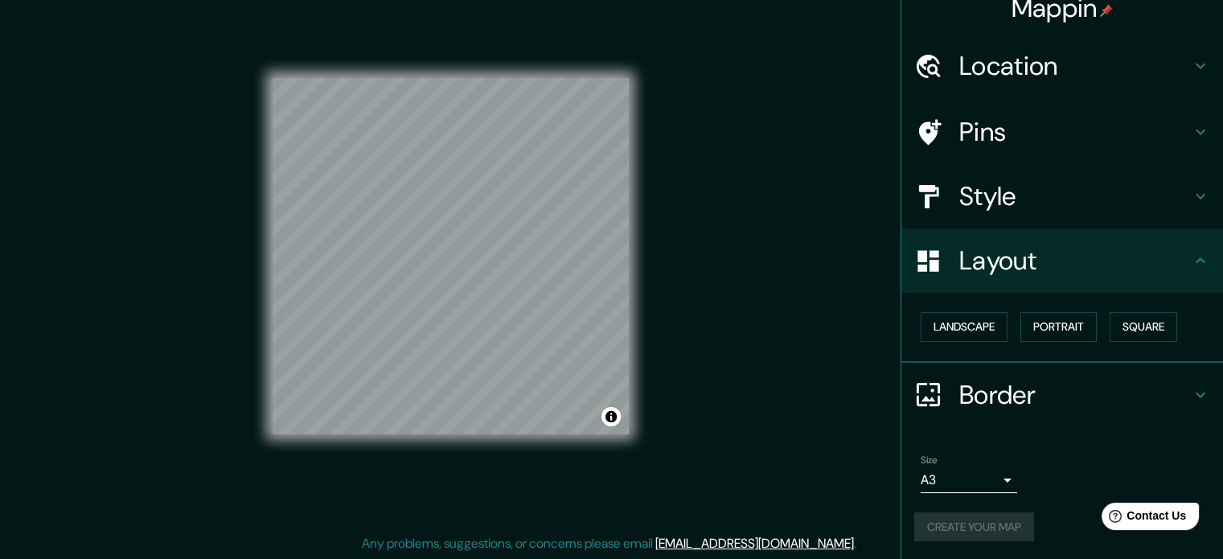
click at [960, 524] on div "Create your map" at bounding box center [1062, 527] width 296 height 30
click at [962, 523] on div "Create your map" at bounding box center [1062, 527] width 296 height 30
click at [963, 521] on div "Create your map" at bounding box center [1062, 527] width 296 height 30
click at [963, 519] on div "Create your map" at bounding box center [1062, 527] width 296 height 30
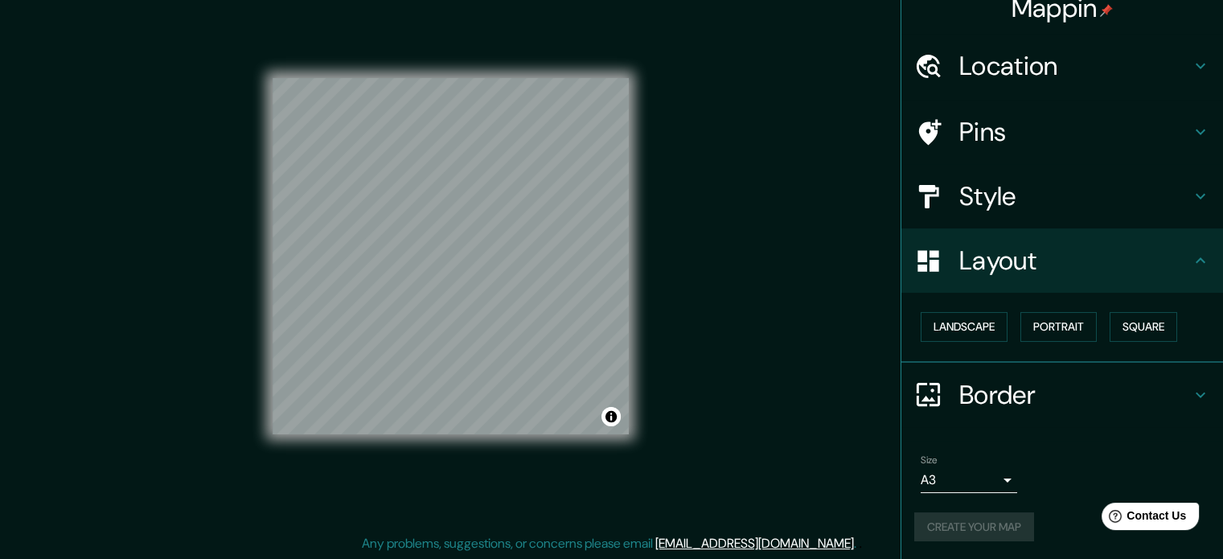
click at [964, 519] on div "Create your map" at bounding box center [1062, 527] width 296 height 30
drag, startPoint x: 965, startPoint y: 519, endPoint x: 973, endPoint y: 515, distance: 9.0
click at [971, 515] on div "Create your map" at bounding box center [1062, 527] width 296 height 30
click at [973, 515] on div "Create your map" at bounding box center [1062, 527] width 296 height 30
click at [971, 512] on div "Create your map" at bounding box center [1062, 527] width 296 height 30
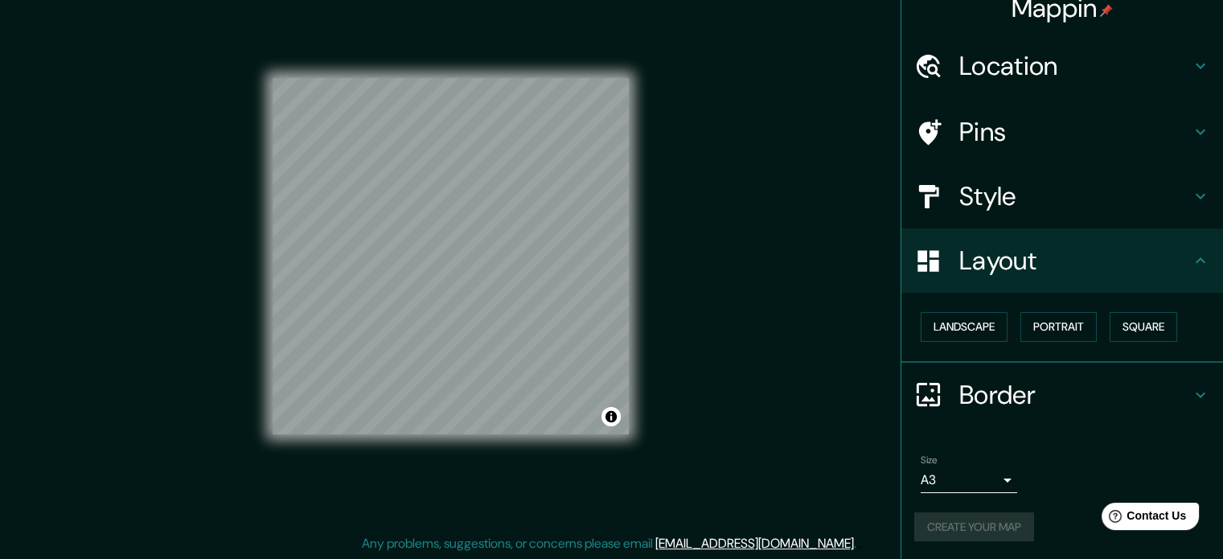
click at [940, 535] on div "Create your map" at bounding box center [1062, 527] width 296 height 30
click at [937, 536] on div "Create your map" at bounding box center [1062, 527] width 296 height 30
click at [938, 536] on div "Create your map" at bounding box center [1062, 527] width 296 height 30
click at [967, 536] on div "Create your map" at bounding box center [1062, 527] width 296 height 30
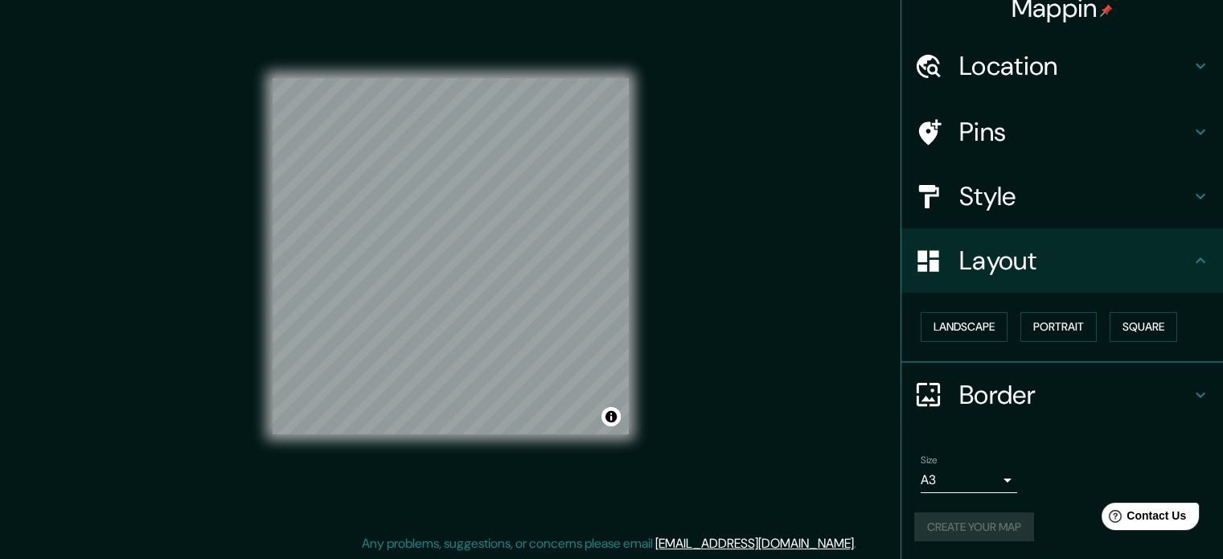
click at [970, 536] on div "Create your map" at bounding box center [1062, 527] width 296 height 30
click at [974, 533] on div "Create your map" at bounding box center [1062, 527] width 296 height 30
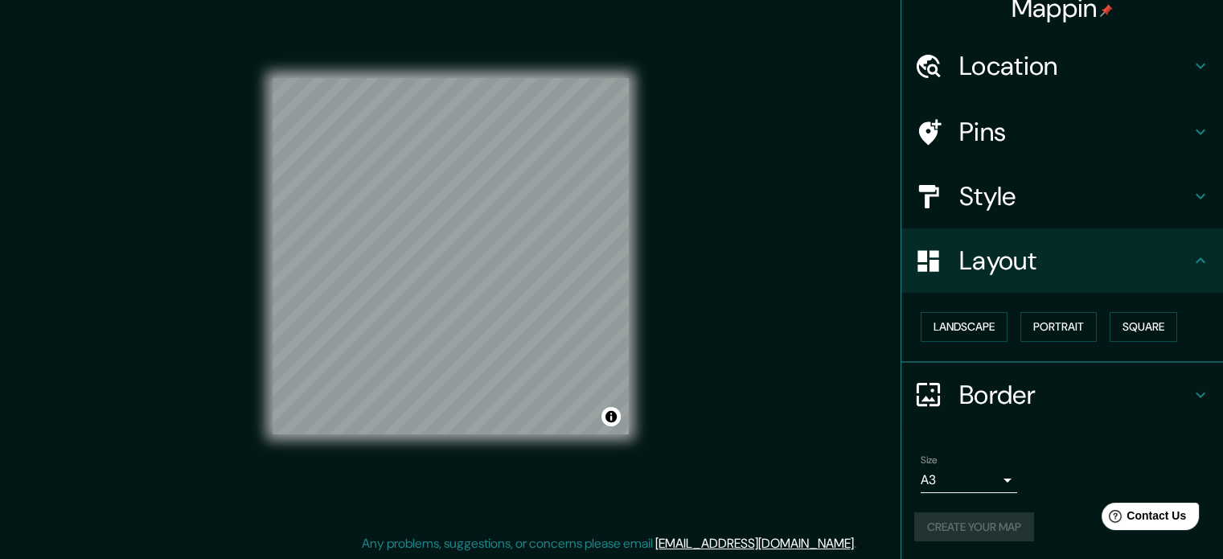
click at [974, 533] on div "Create your map" at bounding box center [1062, 527] width 296 height 30
click at [1005, 517] on button "Create your map" at bounding box center [974, 527] width 120 height 30
click at [956, 523] on div "Create your map" at bounding box center [1062, 527] width 296 height 30
click at [955, 523] on div "Create your map" at bounding box center [1062, 527] width 296 height 30
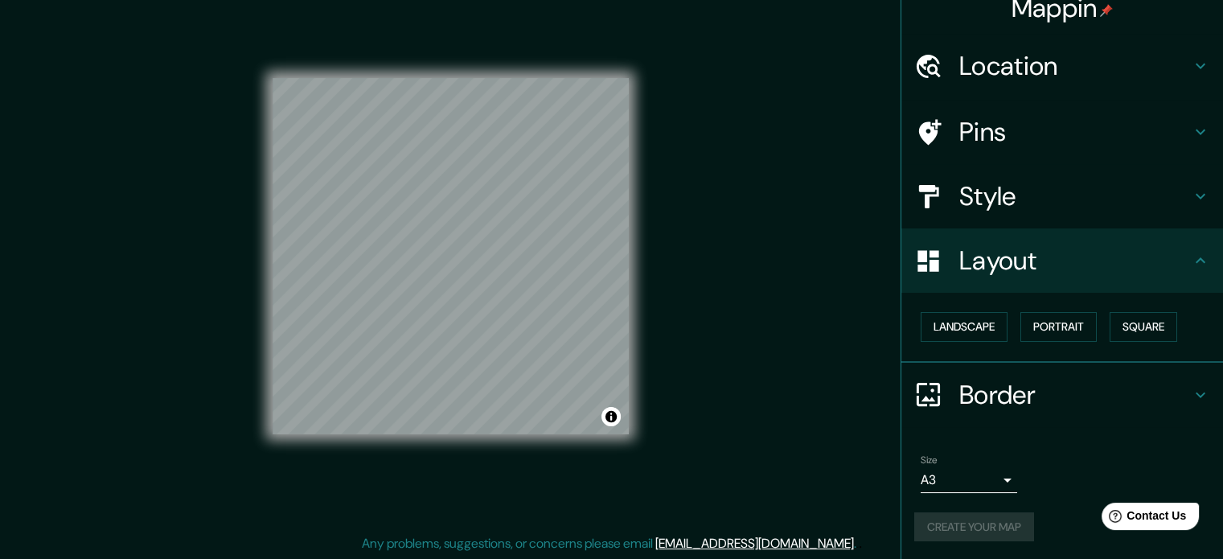
click at [958, 523] on div "Create your map" at bounding box center [1062, 527] width 296 height 30
click at [958, 524] on div "Create your map" at bounding box center [1062, 527] width 296 height 30
click at [957, 527] on div "Create your map" at bounding box center [1062, 527] width 296 height 30
click at [958, 527] on div "Create your map" at bounding box center [1062, 527] width 296 height 30
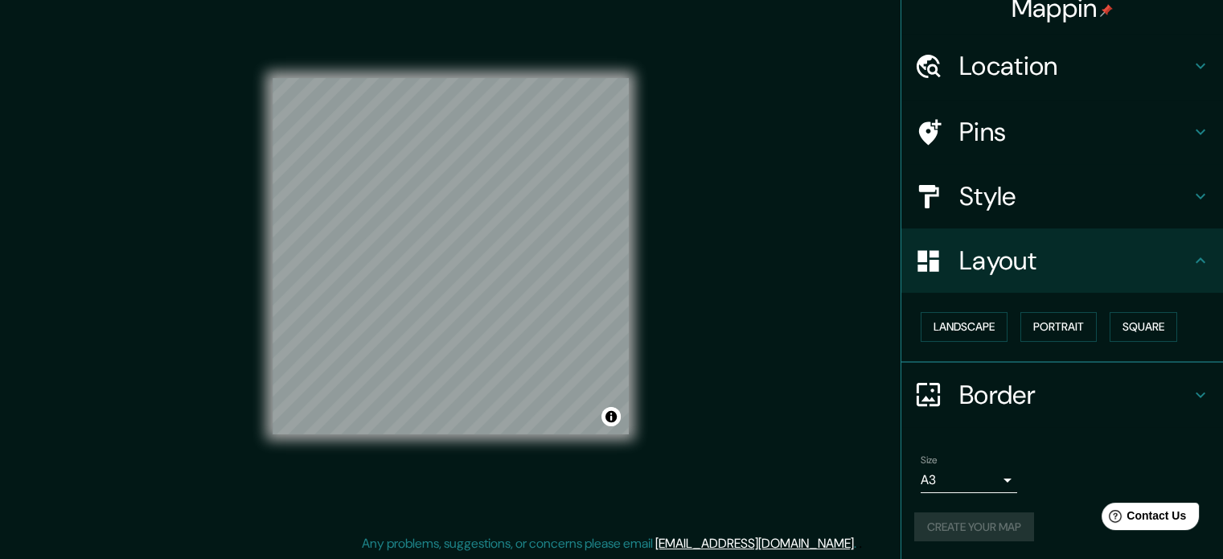
click at [964, 540] on div "Size A3 single Create your map" at bounding box center [1062, 501] width 296 height 107
click at [964, 541] on div "Size A3 single Create your map" at bounding box center [1062, 501] width 296 height 107
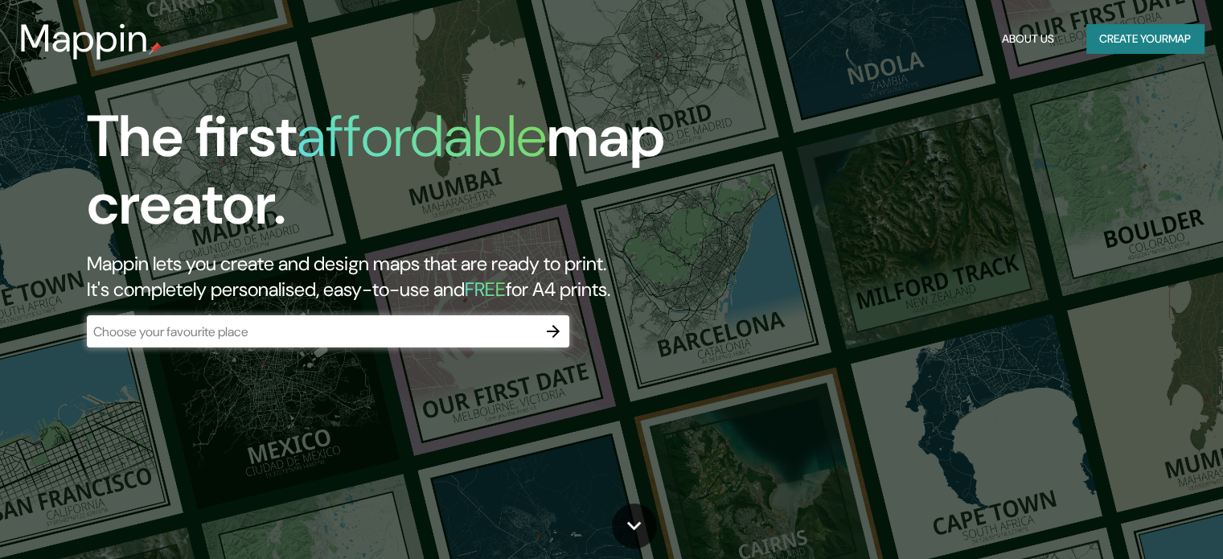
click at [1132, 44] on button "Create your map" at bounding box center [1144, 39] width 117 height 30
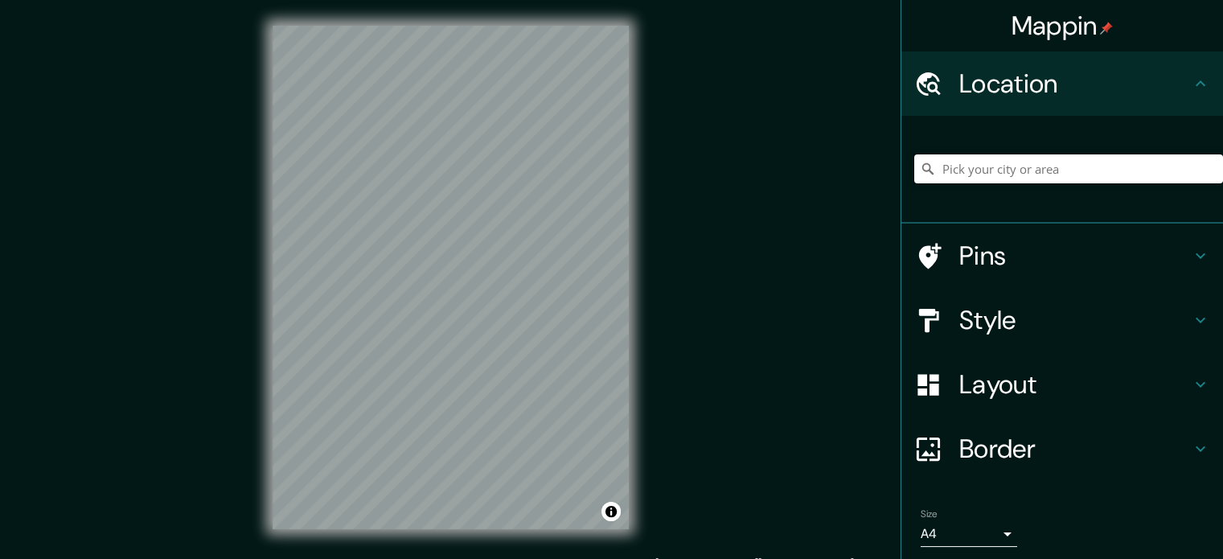
click at [1016, 164] on input "Pick your city or area" at bounding box center [1068, 168] width 309 height 29
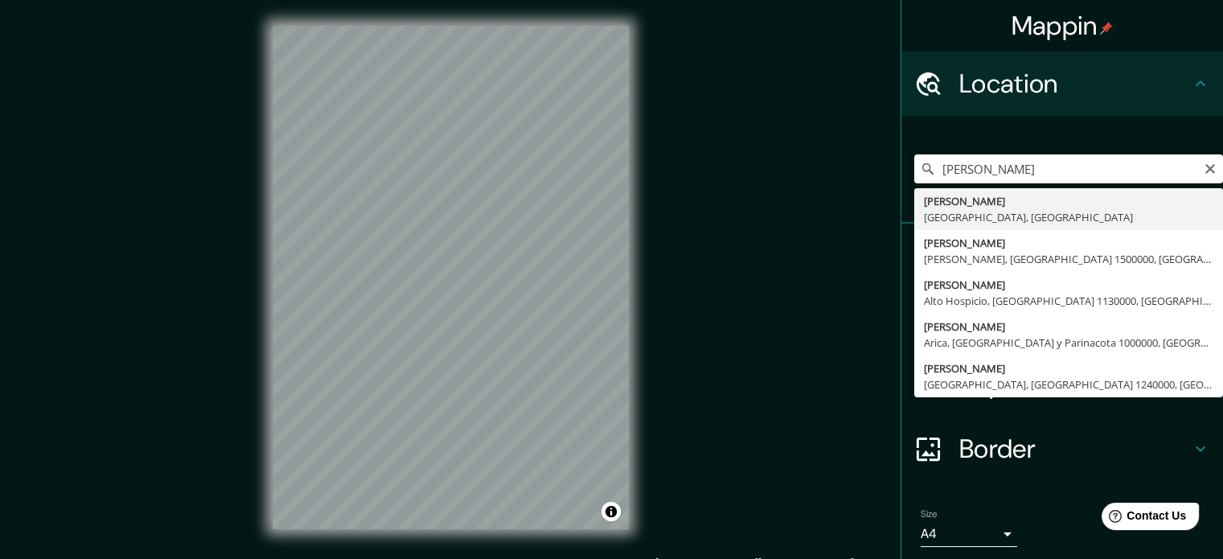
type input "[PERSON_NAME], [GEOGRAPHIC_DATA], [GEOGRAPHIC_DATA]"
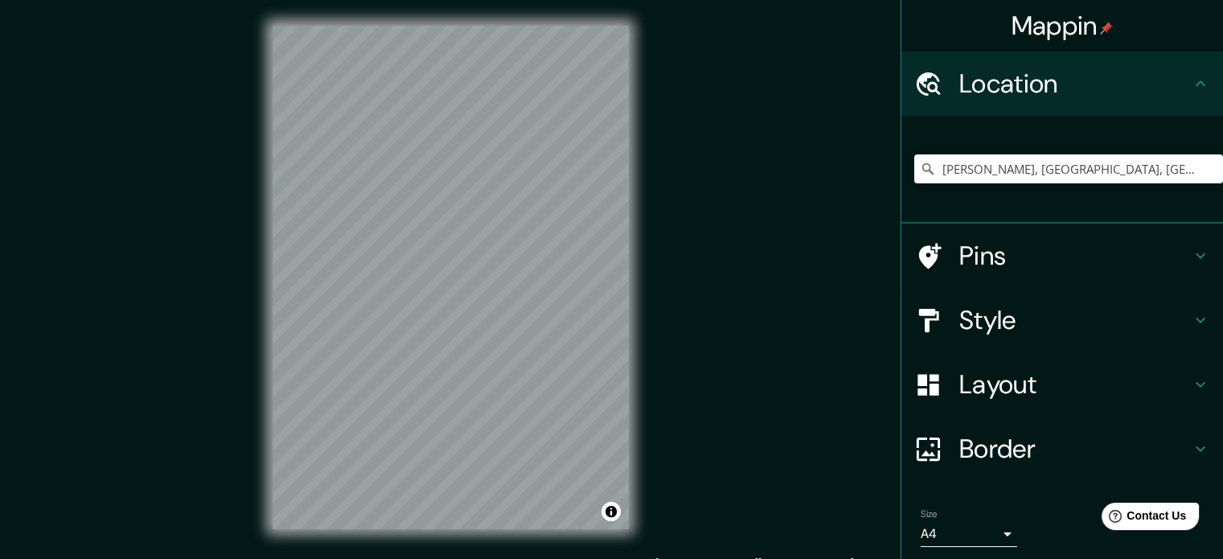
click at [1010, 266] on h4 "Pins" at bounding box center [1075, 256] width 232 height 32
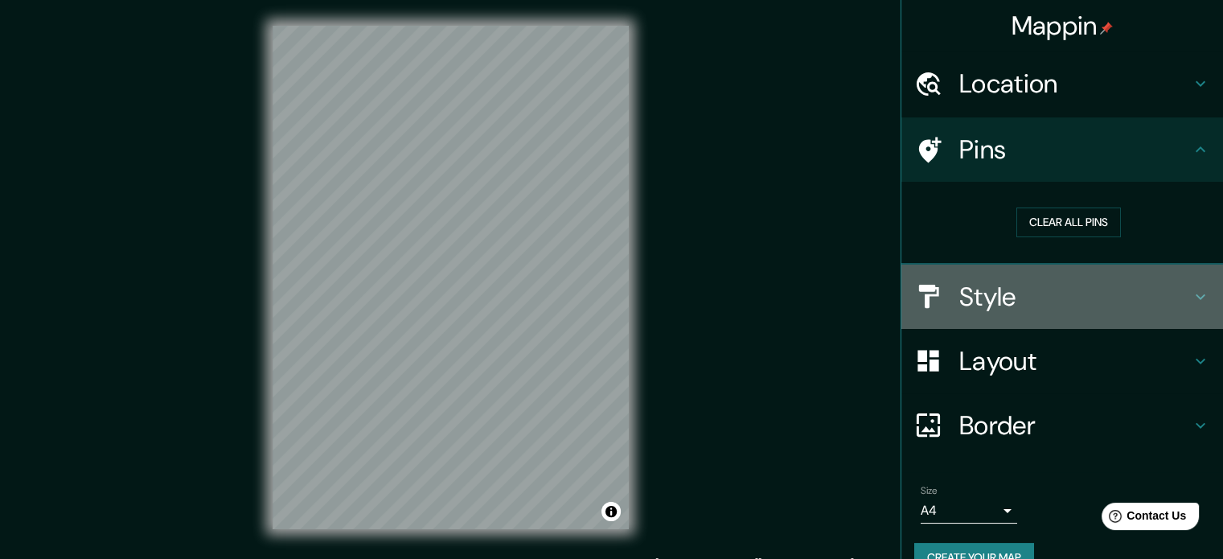
click at [1011, 293] on h4 "Style" at bounding box center [1075, 297] width 232 height 32
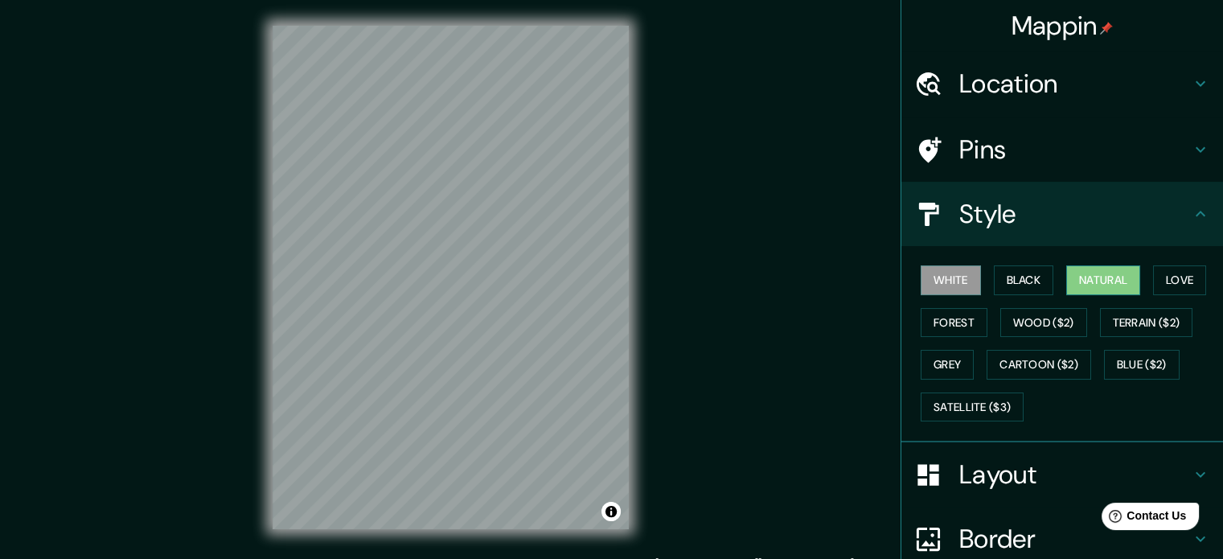
click at [1108, 288] on button "Natural" at bounding box center [1103, 280] width 74 height 30
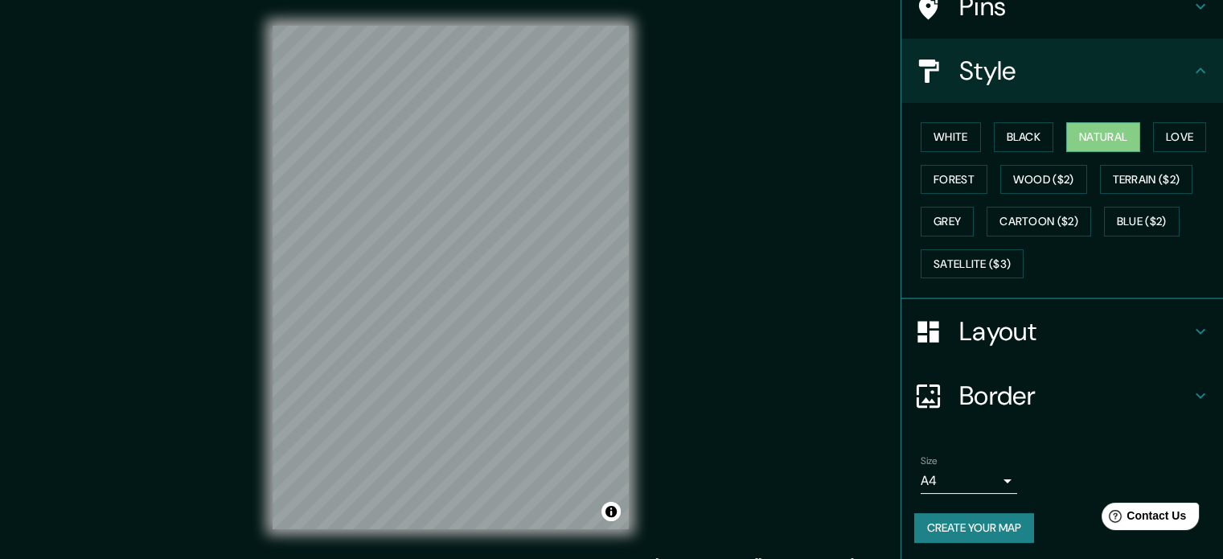
click at [997, 329] on h4 "Layout" at bounding box center [1075, 331] width 232 height 32
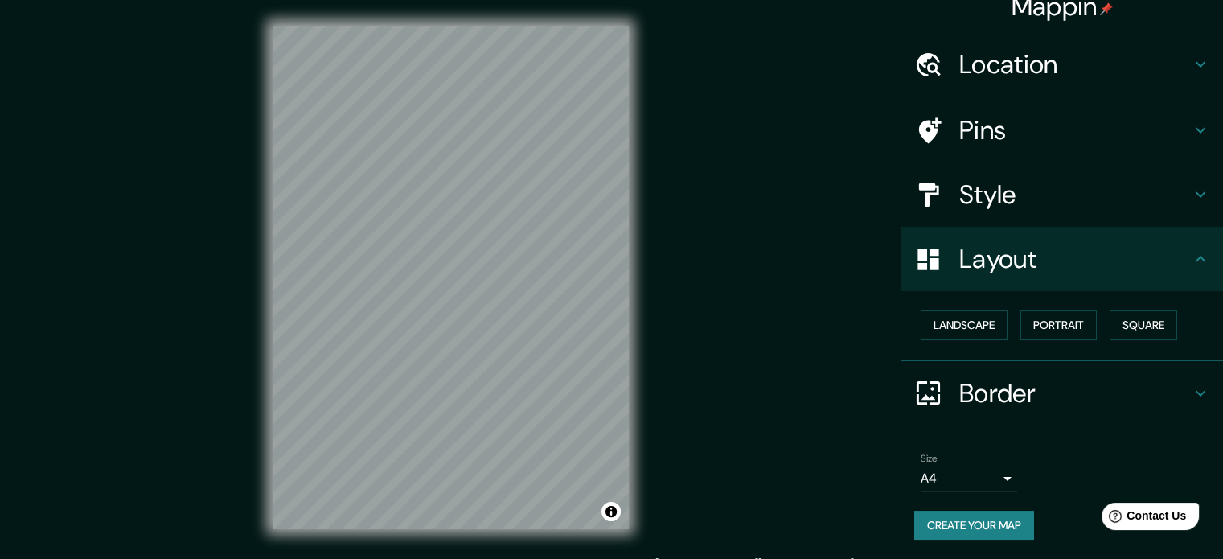
scroll to position [18, 0]
drag, startPoint x: 1164, startPoint y: 307, endPoint x: 1152, endPoint y: 311, distance: 12.7
click at [1163, 308] on div "Landscape [GEOGRAPHIC_DATA]" at bounding box center [1068, 327] width 309 height 43
click at [1144, 315] on button "Square" at bounding box center [1144, 327] width 68 height 30
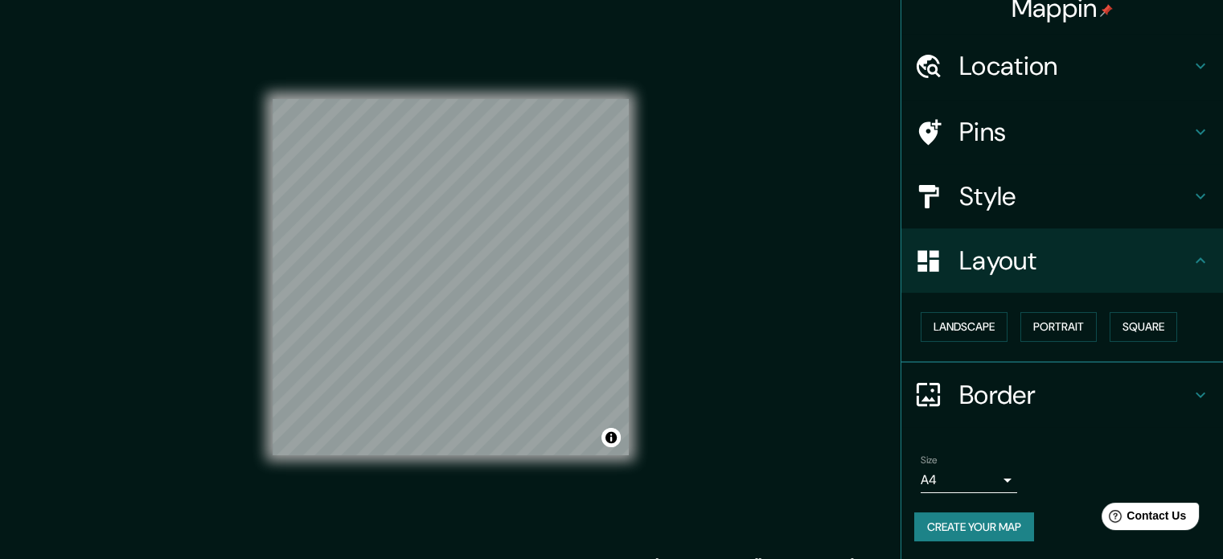
click at [978, 525] on button "Create your map" at bounding box center [974, 527] width 120 height 30
click at [975, 482] on body "Mappin Location [GEOGRAPHIC_DATA], [GEOGRAPHIC_DATA], [GEOGRAPHIC_DATA] Pins St…" at bounding box center [611, 279] width 1223 height 559
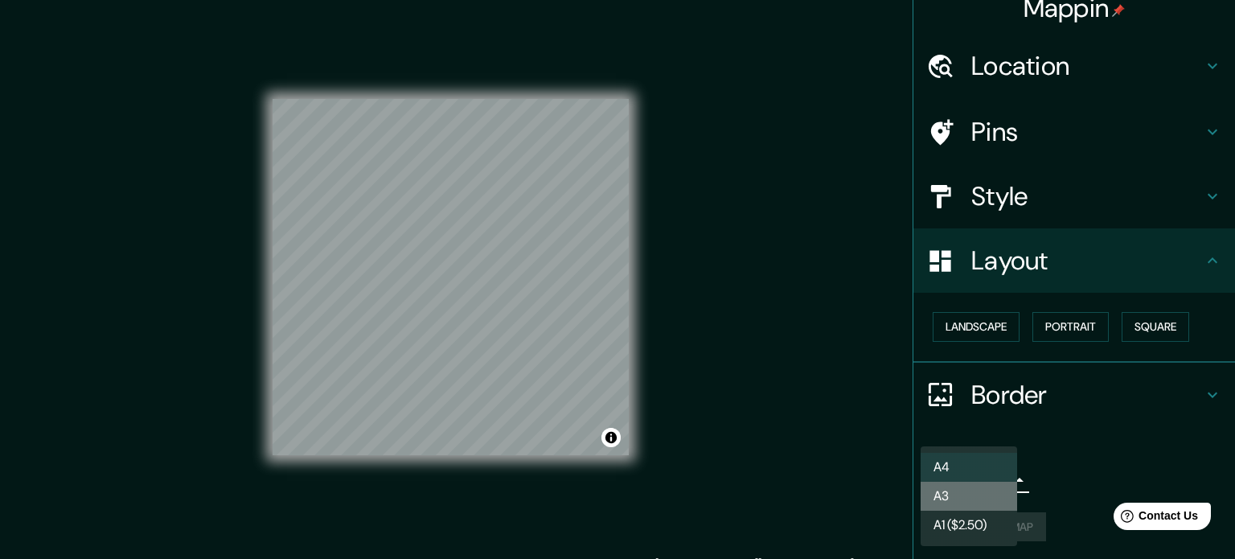
click at [971, 495] on li "A3" at bounding box center [969, 496] width 96 height 29
type input "a4"
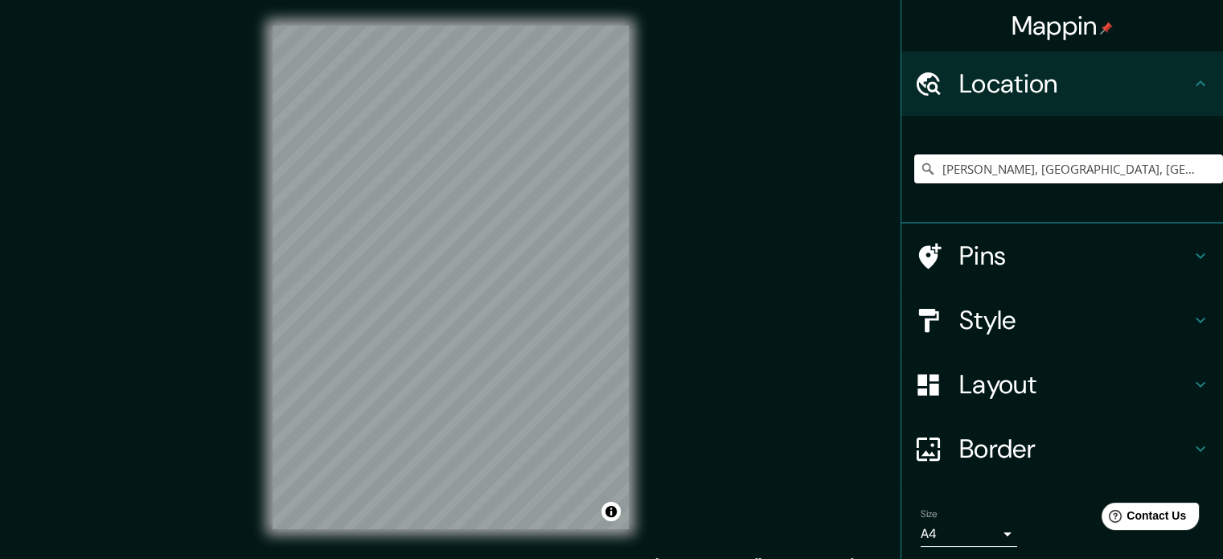
click at [1115, 168] on input "[PERSON_NAME], [GEOGRAPHIC_DATA], [GEOGRAPHIC_DATA]" at bounding box center [1068, 168] width 309 height 29
click at [368, 282] on div "Mappin Location [GEOGRAPHIC_DATA], [GEOGRAPHIC_DATA], [GEOGRAPHIC_DATA] Pins St…" at bounding box center [611, 290] width 1223 height 581
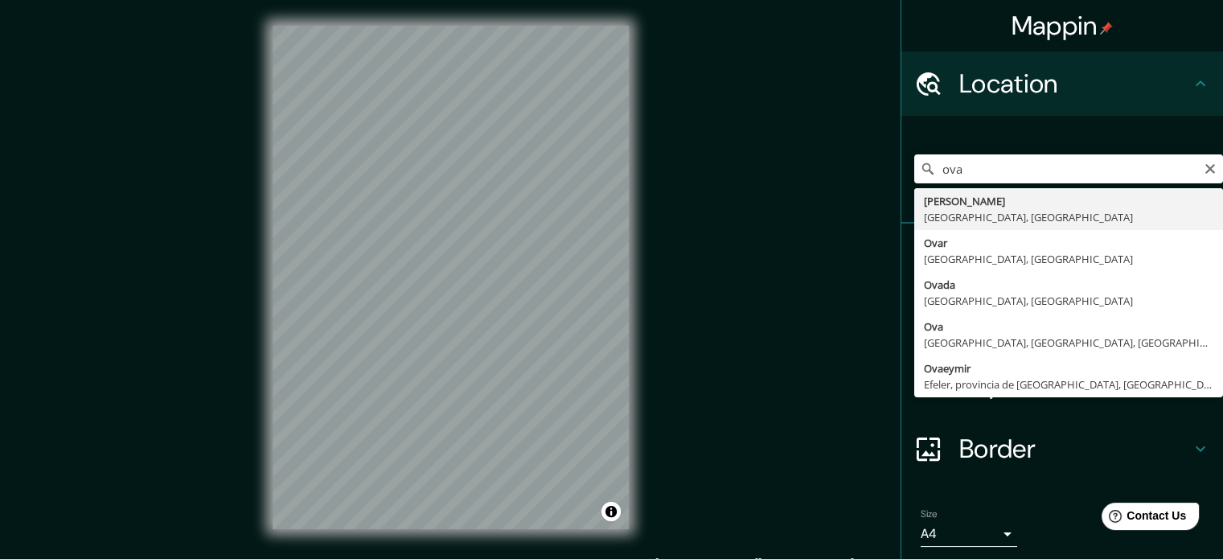
type input "[PERSON_NAME], [GEOGRAPHIC_DATA], [GEOGRAPHIC_DATA]"
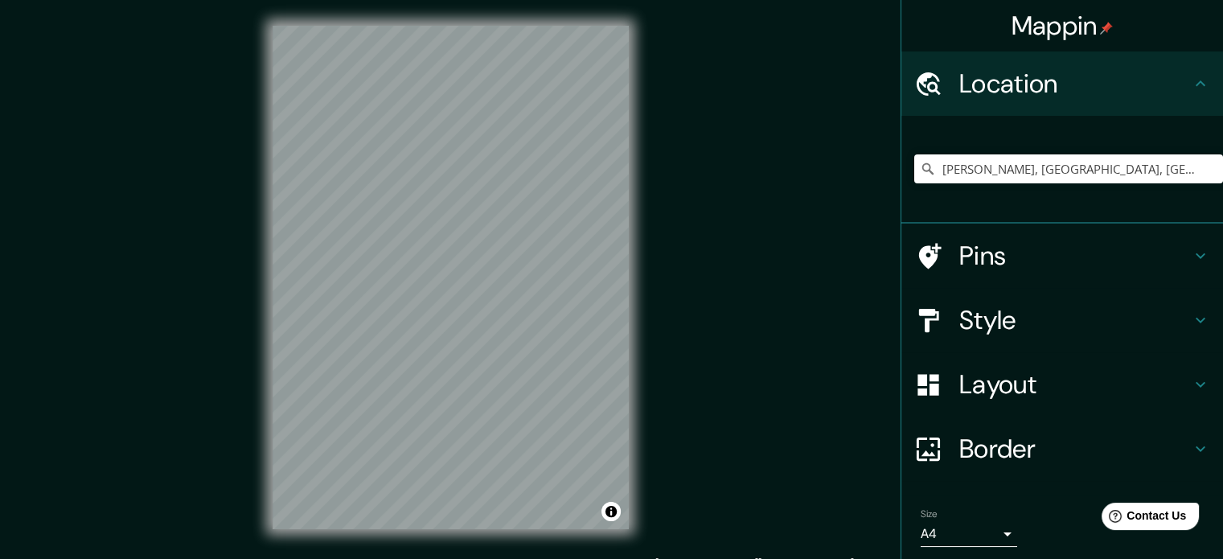
click at [1010, 257] on h4 "Pins" at bounding box center [1075, 256] width 232 height 32
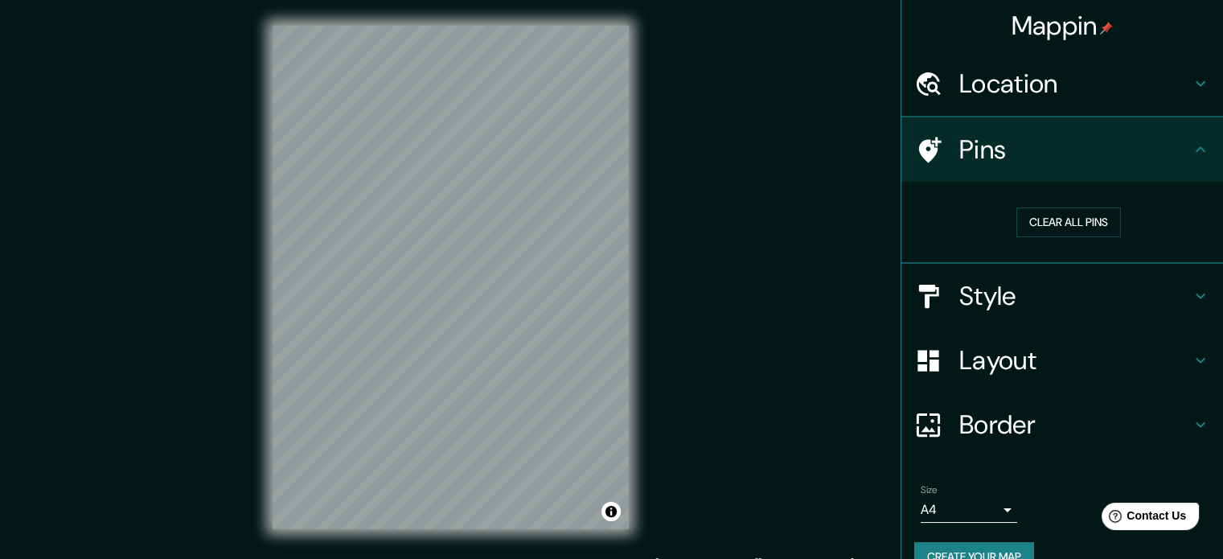
click at [1028, 292] on h4 "Style" at bounding box center [1075, 296] width 232 height 32
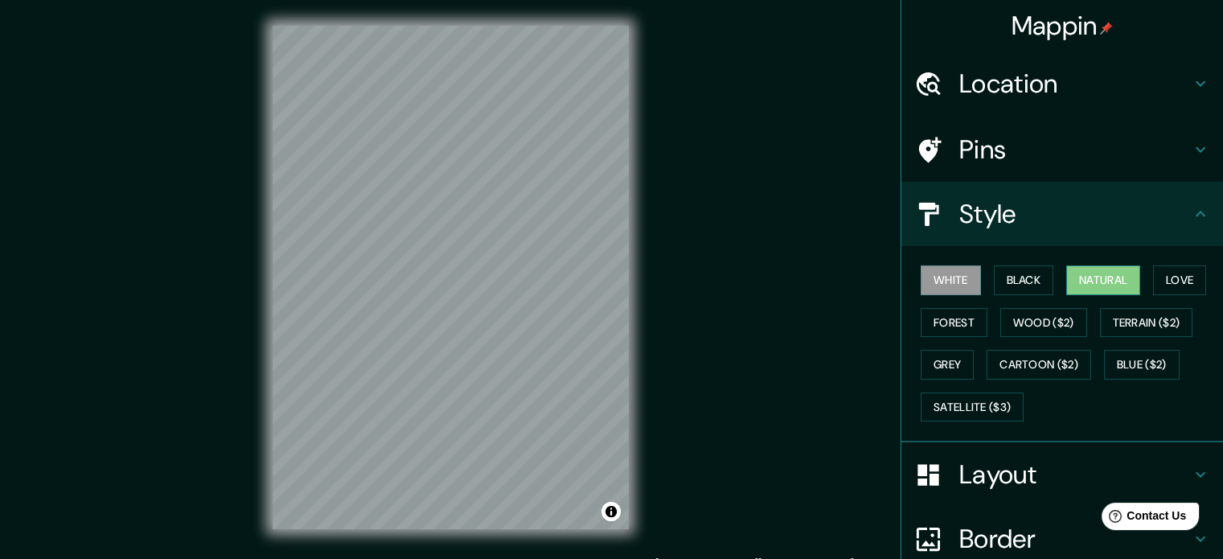
click at [1109, 269] on button "Natural" at bounding box center [1103, 280] width 74 height 30
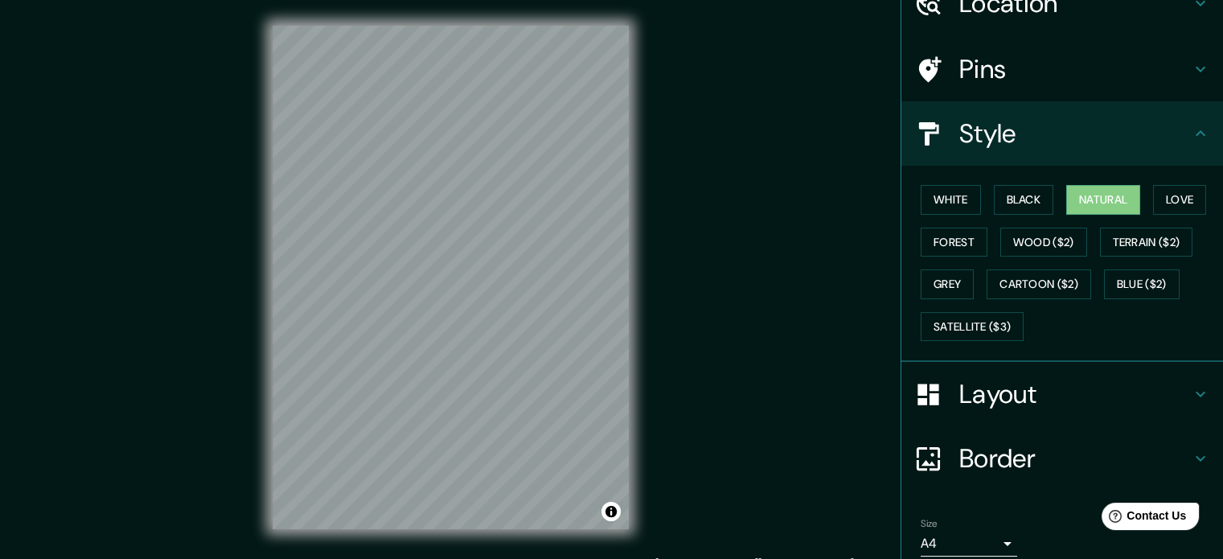
click at [1004, 382] on h4 "Layout" at bounding box center [1075, 394] width 232 height 32
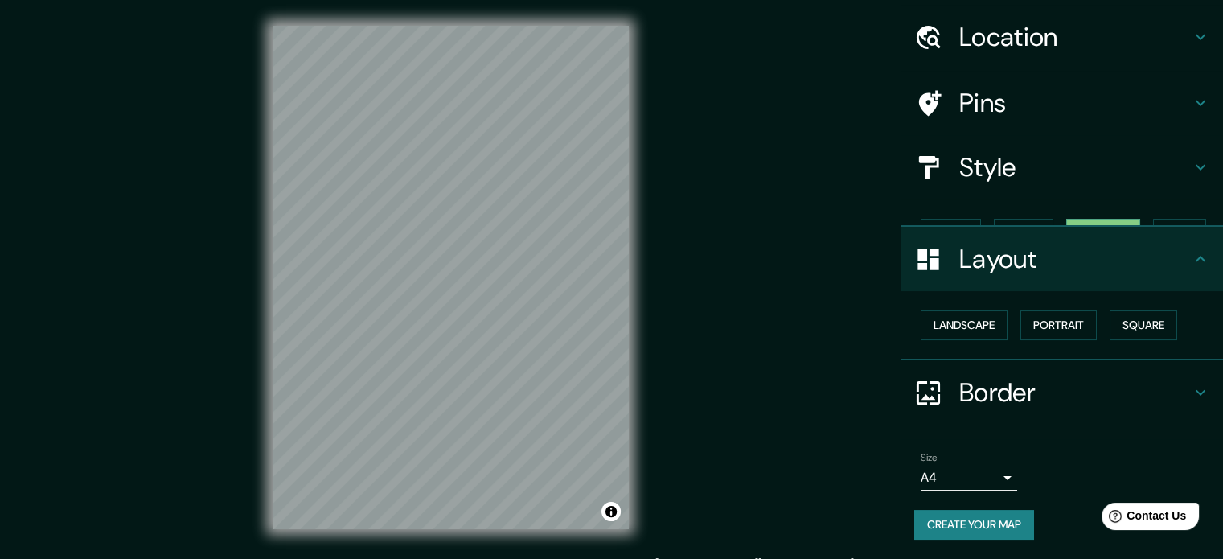
scroll to position [18, 0]
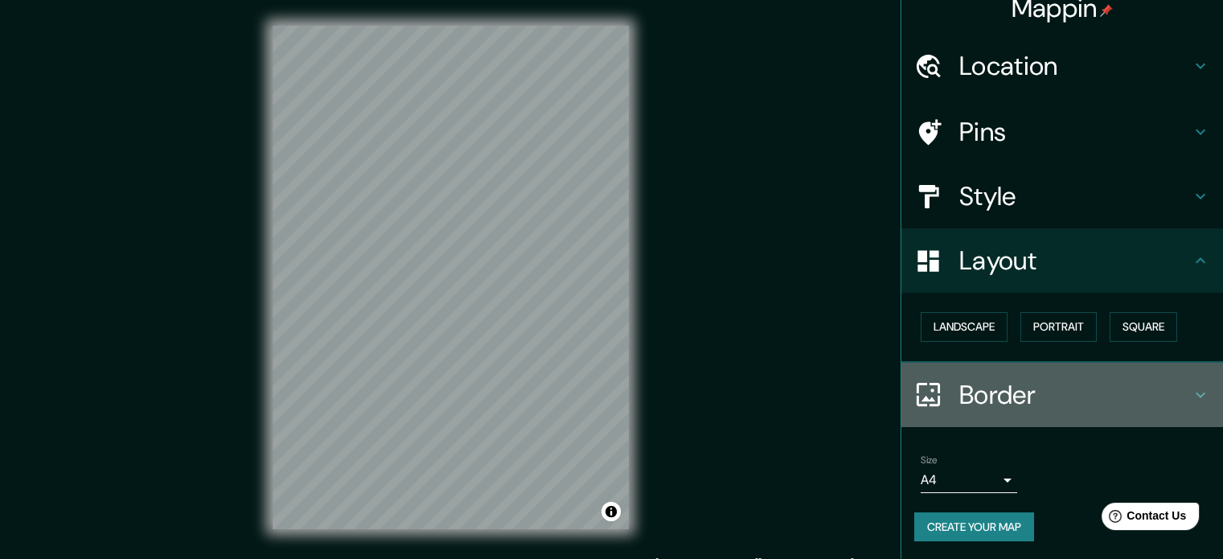
click at [1012, 388] on h4 "Border" at bounding box center [1075, 395] width 232 height 32
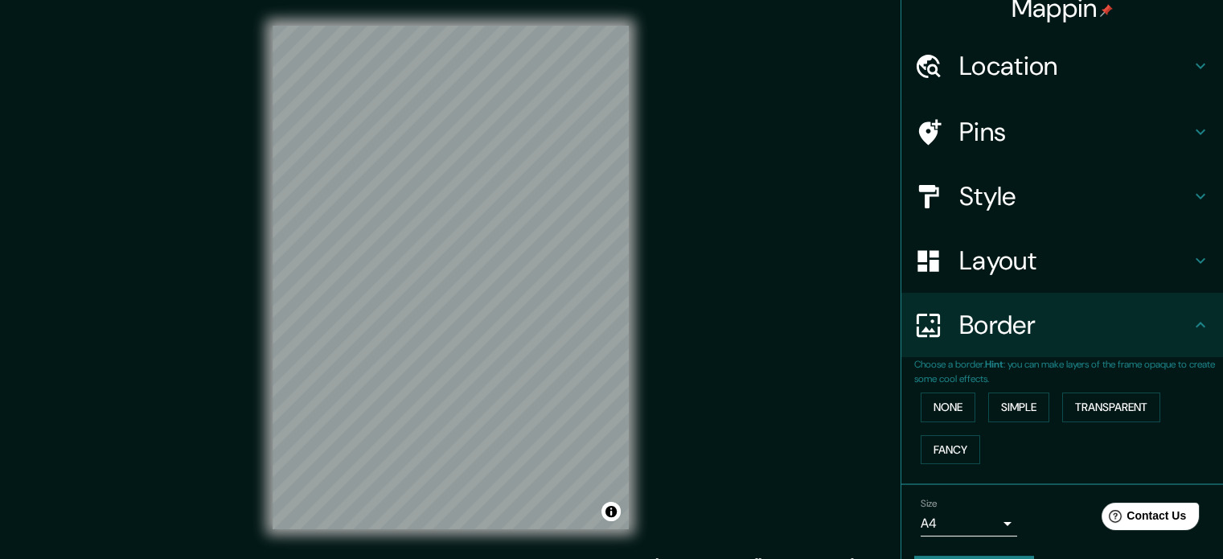
click at [1094, 281] on div "Layout" at bounding box center [1062, 260] width 322 height 64
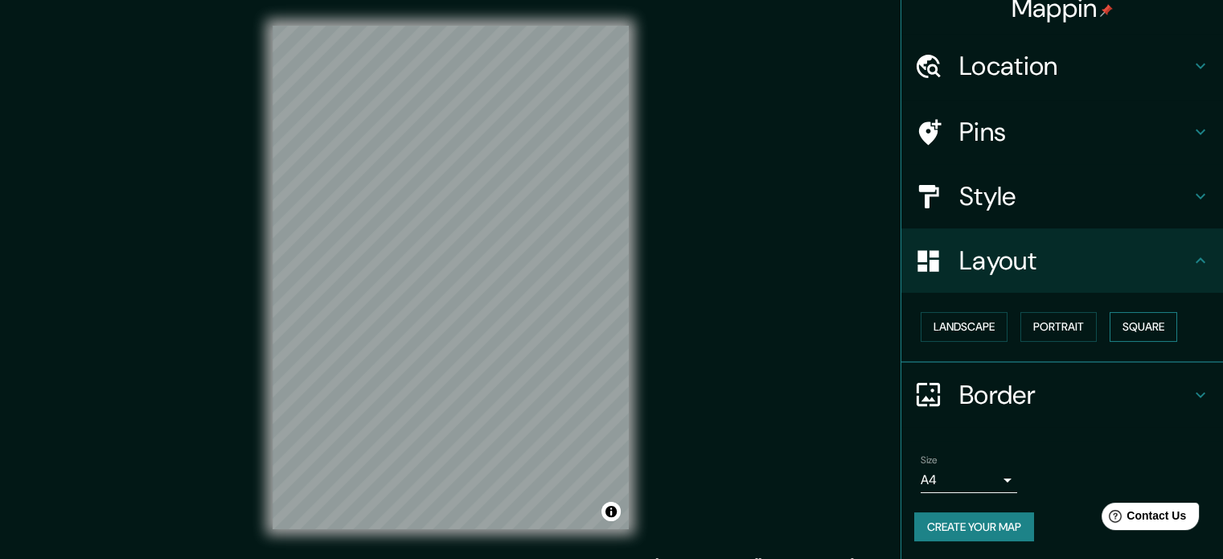
click at [1141, 327] on button "Square" at bounding box center [1144, 327] width 68 height 30
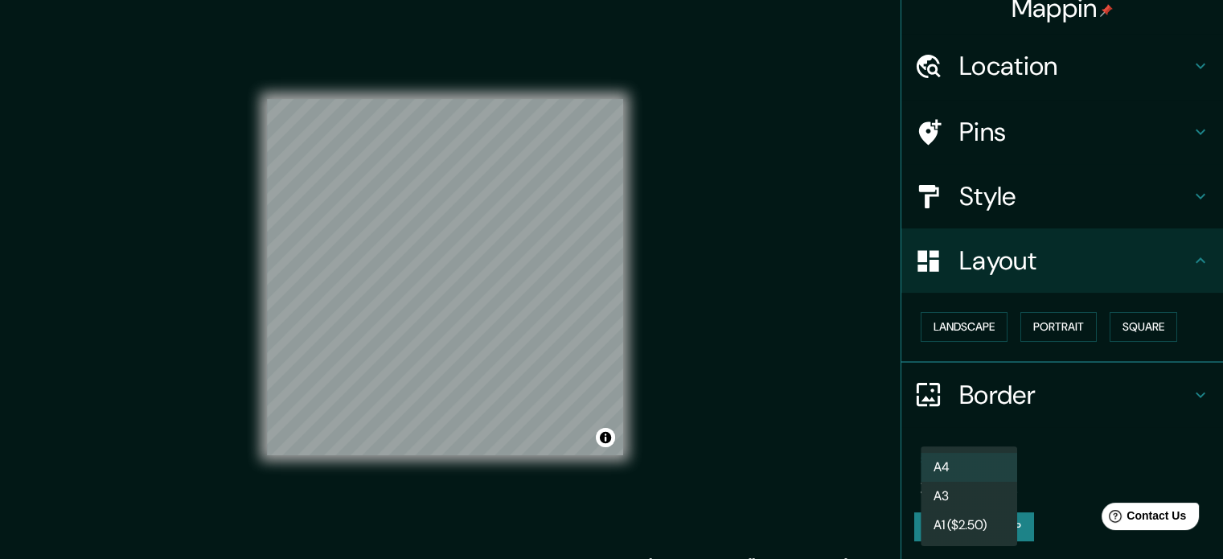
click at [945, 483] on body "Mappin Location Ovalle, Región de Coquimbo, Chile Pins Style Layout Landscape P…" at bounding box center [611, 279] width 1223 height 559
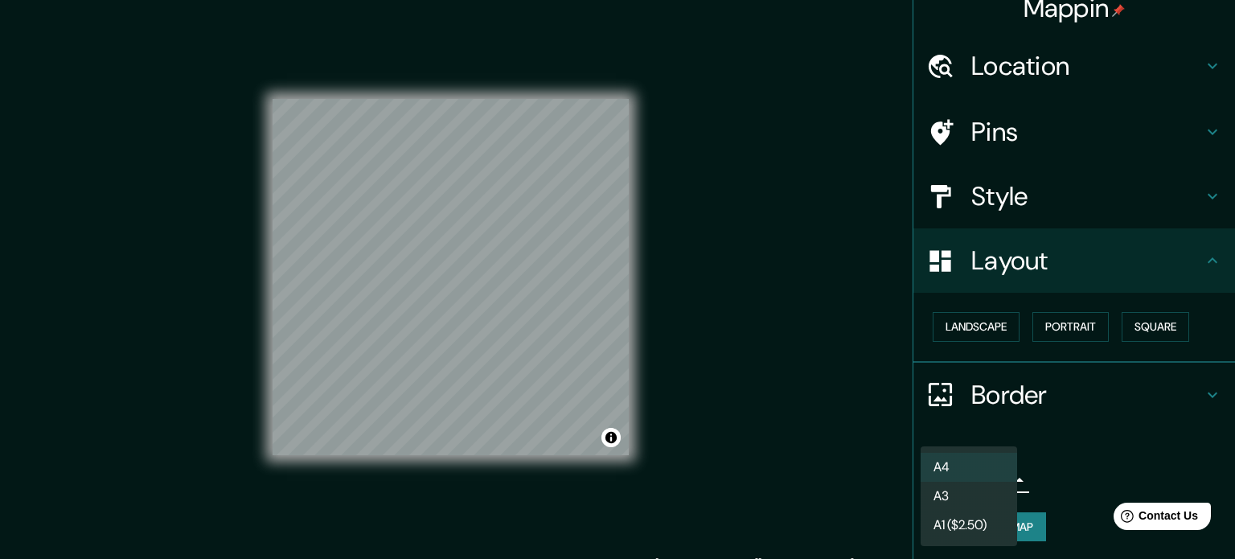
click at [953, 498] on li "A3" at bounding box center [969, 496] width 96 height 29
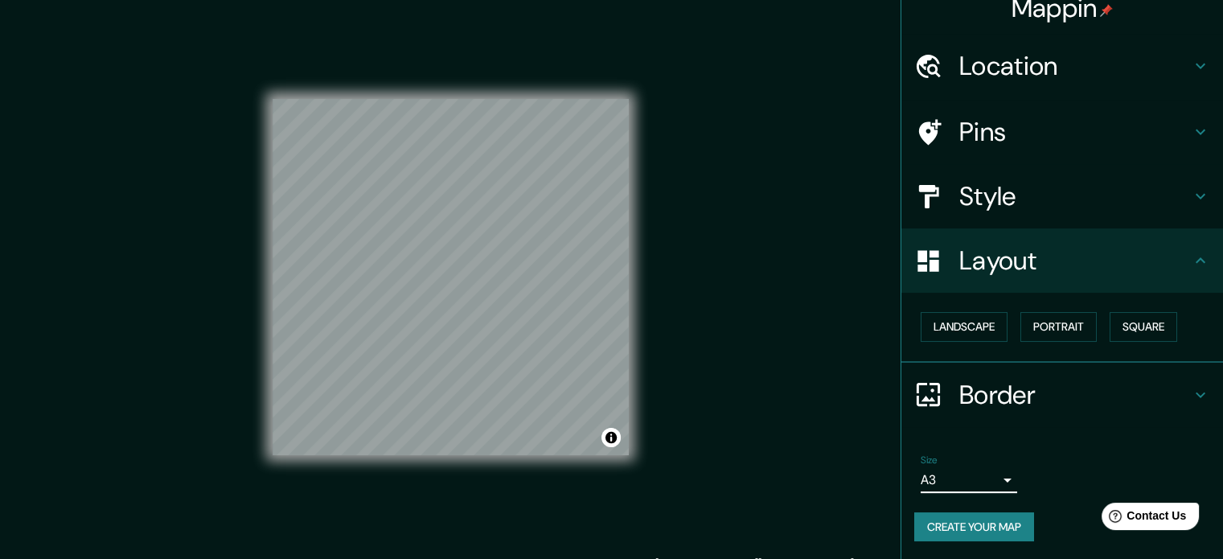
click at [953, 527] on button "Create your map" at bounding box center [974, 527] width 120 height 30
click at [974, 530] on button "Create your map" at bounding box center [974, 527] width 120 height 30
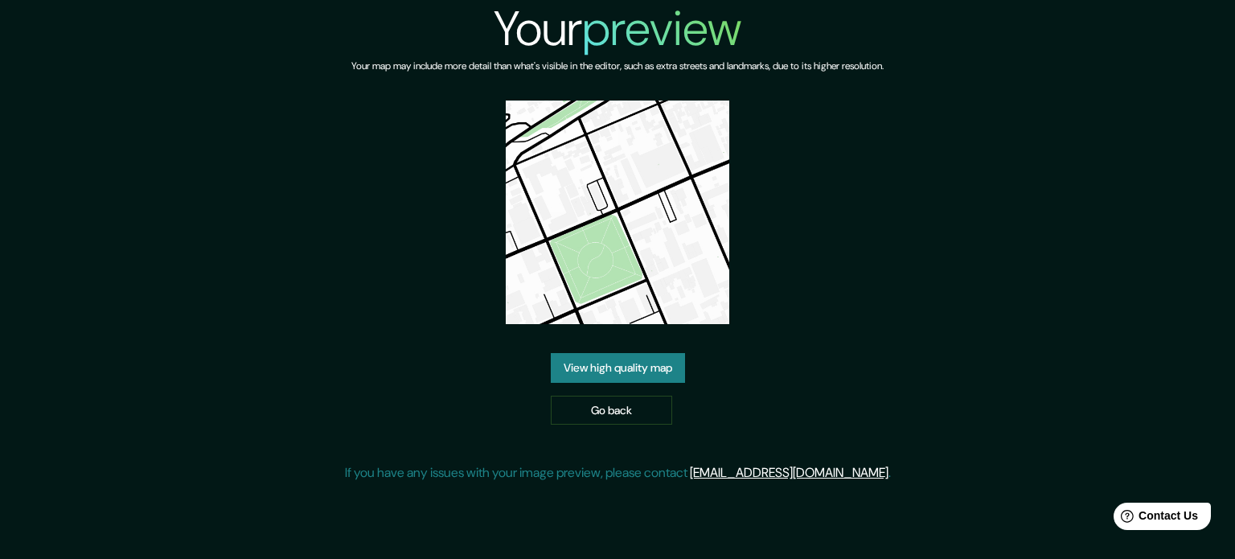
click at [622, 363] on link "View high quality map" at bounding box center [618, 368] width 134 height 30
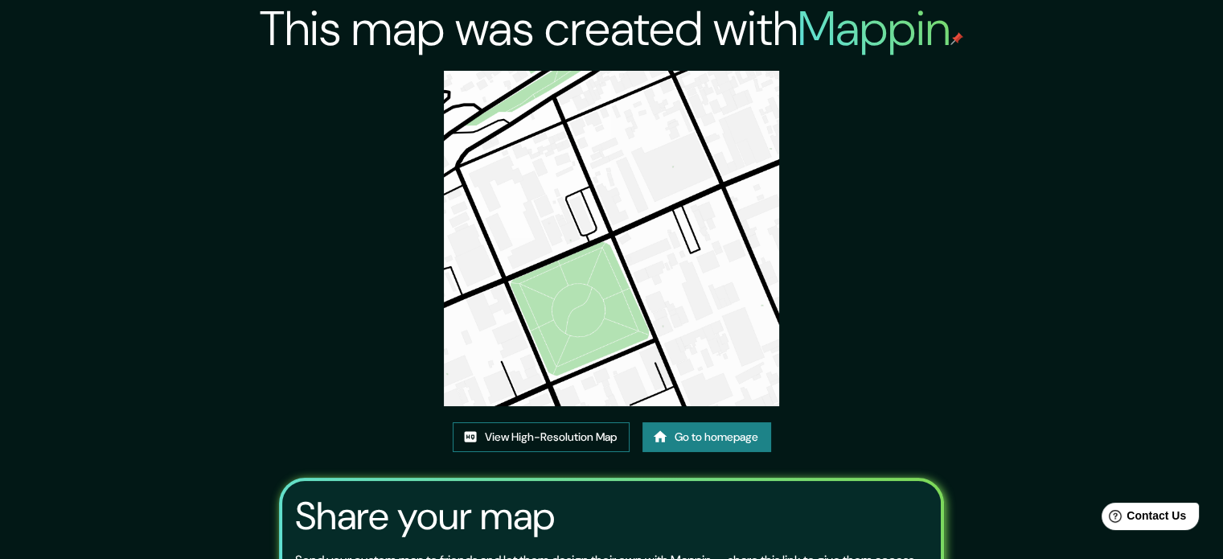
click at [583, 436] on link "View High-Resolution Map" at bounding box center [541, 437] width 177 height 30
